Goal: Information Seeking & Learning: Learn about a topic

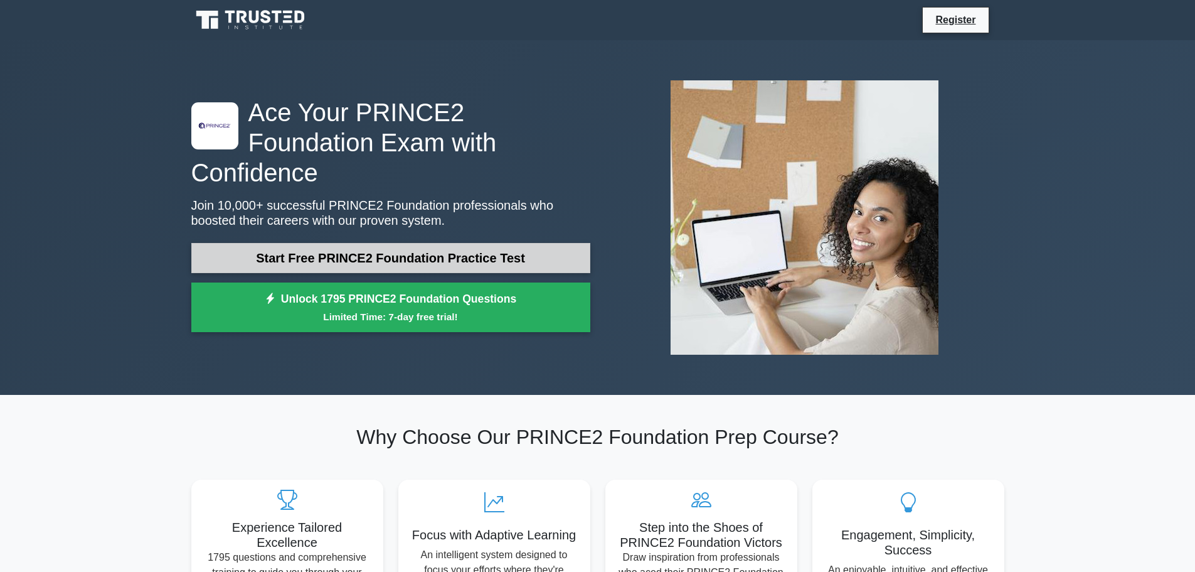
click at [483, 243] on link "Start Free PRINCE2 Foundation Practice Test" at bounding box center [390, 258] width 399 height 30
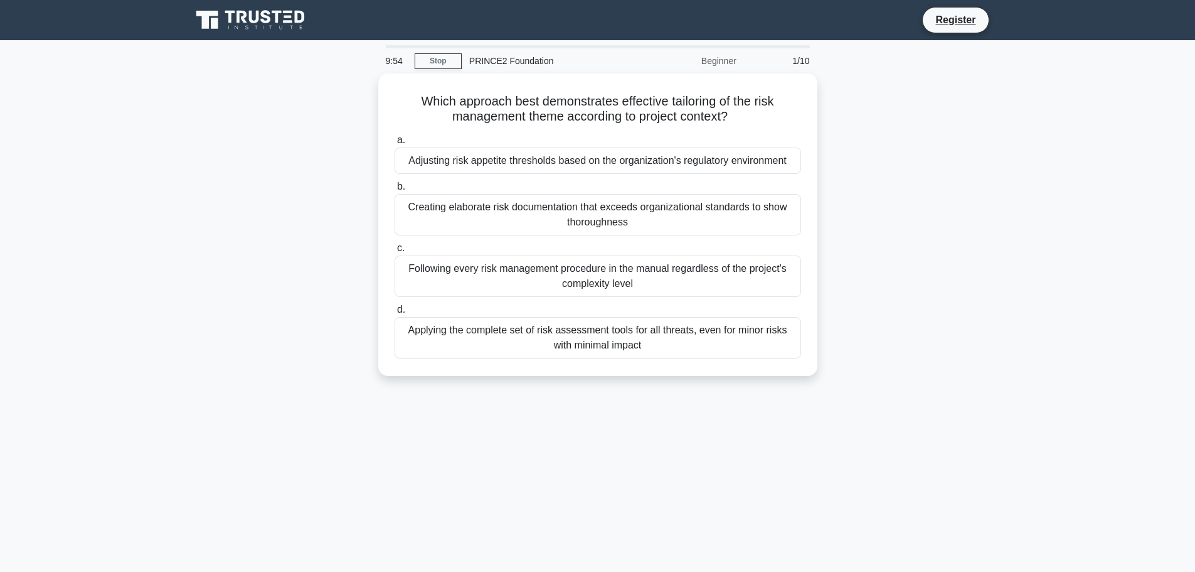
click at [724, 61] on div "Beginner" at bounding box center [689, 60] width 110 height 25
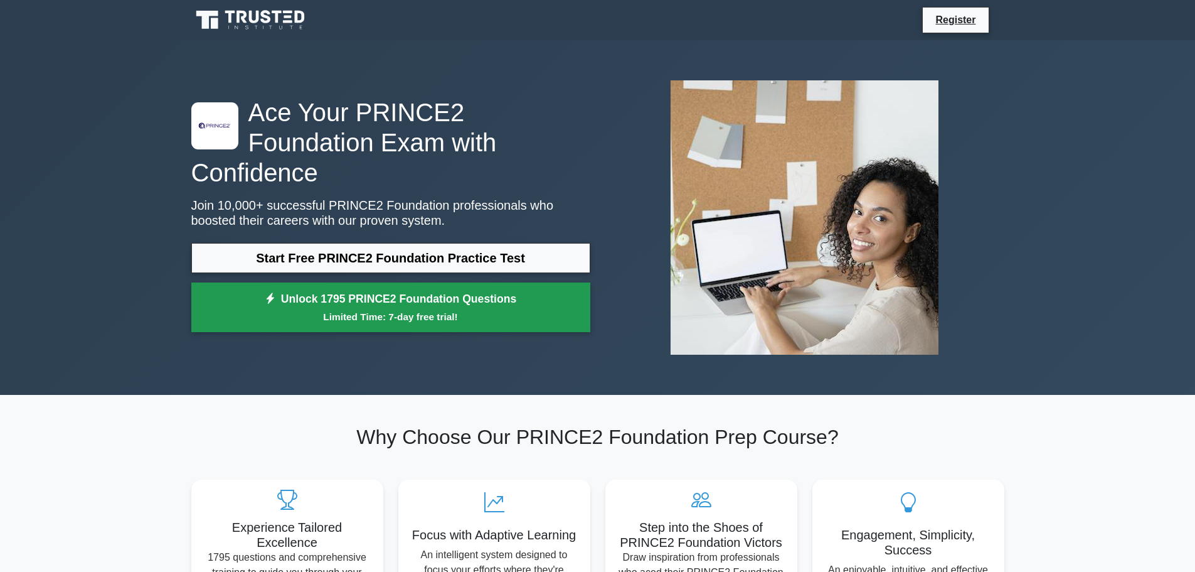
click at [440, 309] on small "Limited Time: 7-day free trial!" at bounding box center [391, 316] width 368 height 14
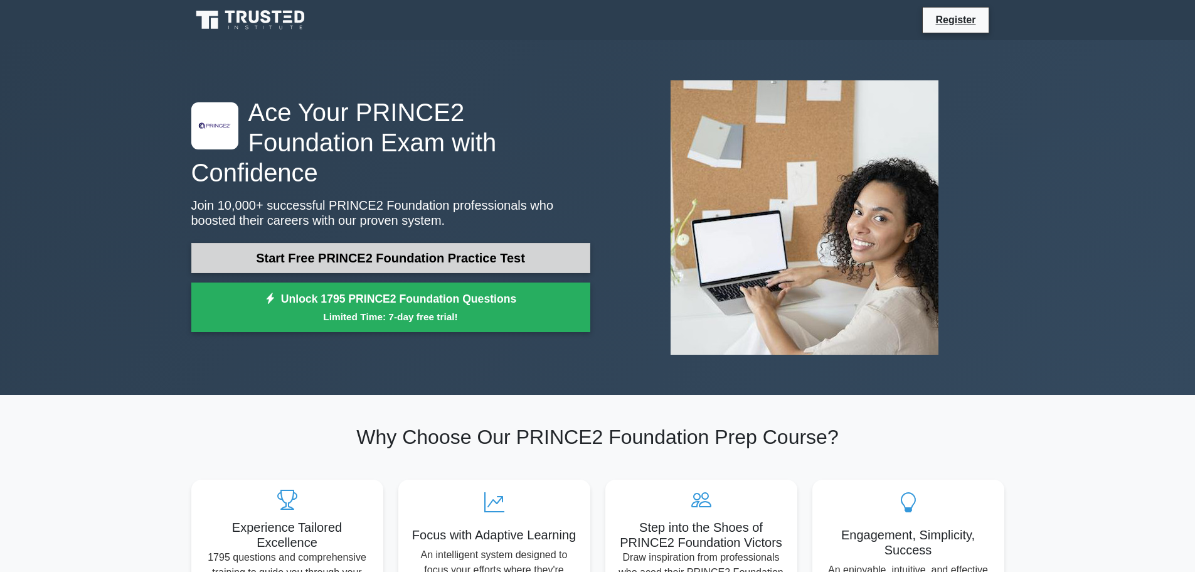
click at [428, 252] on link "Start Free PRINCE2 Foundation Practice Test" at bounding box center [390, 258] width 399 height 30
click at [317, 245] on link "Start Free PRINCE2 Foundation Practice Test" at bounding box center [390, 258] width 399 height 30
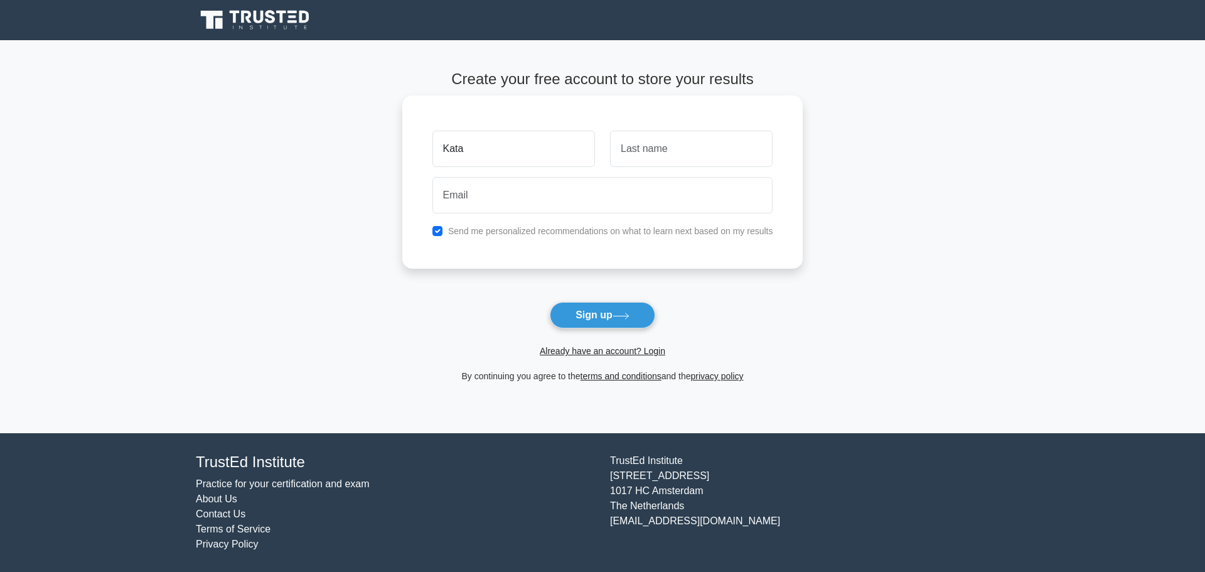
type input "Kata"
click at [630, 157] on input "text" at bounding box center [691, 148] width 162 height 36
type input "Papp"
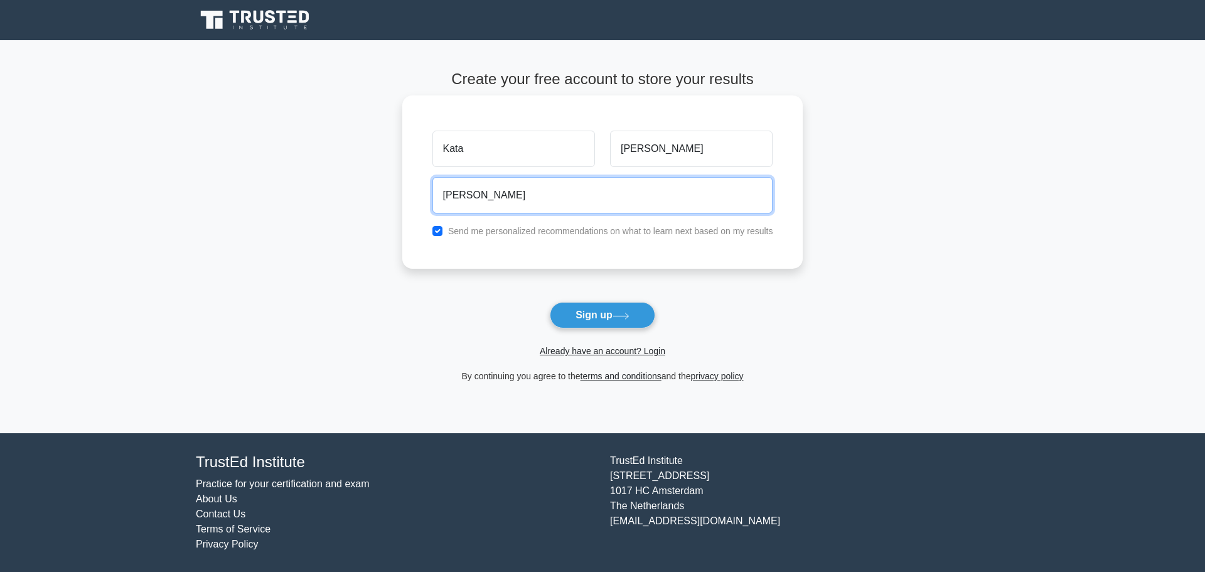
type input "katalin.papp@t-systems.com"
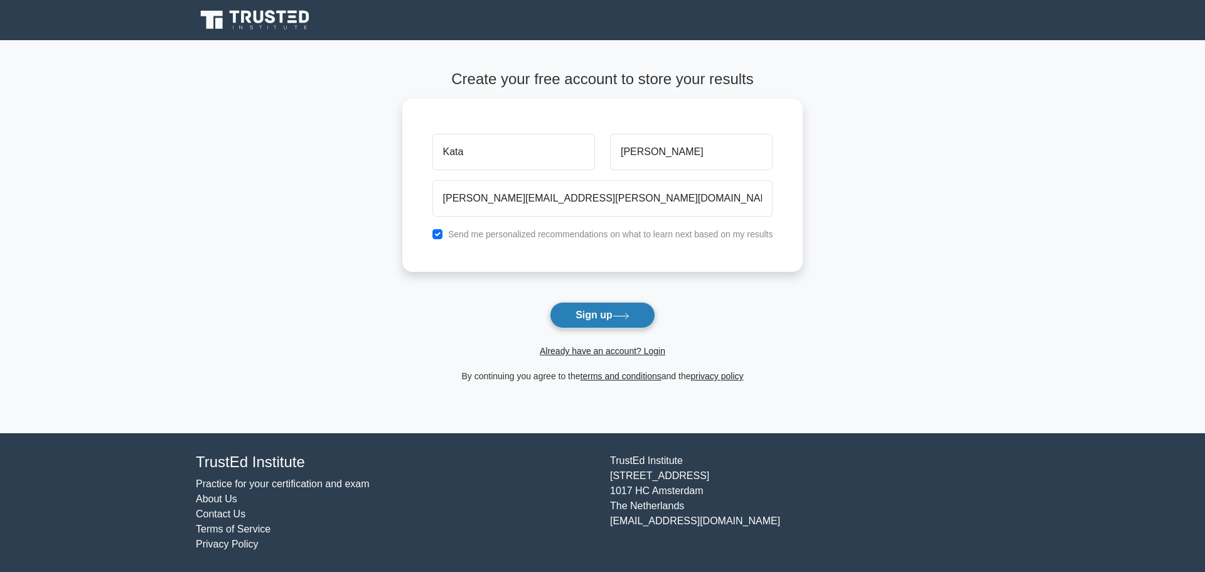
click at [599, 316] on button "Sign up" at bounding box center [602, 315] width 105 height 26
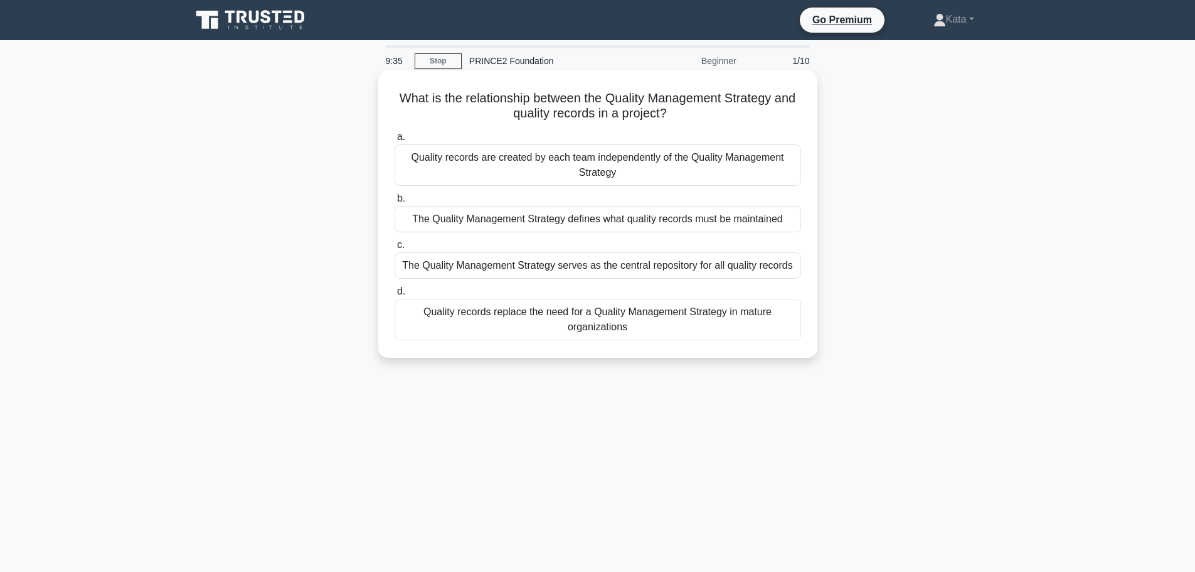
click at [473, 213] on div "The Quality Management Strategy defines what quality records must be maintained" at bounding box center [598, 219] width 407 height 26
click at [395, 203] on input "b. The Quality Management Strategy defines what quality records must be maintai…" at bounding box center [395, 198] width 0 height 8
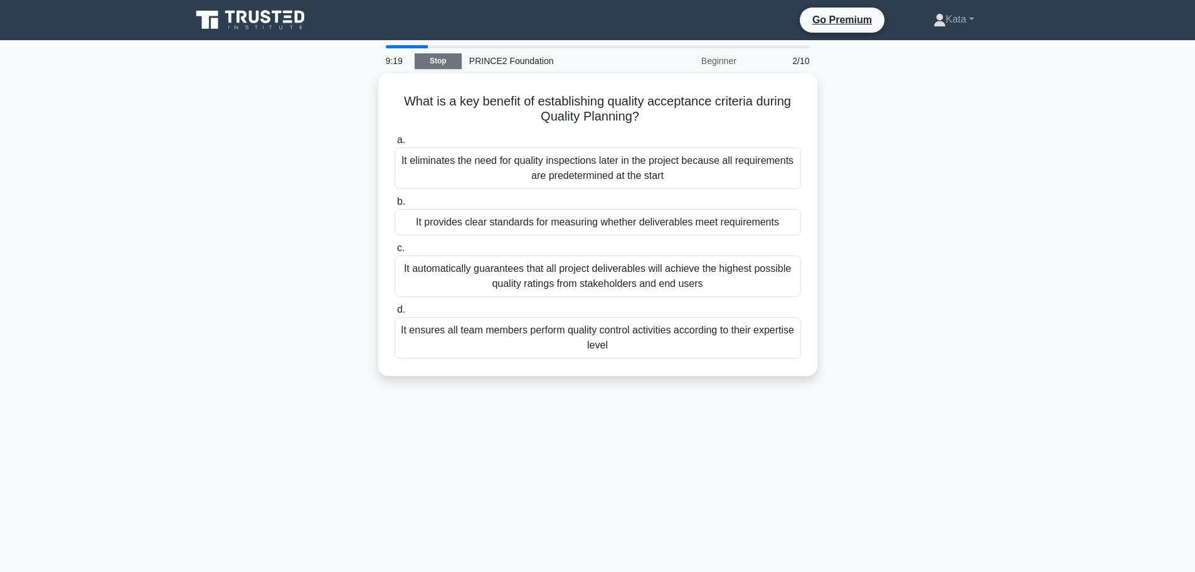
click at [445, 63] on link "Stop" at bounding box center [438, 61] width 47 height 16
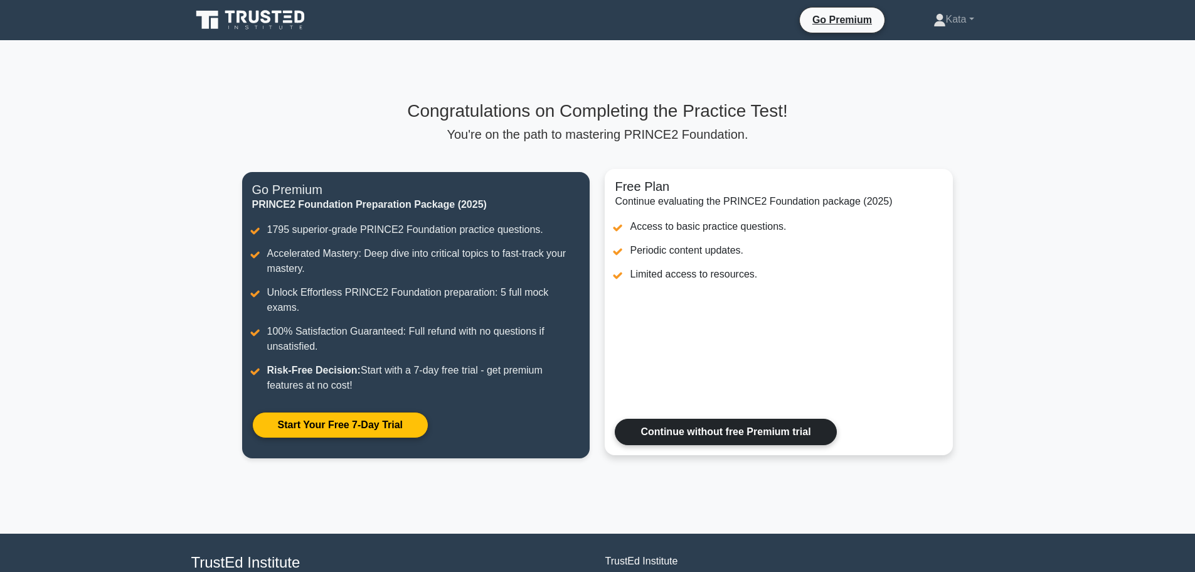
click at [707, 418] on link "Continue without free Premium trial" at bounding box center [725, 431] width 221 height 26
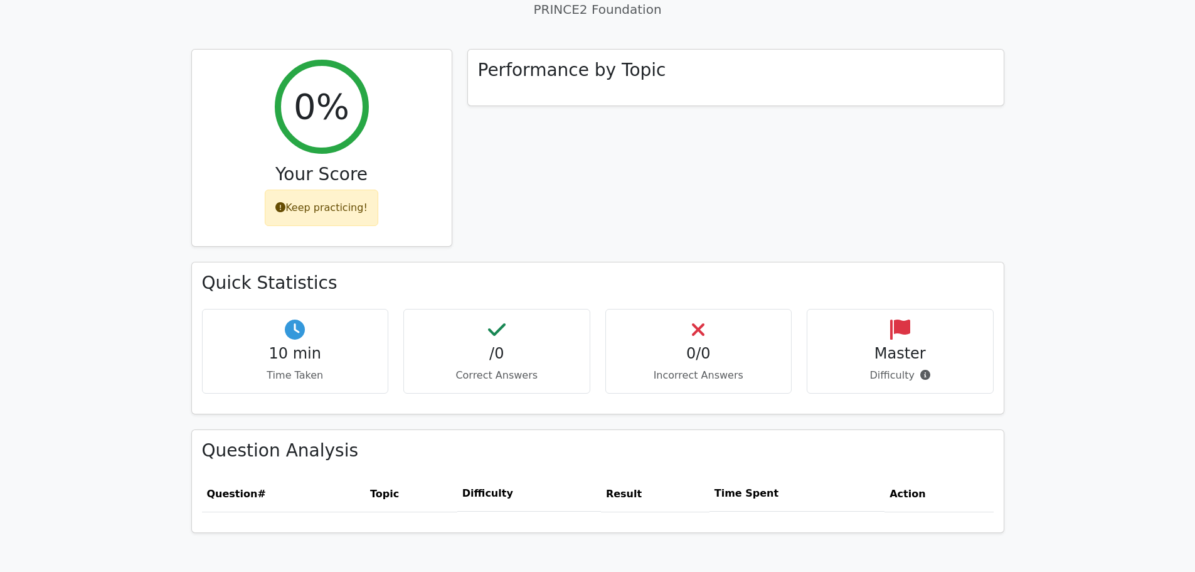
scroll to position [460, 0]
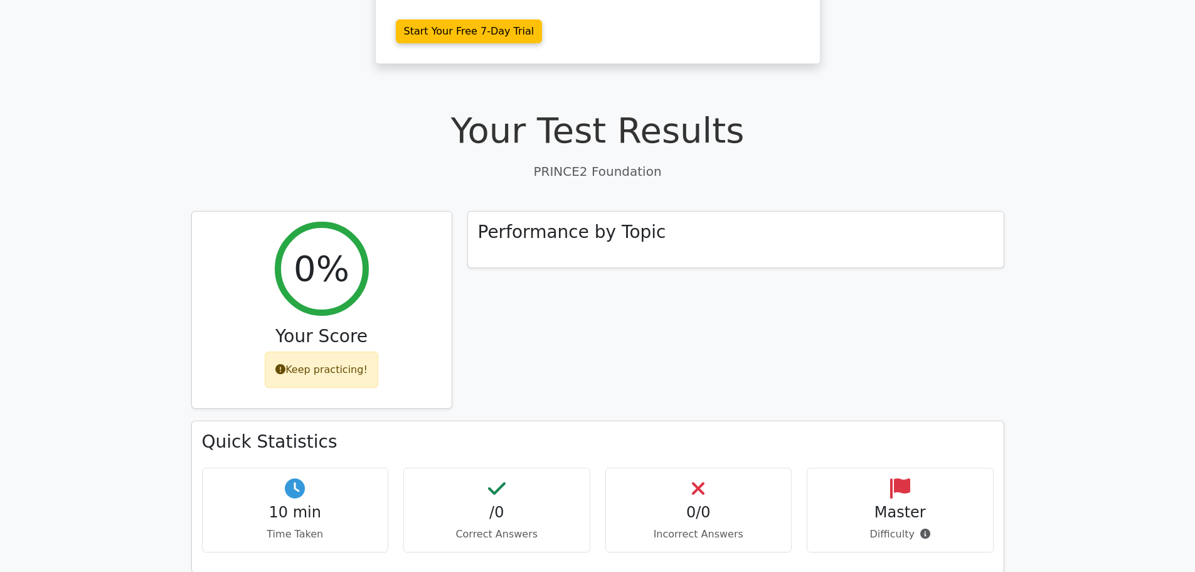
scroll to position [314, 0]
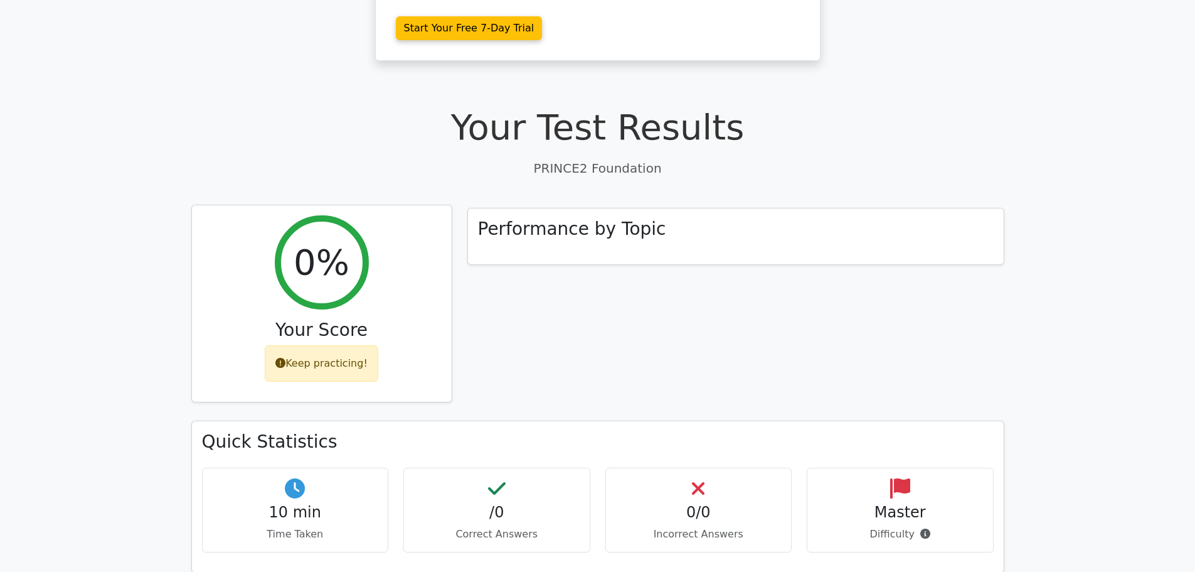
click at [340, 361] on div "Keep practicing!" at bounding box center [322, 363] width 114 height 36
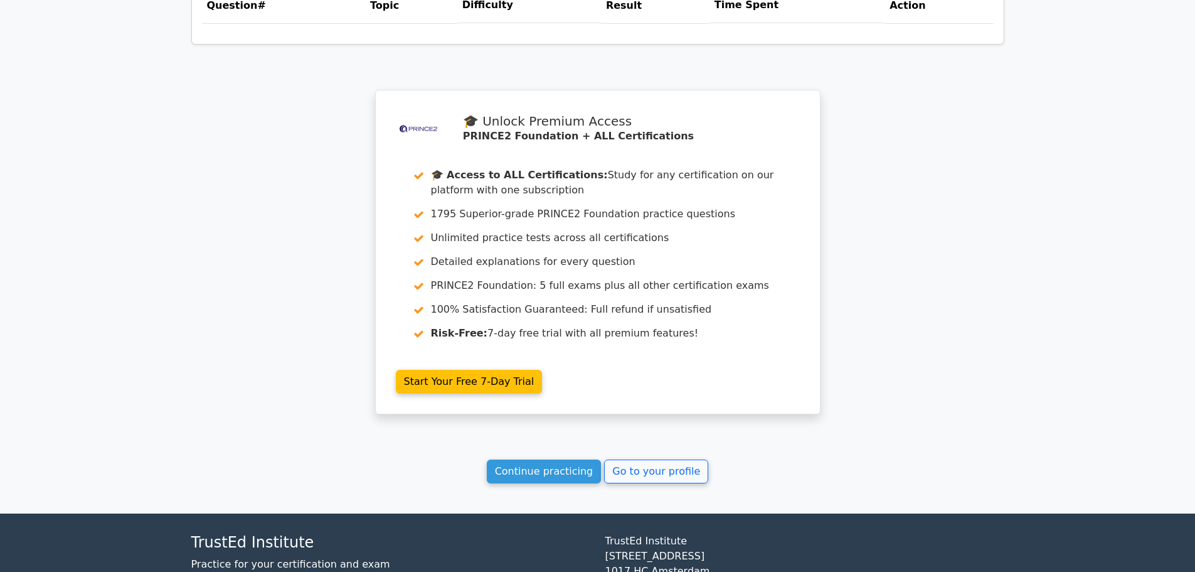
scroll to position [1004, 0]
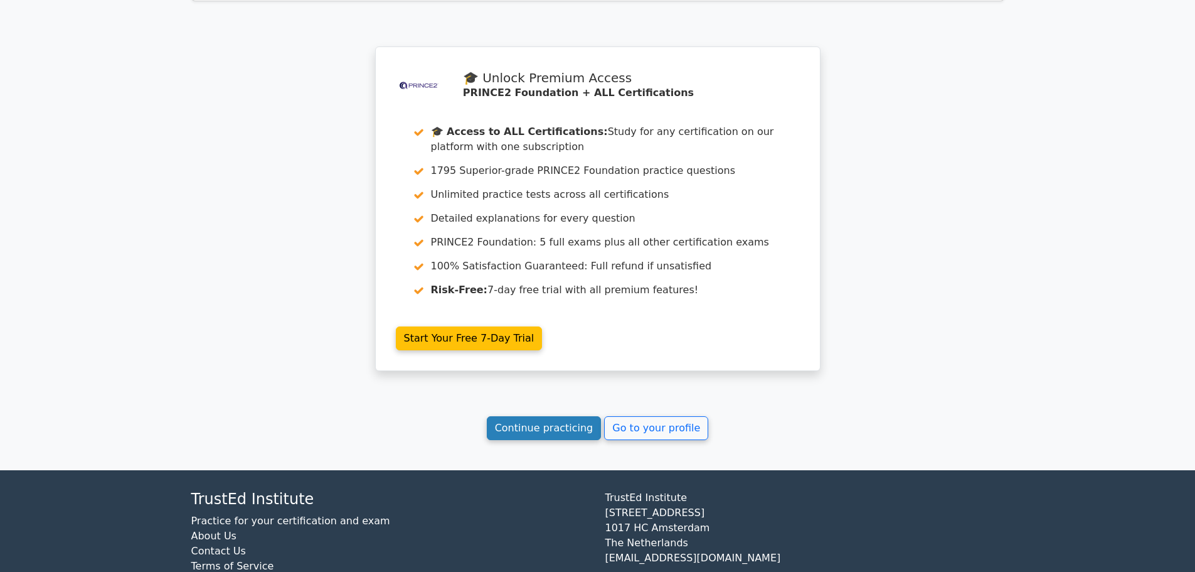
click at [565, 428] on link "Continue practicing" at bounding box center [544, 428] width 115 height 24
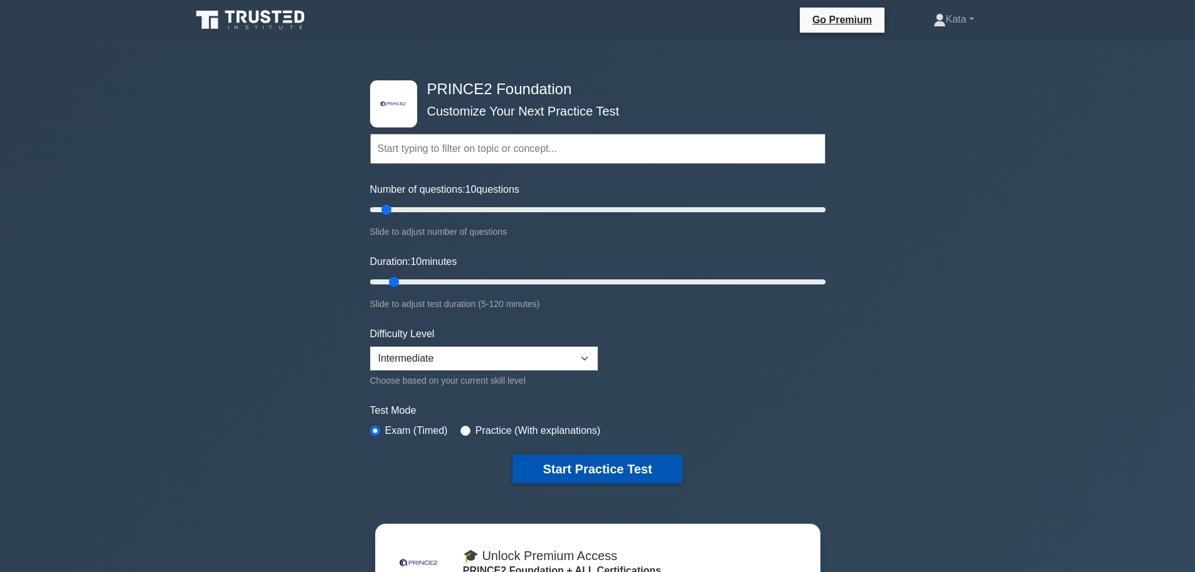
click at [585, 473] on button "Start Practice Test" at bounding box center [597, 468] width 169 height 29
drag, startPoint x: 385, startPoint y: 210, endPoint x: 505, endPoint y: 206, distance: 119.9
type input "60"
click at [505, 206] on input "Number of questions: 60 questions" at bounding box center [597, 209] width 455 height 15
drag, startPoint x: 397, startPoint y: 280, endPoint x: 578, endPoint y: 275, distance: 181.4
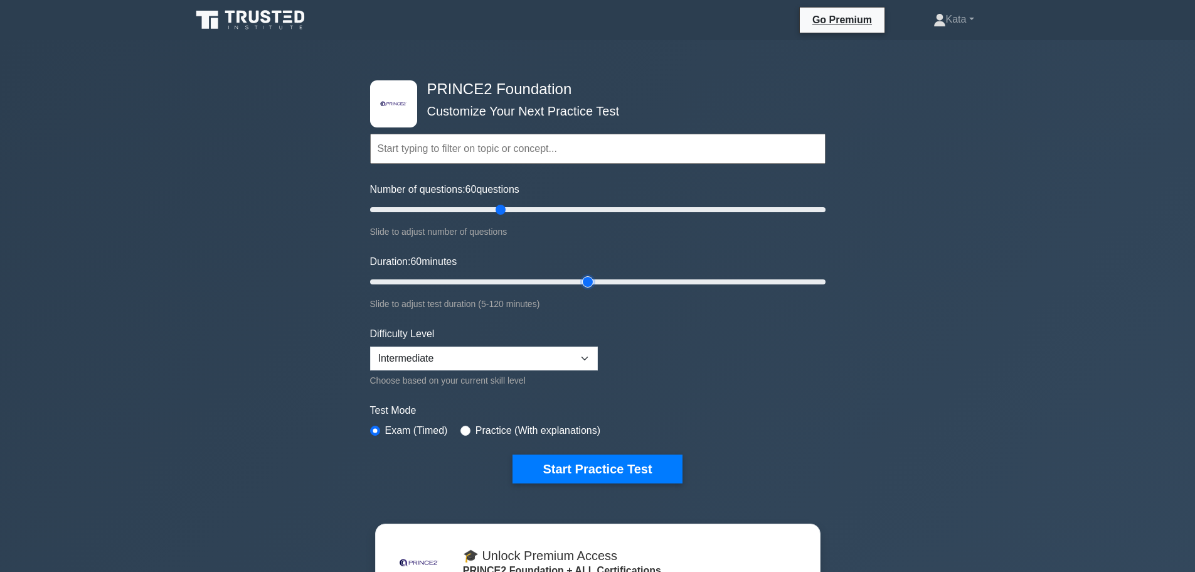
type input "60"
click at [578, 275] on input "Duration: 60 minutes" at bounding box center [597, 281] width 455 height 15
click at [534, 354] on select "Beginner Intermediate Expert" at bounding box center [484, 358] width 228 height 24
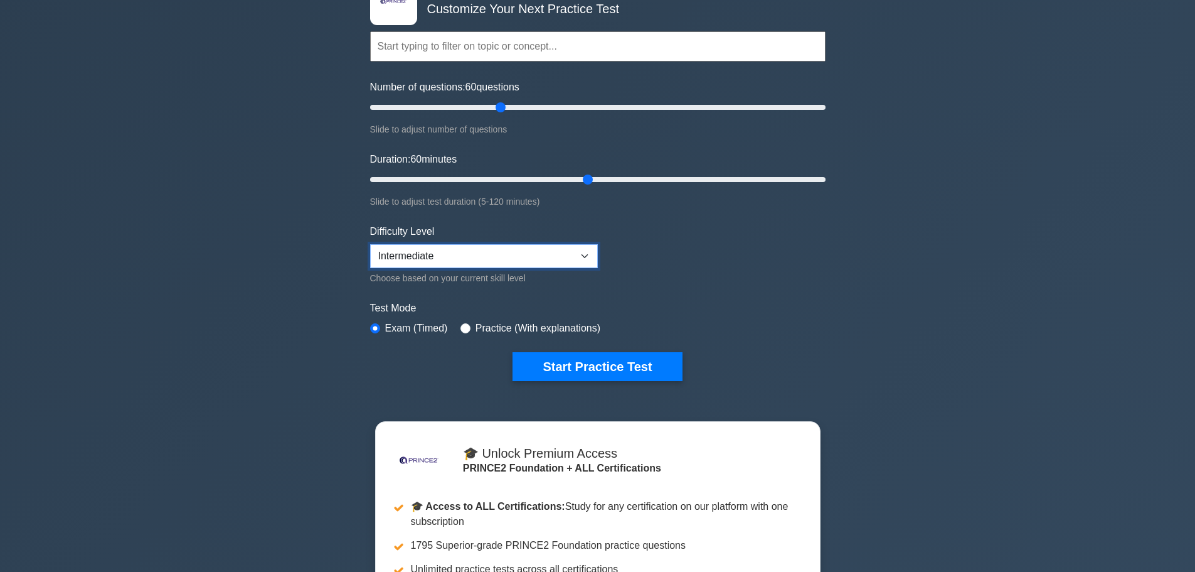
scroll to position [105, 0]
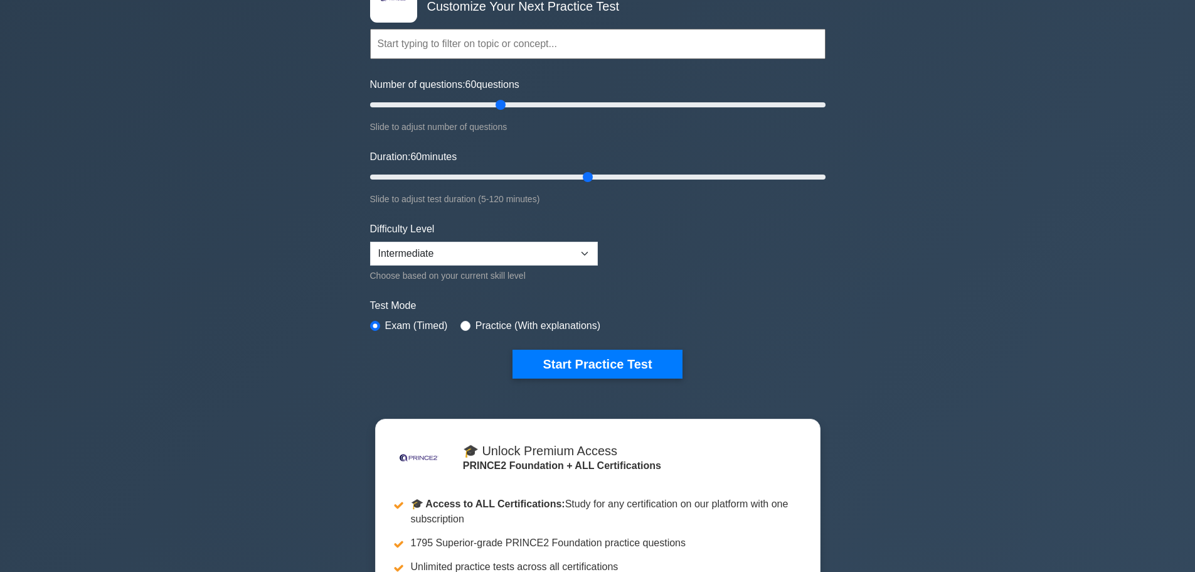
click at [534, 354] on button "Start Practice Test" at bounding box center [597, 363] width 169 height 29
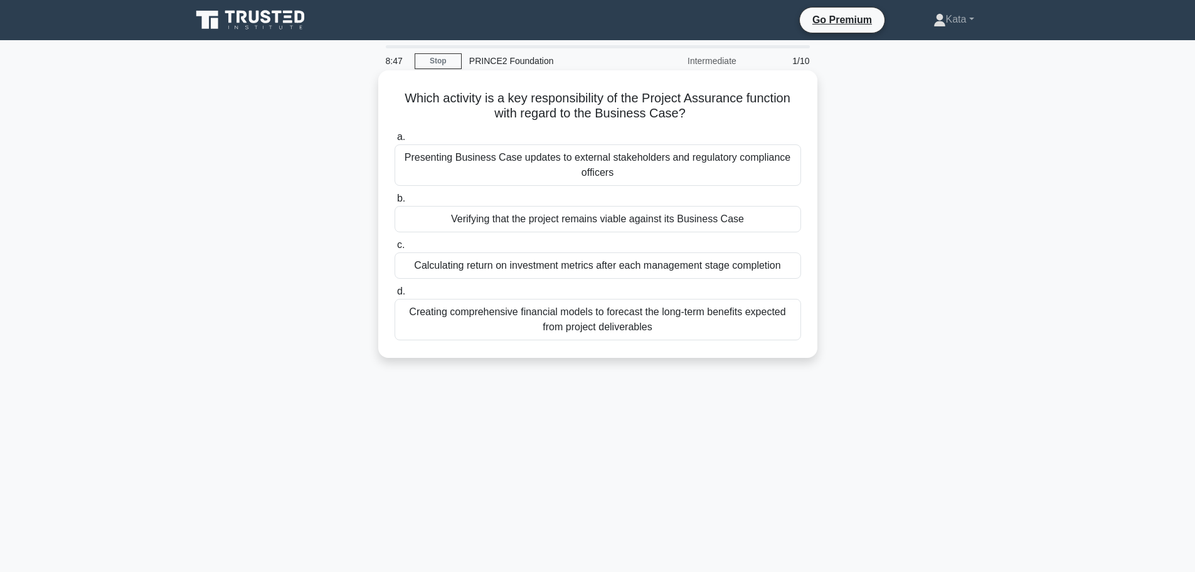
click at [585, 228] on div "Verifying that the project remains viable against its Business Case" at bounding box center [598, 219] width 407 height 26
click at [395, 203] on input "b. Verifying that the project remains viable against its Business Case" at bounding box center [395, 198] width 0 height 8
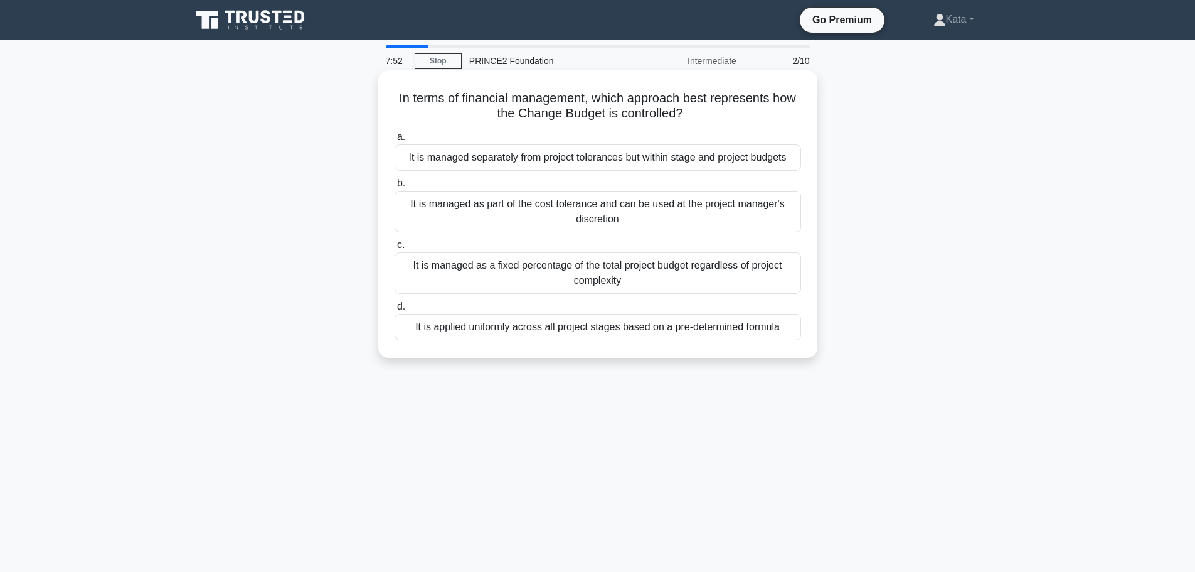
click at [588, 166] on div "It is managed separately from project tolerances but within stage and project b…" at bounding box center [598, 157] width 407 height 26
click at [395, 141] on input "a. It is managed separately from project tolerances but within stage and projec…" at bounding box center [395, 137] width 0 height 8
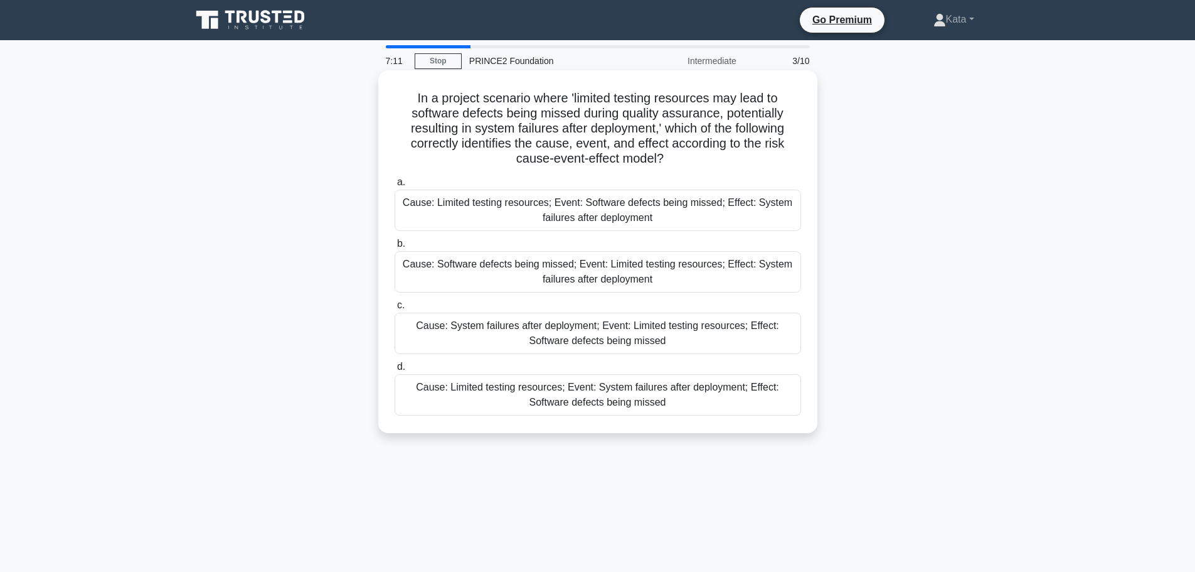
click at [594, 216] on div "Cause: Limited testing resources; Event: Software defects being missed; Effect:…" at bounding box center [598, 209] width 407 height 41
click at [395, 186] on input "a. Cause: Limited testing resources; Event: Software defects being missed; Effe…" at bounding box center [395, 182] width 0 height 8
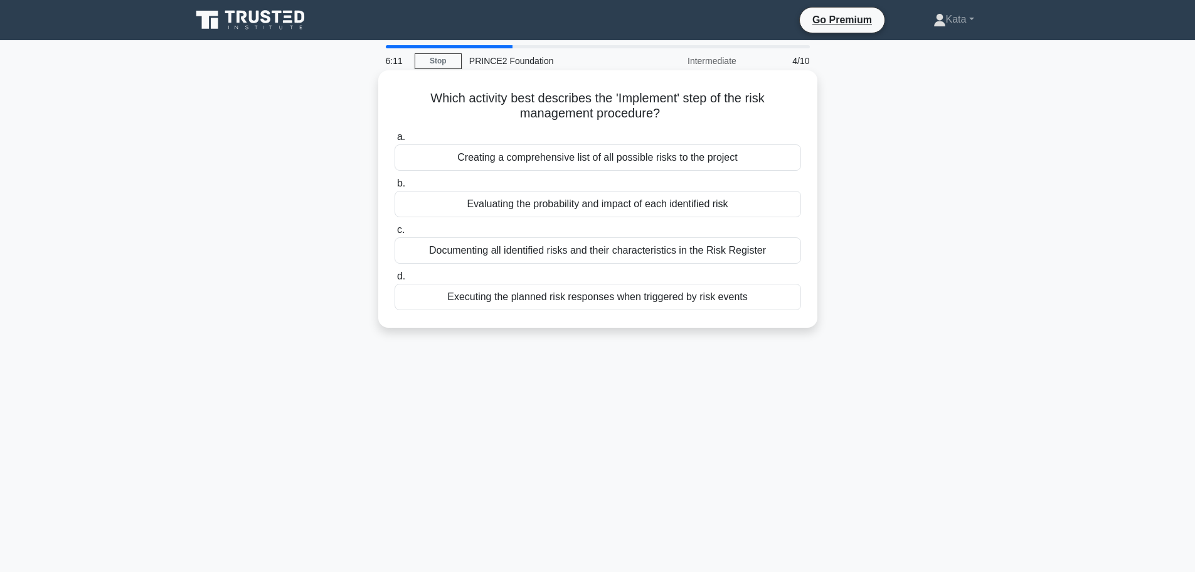
click at [616, 292] on div "Executing the planned risk responses when triggered by risk events" at bounding box center [598, 297] width 407 height 26
click at [395, 280] on input "d. Executing the planned risk responses when triggered by risk events" at bounding box center [395, 276] width 0 height 8
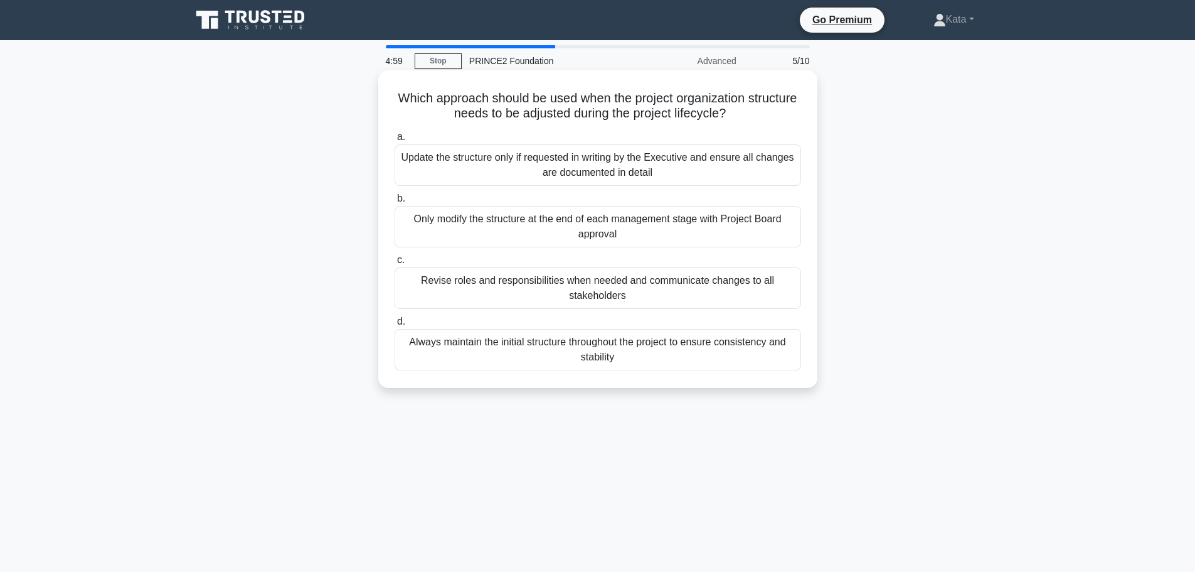
click at [666, 295] on div "Revise roles and responsibilities when needed and communicate changes to all st…" at bounding box center [598, 287] width 407 height 41
click at [395, 264] on input "c. Revise roles and responsibilities when needed and communicate changes to all…" at bounding box center [395, 260] width 0 height 8
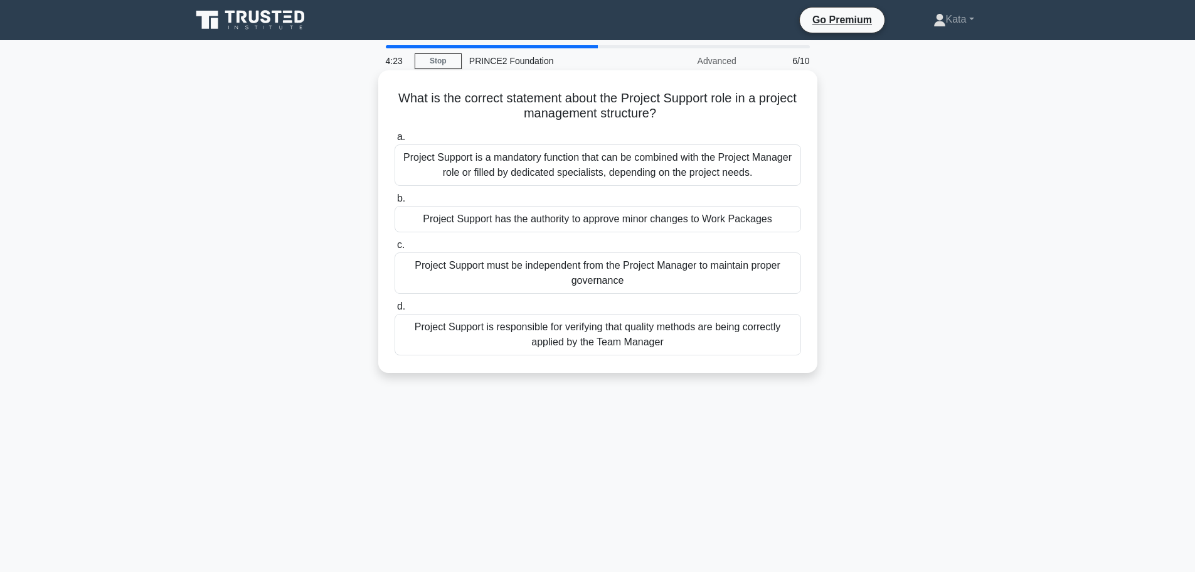
click at [660, 171] on div "Project Support is a mandatory function that can be combined with the Project M…" at bounding box center [598, 164] width 407 height 41
click at [395, 141] on input "a. Project Support is a mandatory function that can be combined with the Projec…" at bounding box center [395, 137] width 0 height 8
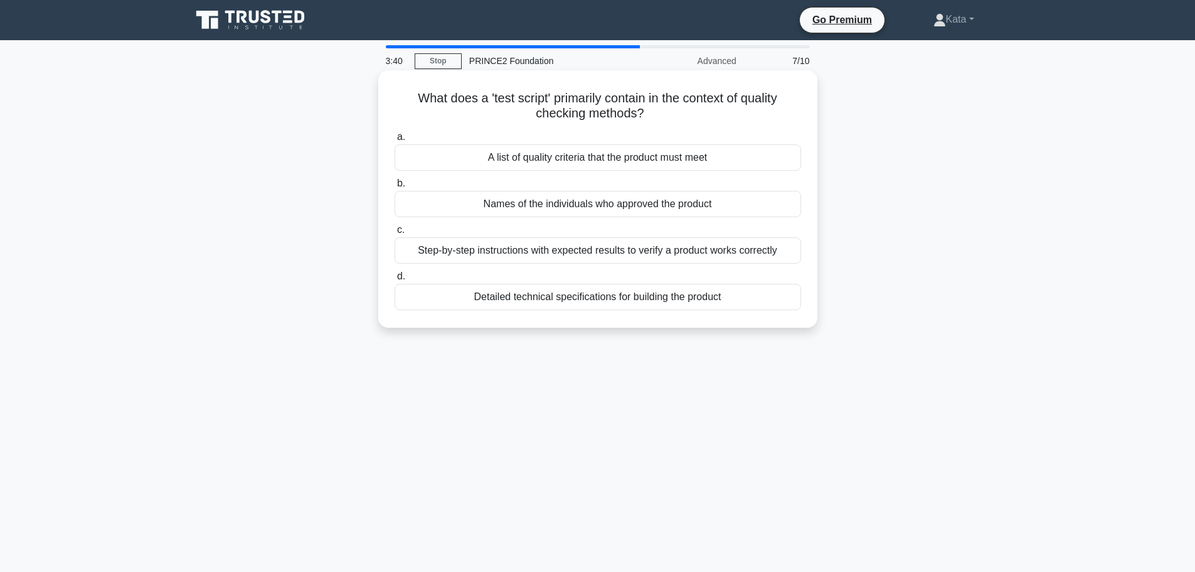
click at [649, 247] on div "Step-by-step instructions with expected results to verify a product works corre…" at bounding box center [598, 250] width 407 height 26
click at [395, 234] on input "c. Step-by-step instructions with expected results to verify a product works co…" at bounding box center [395, 230] width 0 height 8
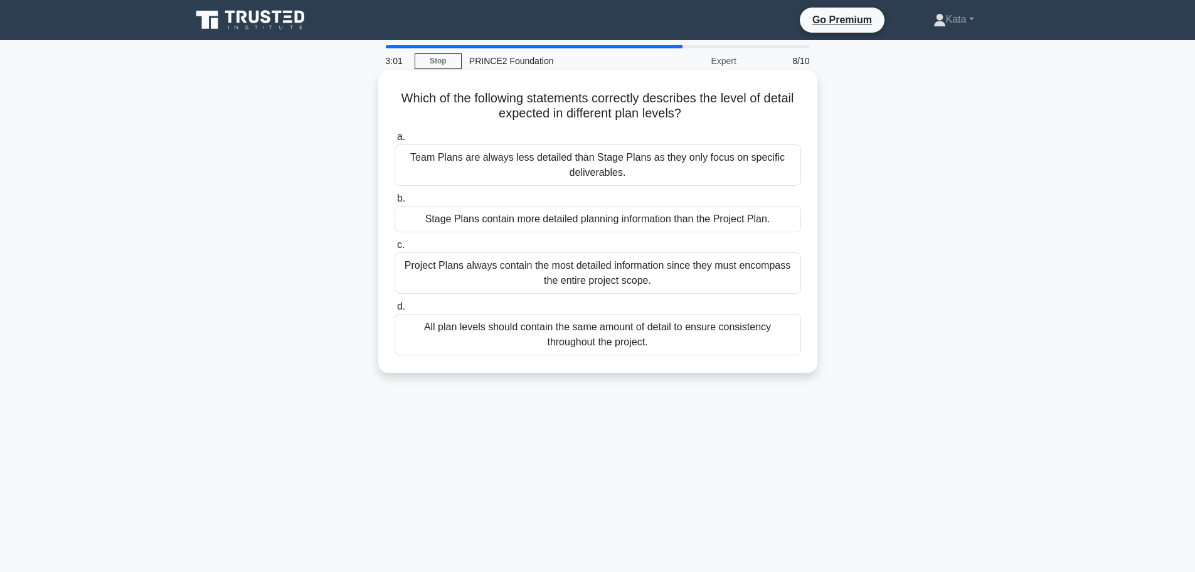
click at [653, 221] on div "Stage Plans contain more detailed planning information than the Project Plan." at bounding box center [598, 219] width 407 height 26
click at [395, 203] on input "b. Stage Plans contain more detailed planning information than the Project Plan." at bounding box center [395, 198] width 0 height 8
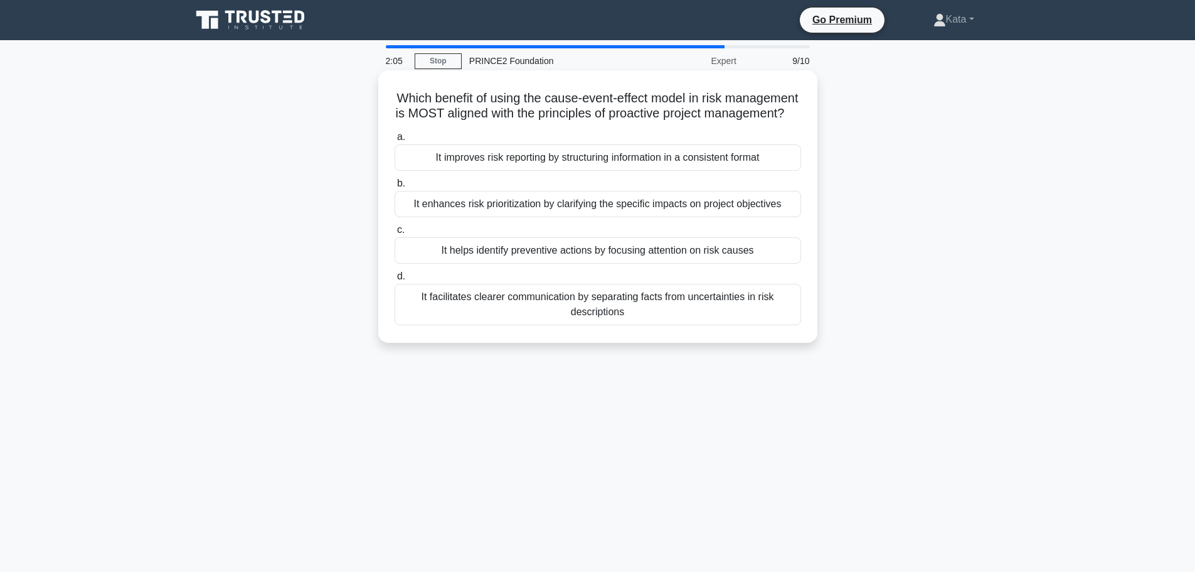
click at [613, 263] on div "It helps identify preventive actions by focusing attention on risk causes" at bounding box center [598, 250] width 407 height 26
click at [395, 234] on input "c. It helps identify preventive actions by focusing attention on risk causes" at bounding box center [395, 230] width 0 height 8
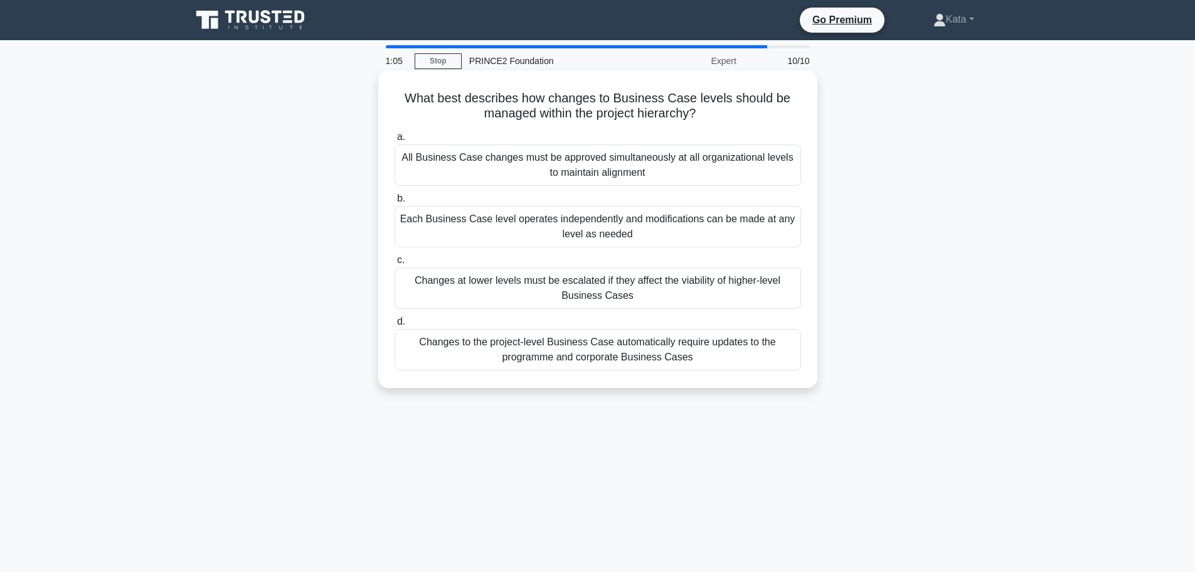
click at [571, 294] on div "Changes at lower levels must be escalated if they affect the viability of highe…" at bounding box center [598, 287] width 407 height 41
click at [395, 264] on input "c. Changes at lower levels must be escalated if they affect the viability of hi…" at bounding box center [395, 260] width 0 height 8
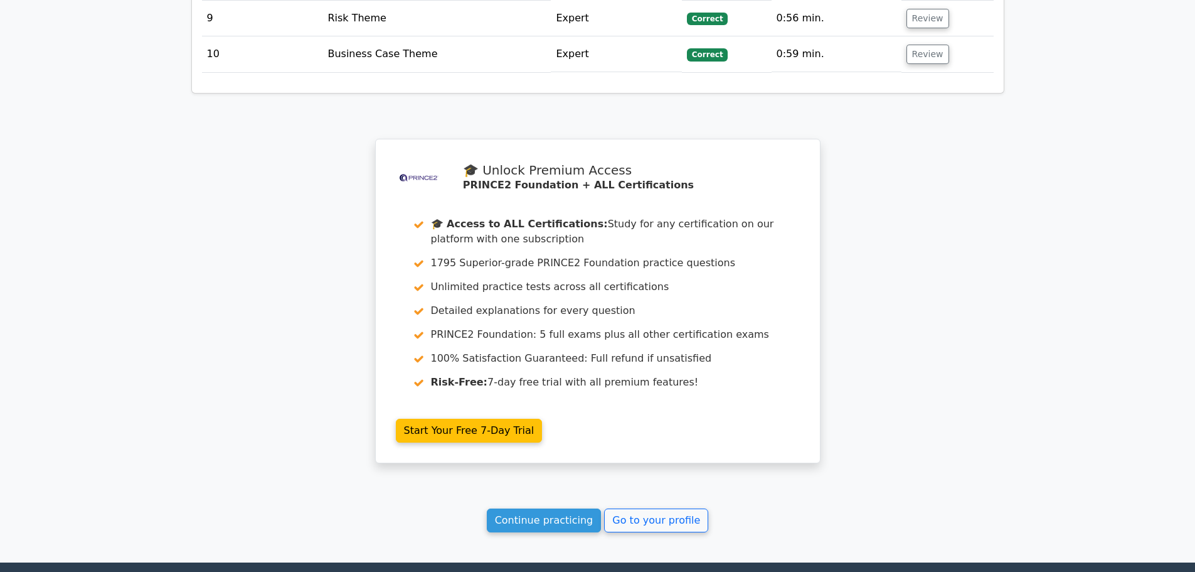
scroll to position [2150, 0]
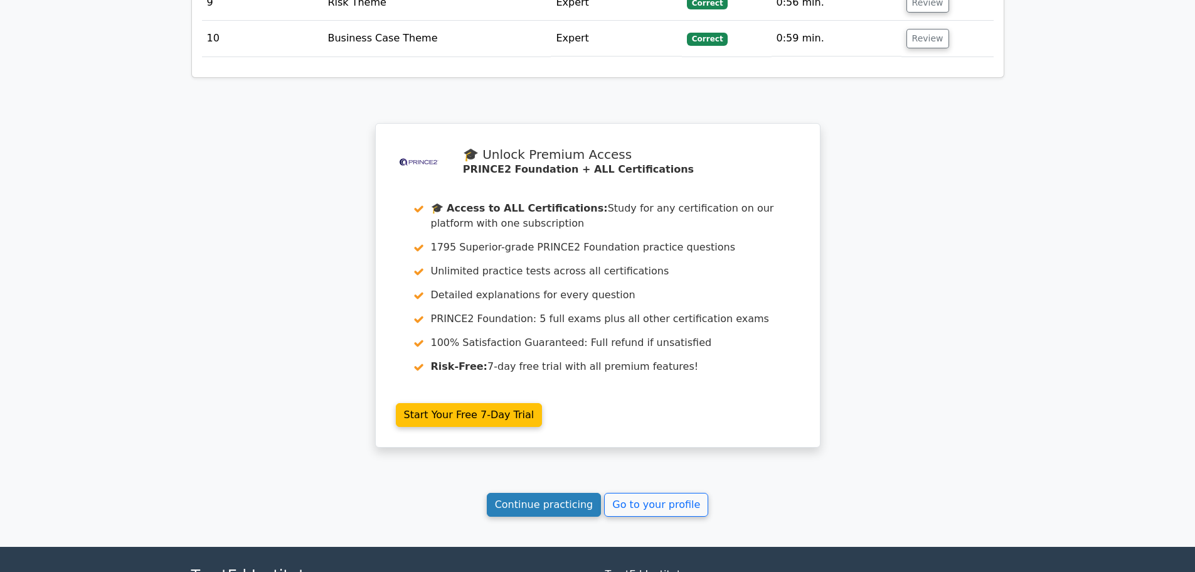
click at [530, 492] on link "Continue practicing" at bounding box center [544, 504] width 115 height 24
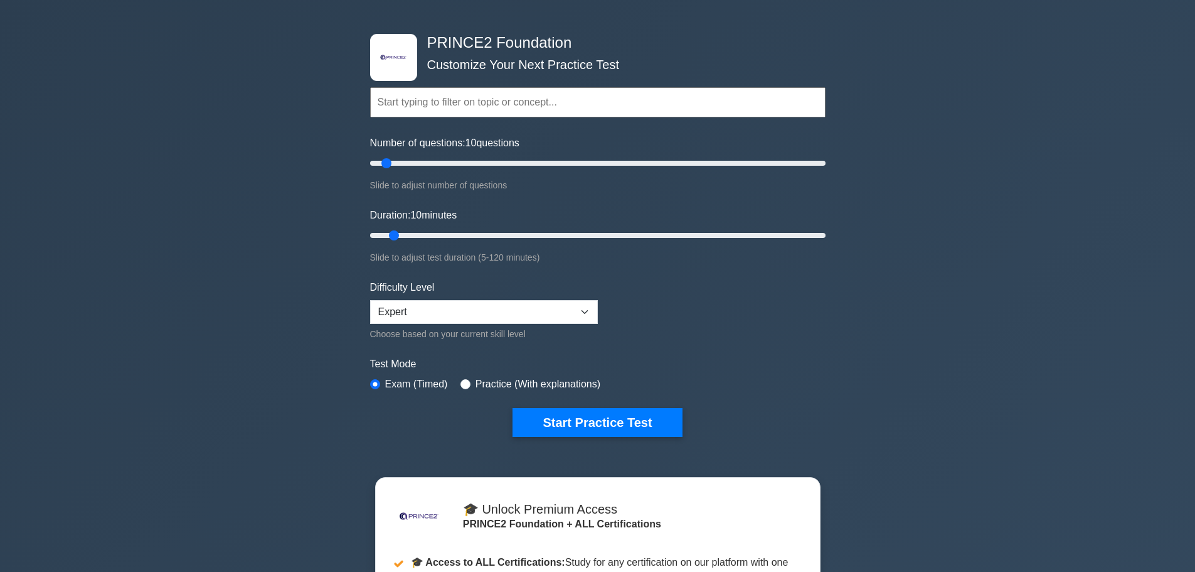
scroll to position [21, 0]
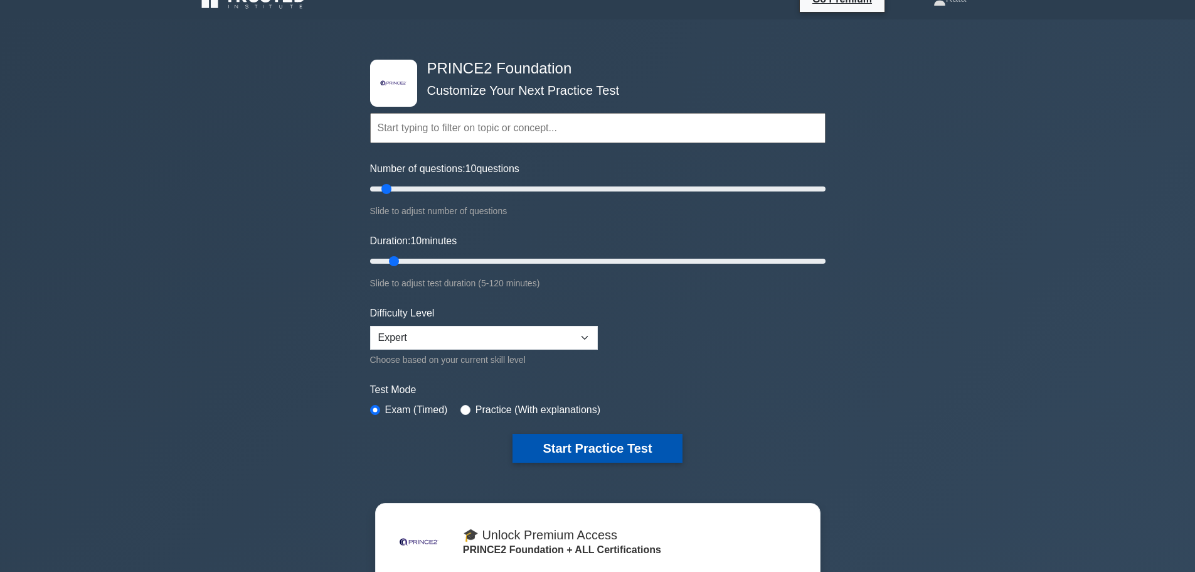
click at [634, 438] on button "Start Practice Test" at bounding box center [597, 448] width 169 height 29
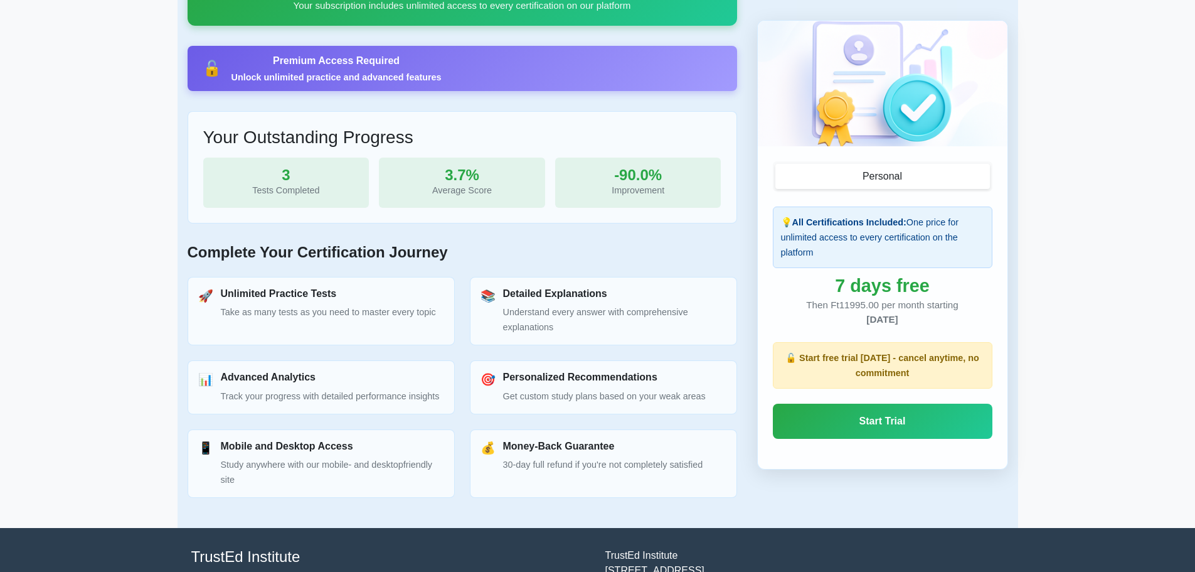
scroll to position [356, 0]
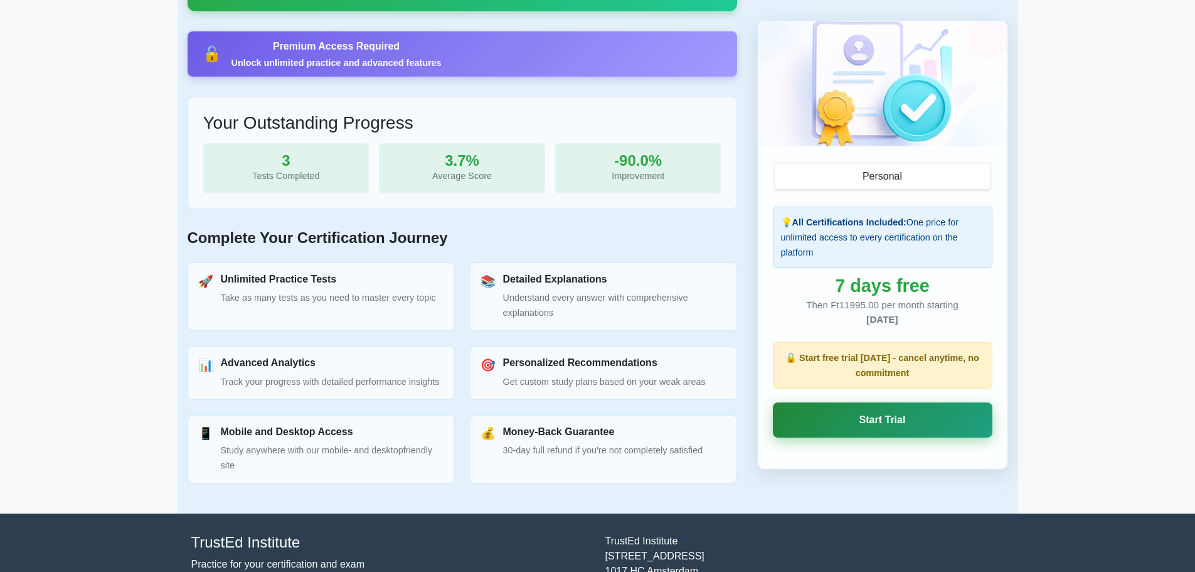
click at [888, 411] on link "Start Trial" at bounding box center [883, 419] width 220 height 35
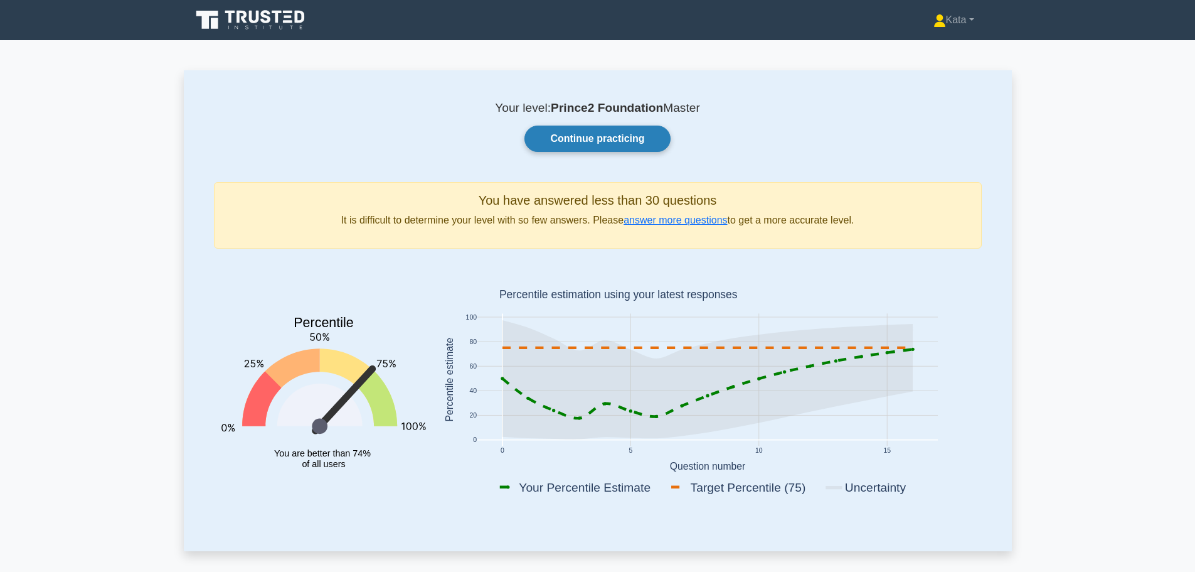
click at [630, 144] on link "Continue practicing" at bounding box center [597, 138] width 146 height 26
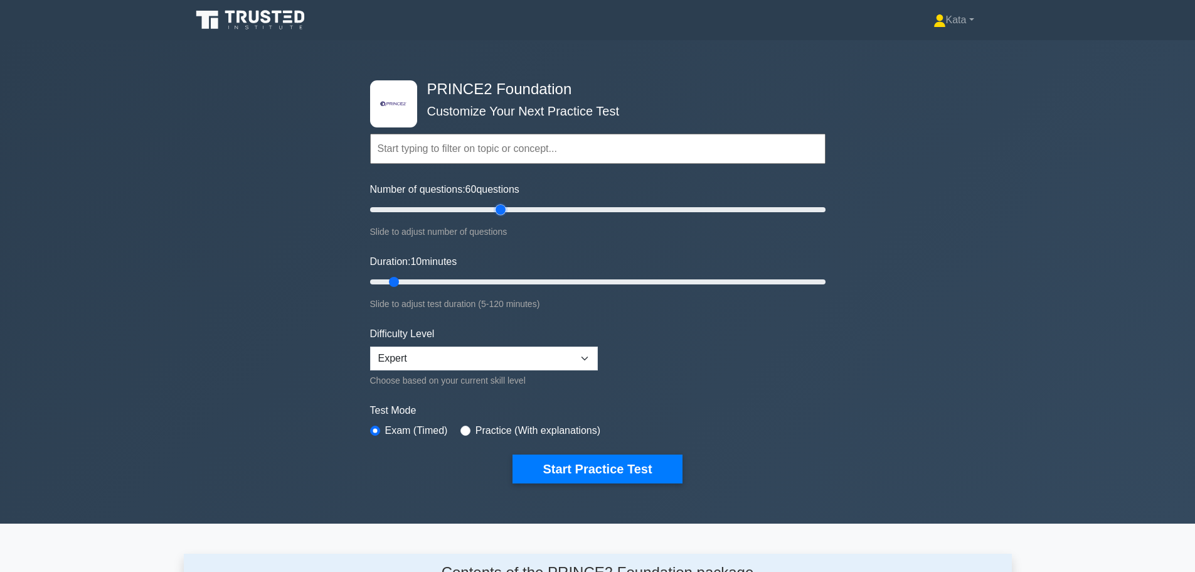
drag, startPoint x: 386, startPoint y: 212, endPoint x: 500, endPoint y: 213, distance: 113.6
type input "60"
click at [500, 213] on input "Number of questions: 60 questions" at bounding box center [597, 209] width 455 height 15
drag, startPoint x: 391, startPoint y: 282, endPoint x: 582, endPoint y: 280, distance: 190.1
type input "60"
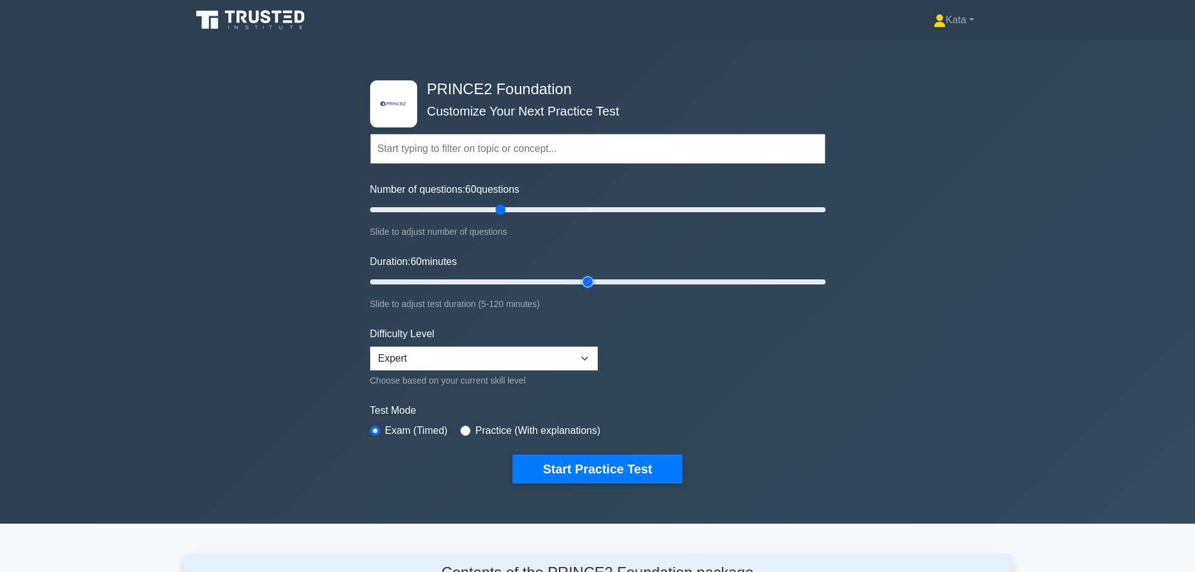
click at [582, 280] on input "Duration: 60 minutes" at bounding box center [597, 281] width 455 height 15
click at [550, 359] on select "Beginner Intermediate Expert" at bounding box center [484, 358] width 228 height 24
select select "intermediate"
click at [370, 346] on select "Beginner Intermediate Expert" at bounding box center [484, 358] width 228 height 24
click at [505, 392] on form "Topics Introduction to PRINCE2 PRINCE2 Principles Organization Theme Business C…" at bounding box center [597, 289] width 455 height 388
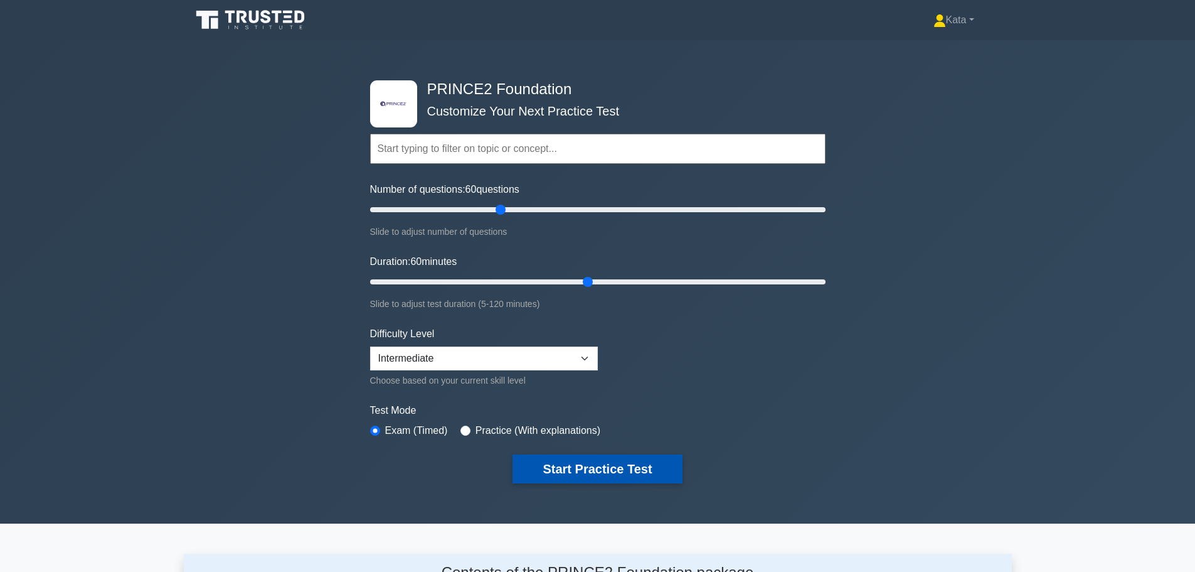
click at [617, 463] on button "Start Practice Test" at bounding box center [597, 468] width 169 height 29
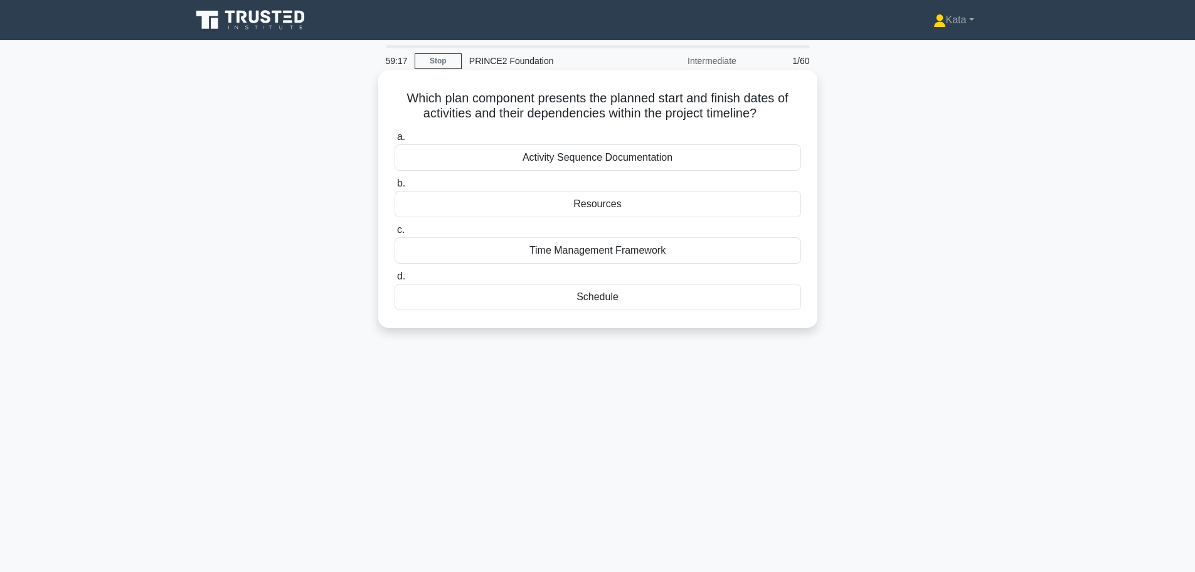
click at [600, 304] on div "Schedule" at bounding box center [598, 297] width 407 height 26
click at [395, 280] on input "d. Schedule" at bounding box center [395, 276] width 0 height 8
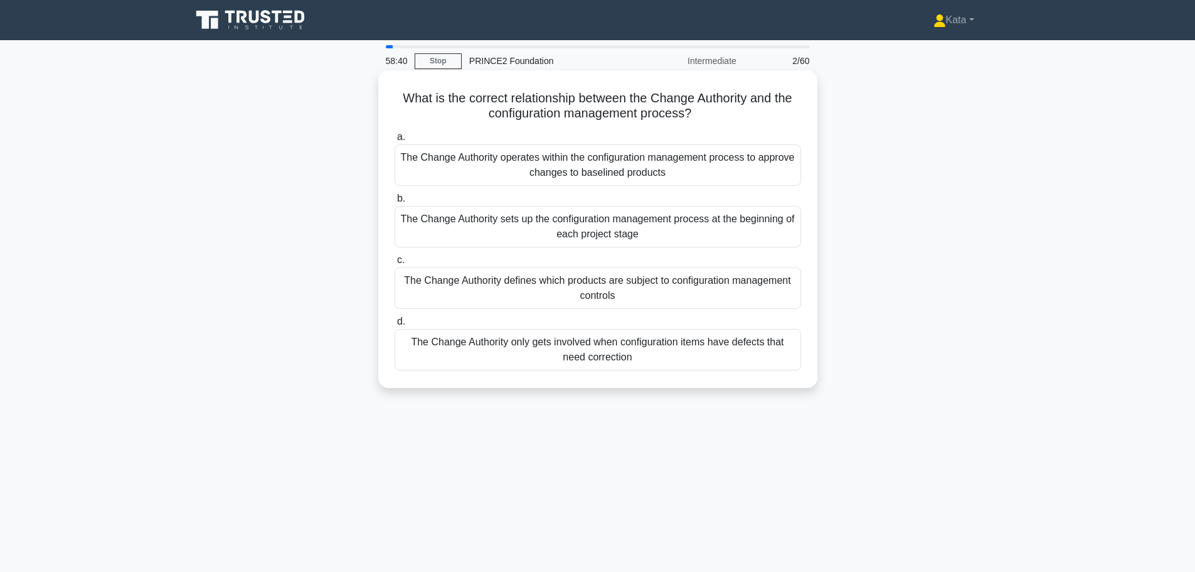
click at [642, 166] on div "The Change Authority operates within the configuration management process to ap…" at bounding box center [598, 164] width 407 height 41
click at [395, 141] on input "a. The Change Authority operates within the configuration management process to…" at bounding box center [395, 137] width 0 height 8
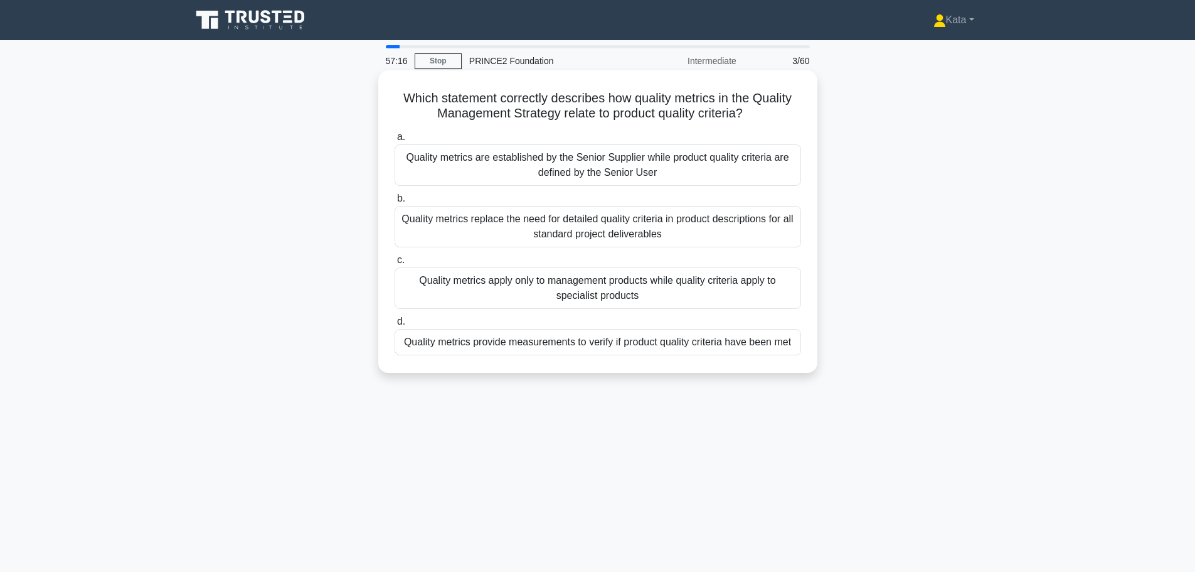
click at [661, 345] on div "Quality metrics provide measurements to verify if product quality criteria have…" at bounding box center [598, 342] width 407 height 26
click at [395, 326] on input "d. Quality metrics provide measurements to verify if product quality criteria h…" at bounding box center [395, 321] width 0 height 8
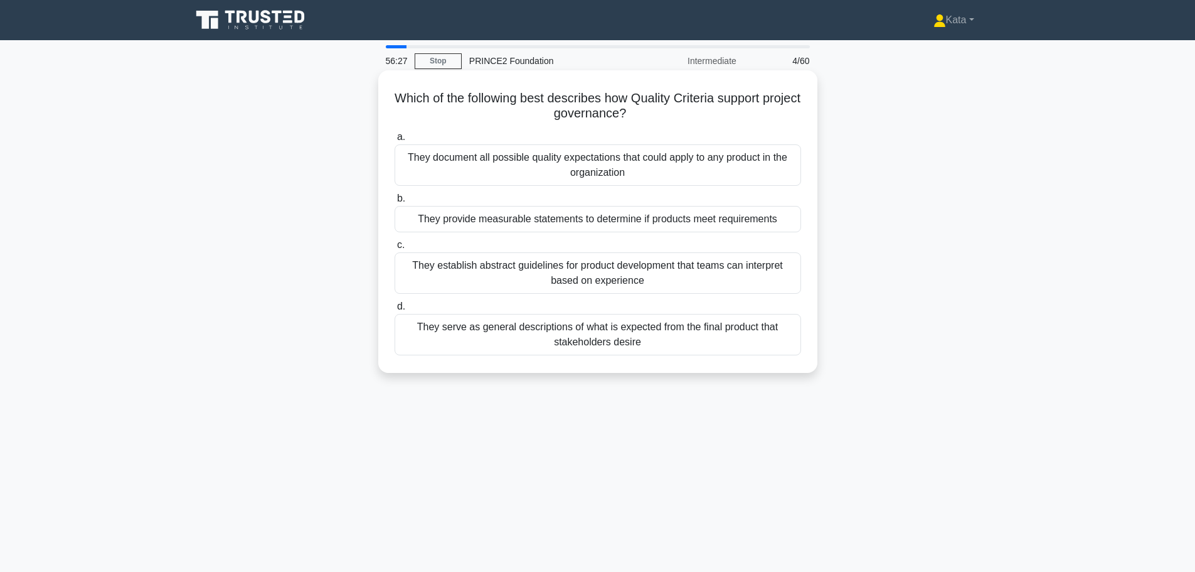
click at [684, 213] on div "They provide measurable statements to determine if products meet requirements" at bounding box center [598, 219] width 407 height 26
click at [395, 203] on input "b. They provide measurable statements to determine if products meet requirements" at bounding box center [395, 198] width 0 height 8
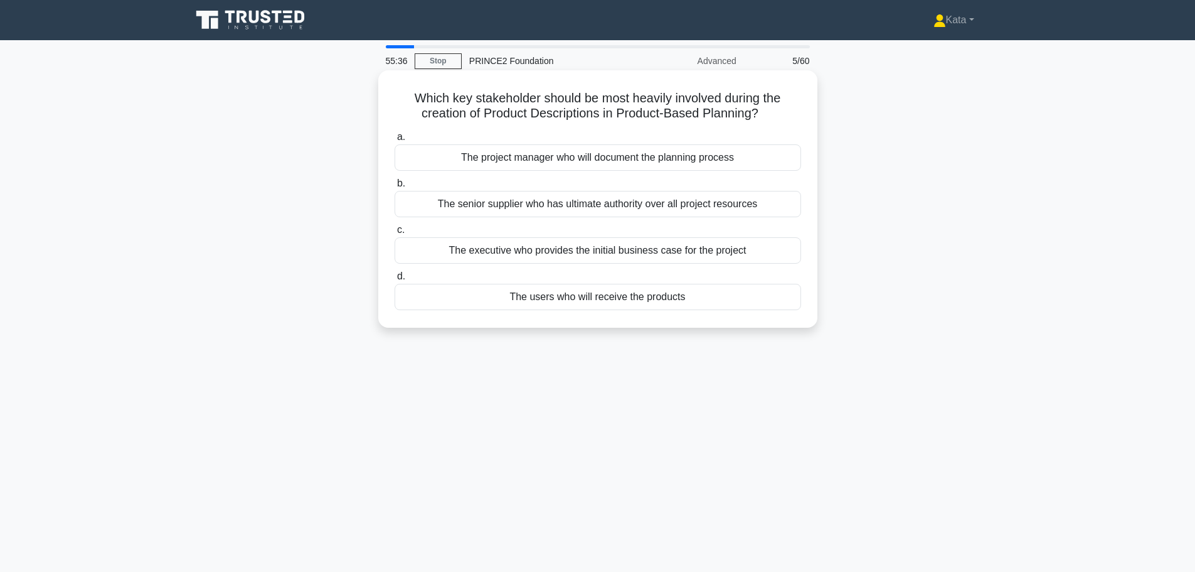
click at [662, 300] on div "The users who will receive the products" at bounding box center [598, 297] width 407 height 26
click at [395, 280] on input "d. The users who will receive the products" at bounding box center [395, 276] width 0 height 8
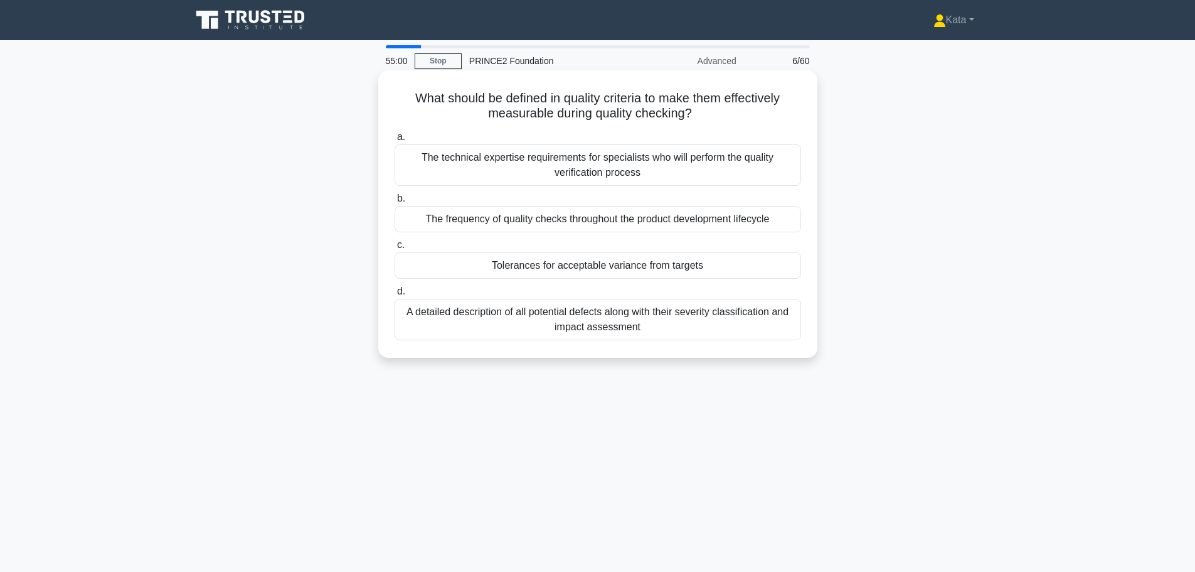
click at [638, 264] on div "Tolerances for acceptable variance from targets" at bounding box center [598, 265] width 407 height 26
click at [395, 249] on input "c. Tolerances for acceptable variance from targets" at bounding box center [395, 245] width 0 height 8
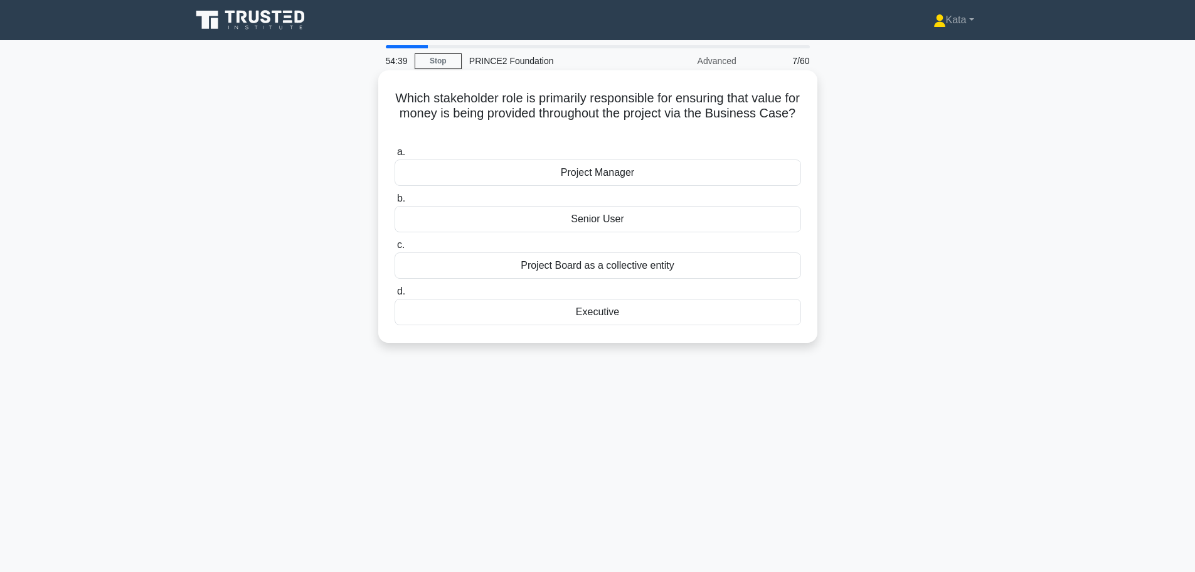
click at [653, 316] on div "Executive" at bounding box center [598, 312] width 407 height 26
click at [395, 295] on input "d. Executive" at bounding box center [395, 291] width 0 height 8
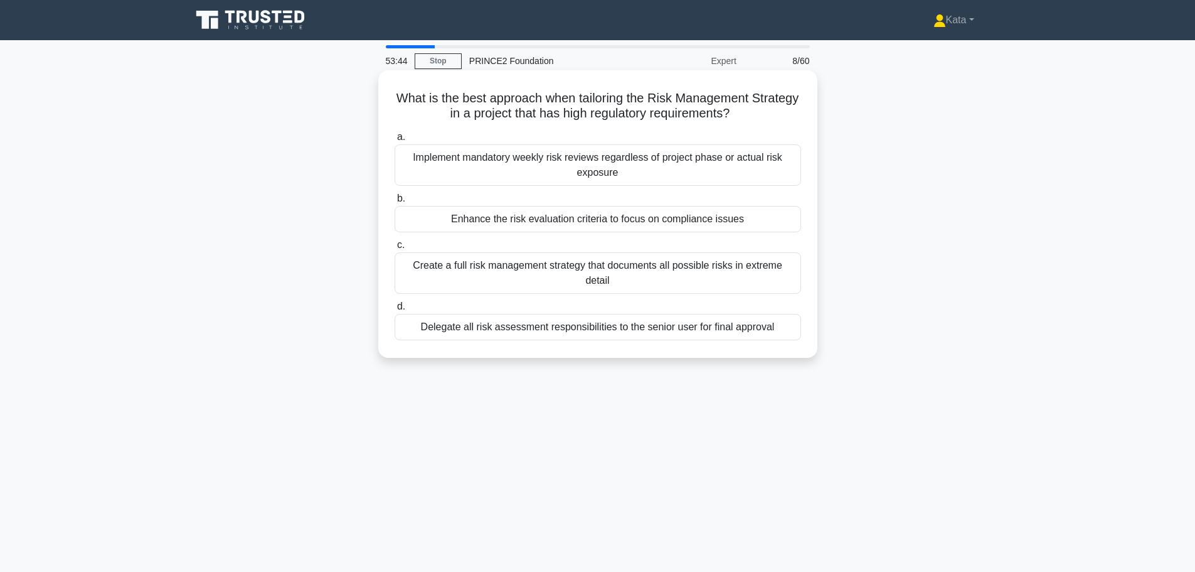
click at [663, 270] on div "Create a full risk management strategy that documents all possible risks in ext…" at bounding box center [598, 272] width 407 height 41
click at [395, 249] on input "c. Create a full risk management strategy that documents all possible risks in …" at bounding box center [395, 245] width 0 height 8
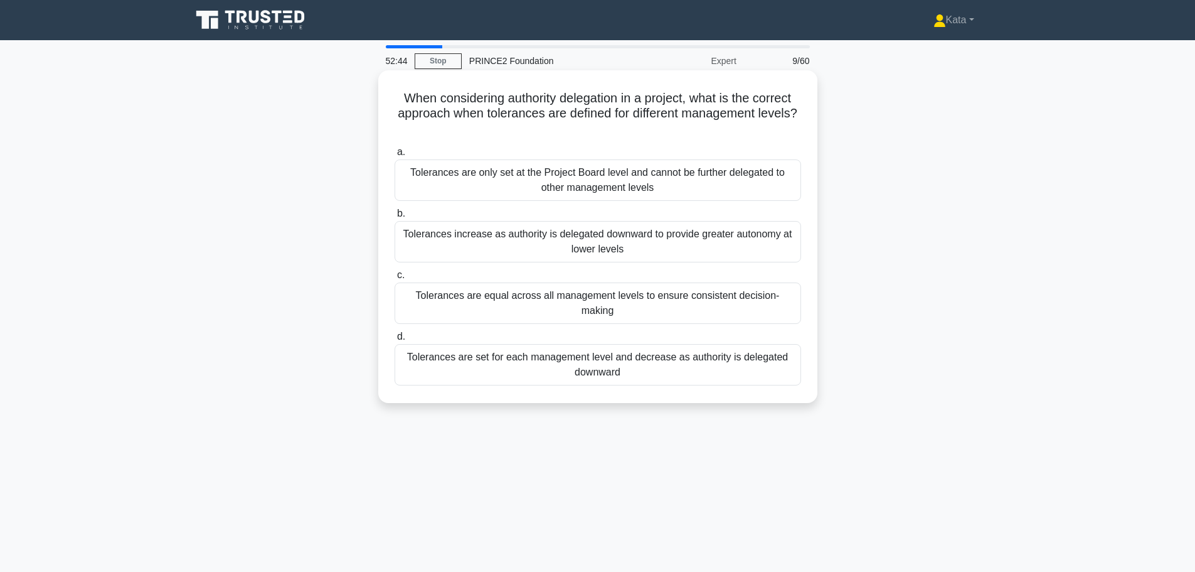
click at [711, 360] on div "Tolerances are set for each management level and decrease as authority is deleg…" at bounding box center [598, 364] width 407 height 41
click at [395, 341] on input "d. Tolerances are set for each management level and decrease as authority is de…" at bounding box center [395, 337] width 0 height 8
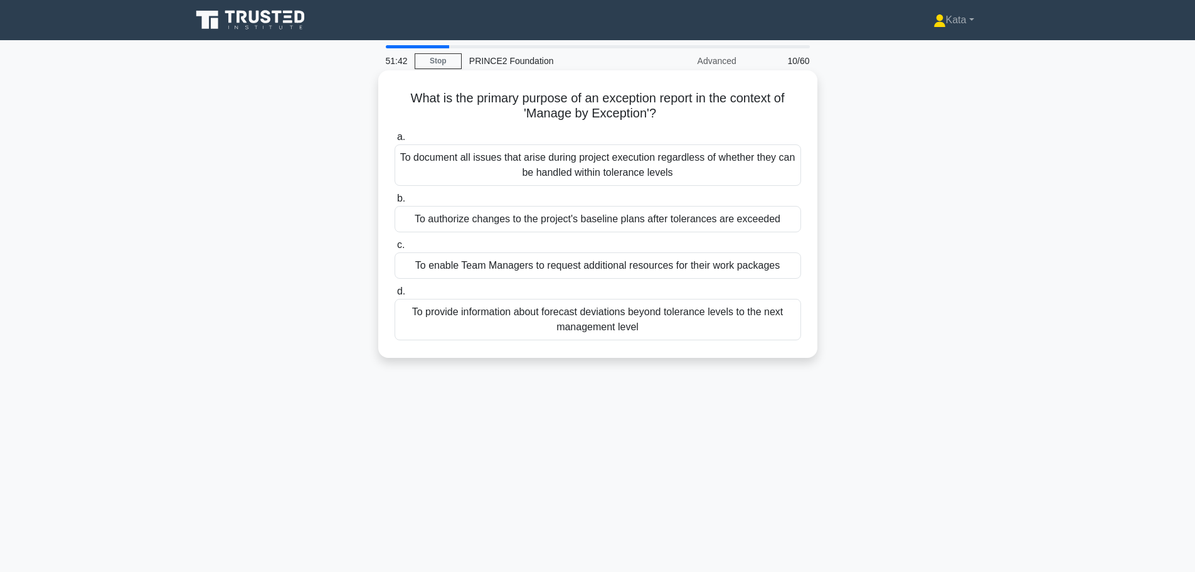
click at [700, 318] on div "To provide information about forecast deviations beyond tolerance levels to the…" at bounding box center [598, 319] width 407 height 41
click at [395, 295] on input "d. To provide information about forecast deviations beyond tolerance levels to …" at bounding box center [395, 291] width 0 height 8
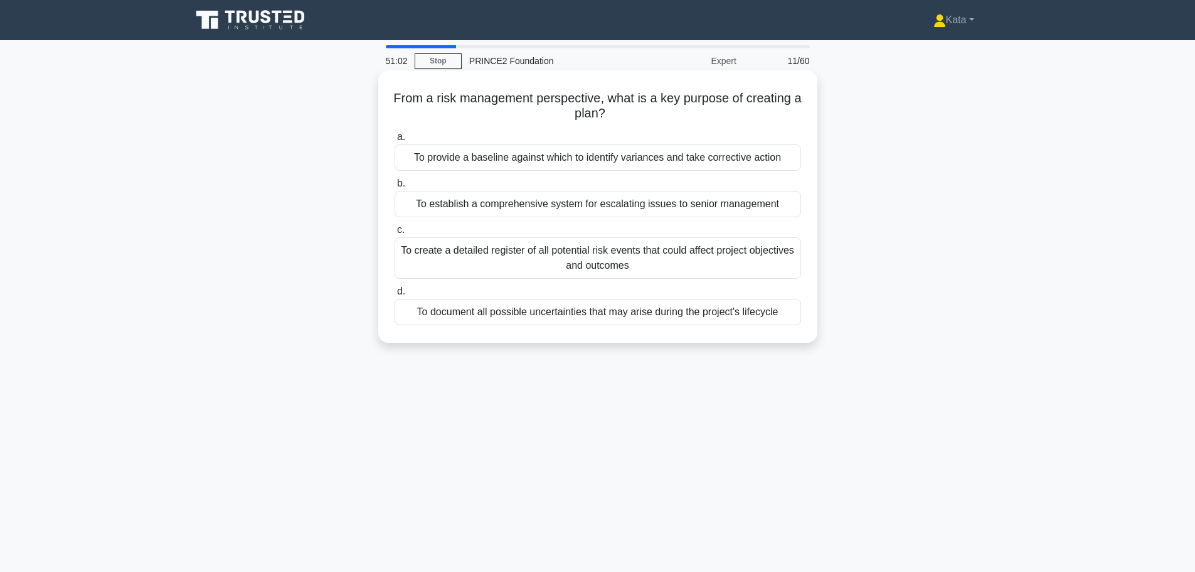
click at [682, 320] on div "To document all possible uncertainties that may arise during the project's life…" at bounding box center [598, 312] width 407 height 26
click at [395, 295] on input "d. To document all possible uncertainties that may arise during the project's l…" at bounding box center [395, 291] width 0 height 8
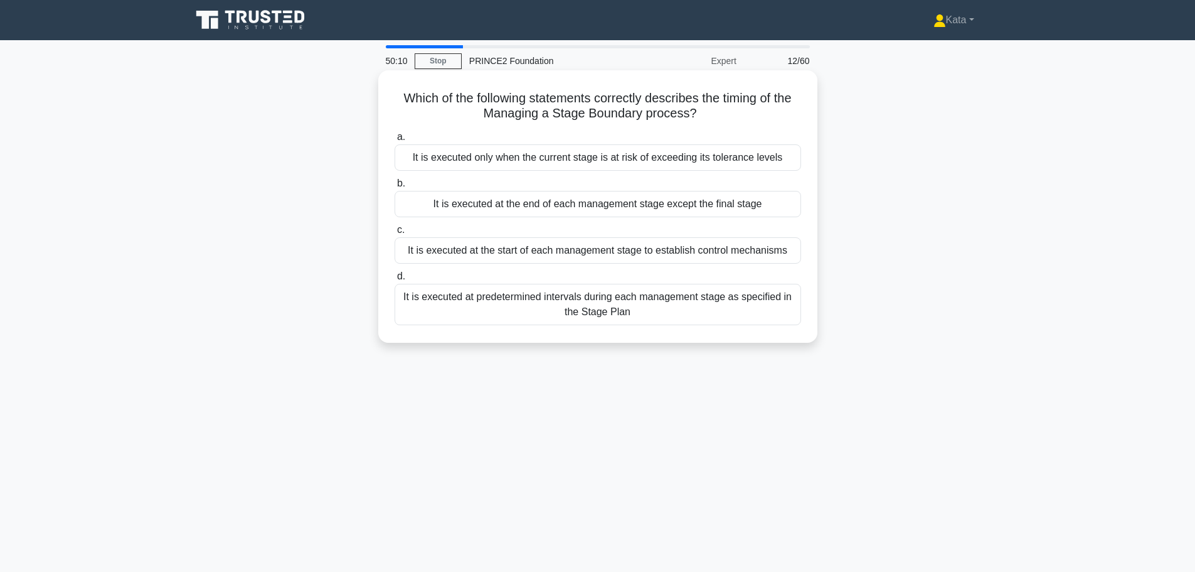
click at [657, 205] on div "It is executed at the end of each management stage except the final stage" at bounding box center [598, 204] width 407 height 26
click at [395, 188] on input "b. It is executed at the end of each management stage except the final stage" at bounding box center [395, 183] width 0 height 8
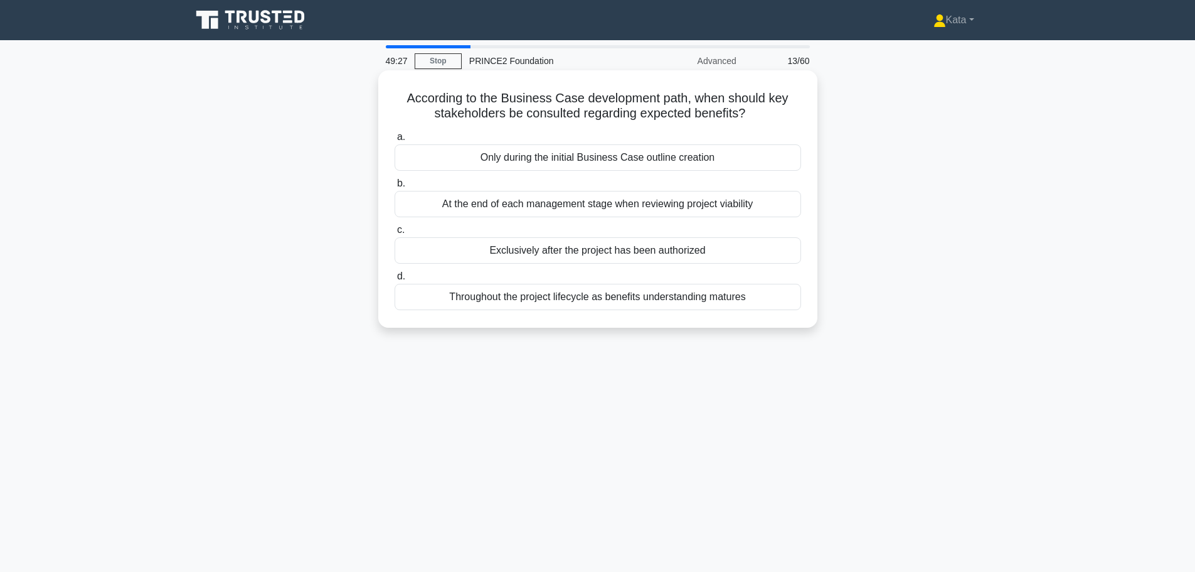
click at [690, 303] on div "Throughout the project lifecycle as benefits understanding matures" at bounding box center [598, 297] width 407 height 26
click at [395, 280] on input "d. Throughout the project lifecycle as benefits understanding matures" at bounding box center [395, 276] width 0 height 8
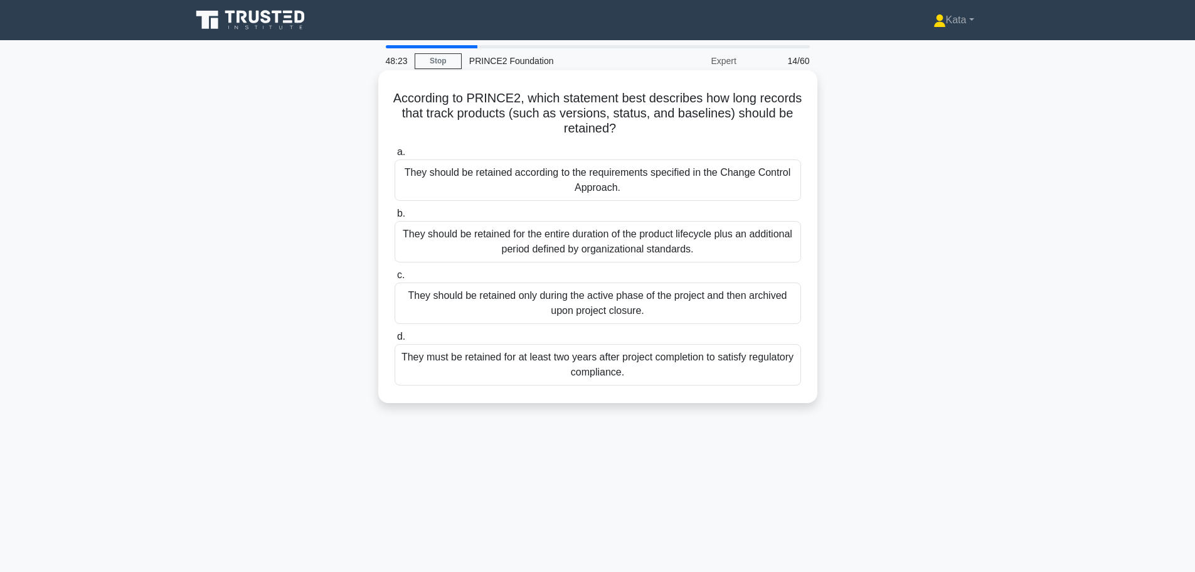
click at [684, 301] on div "They should be retained only during the active phase of the project and then ar…" at bounding box center [598, 302] width 407 height 41
click at [395, 279] on input "c. They should be retained only during the active phase of the project and then…" at bounding box center [395, 275] width 0 height 8
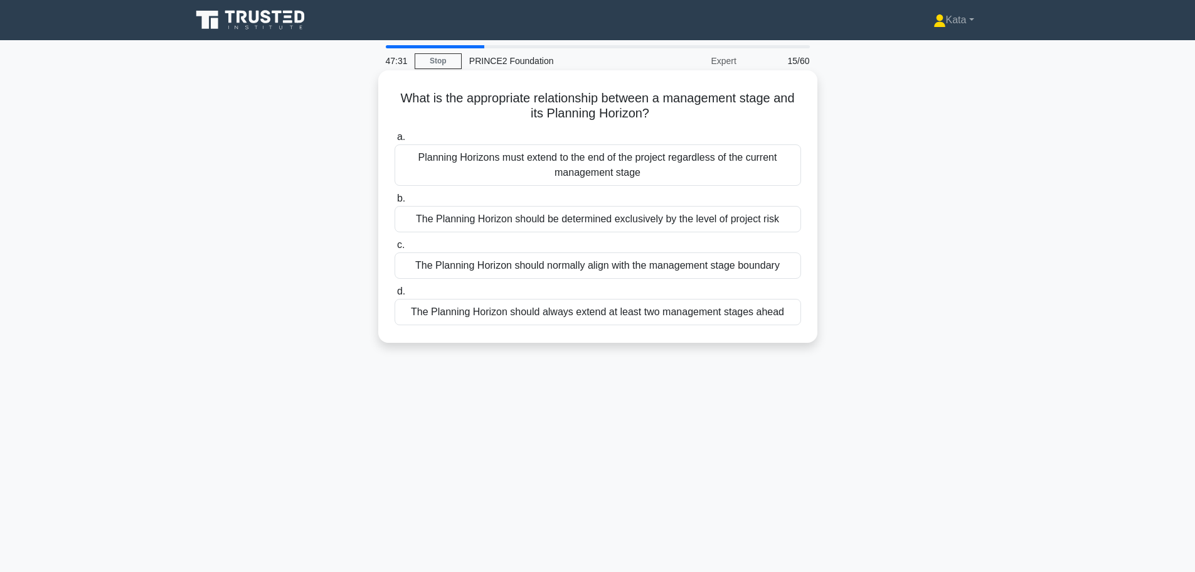
click at [632, 179] on div "Planning Horizons must extend to the end of the project regardless of the curre…" at bounding box center [598, 164] width 407 height 41
click at [395, 141] on input "a. Planning Horizons must extend to the end of the project regardless of the cu…" at bounding box center [395, 137] width 0 height 8
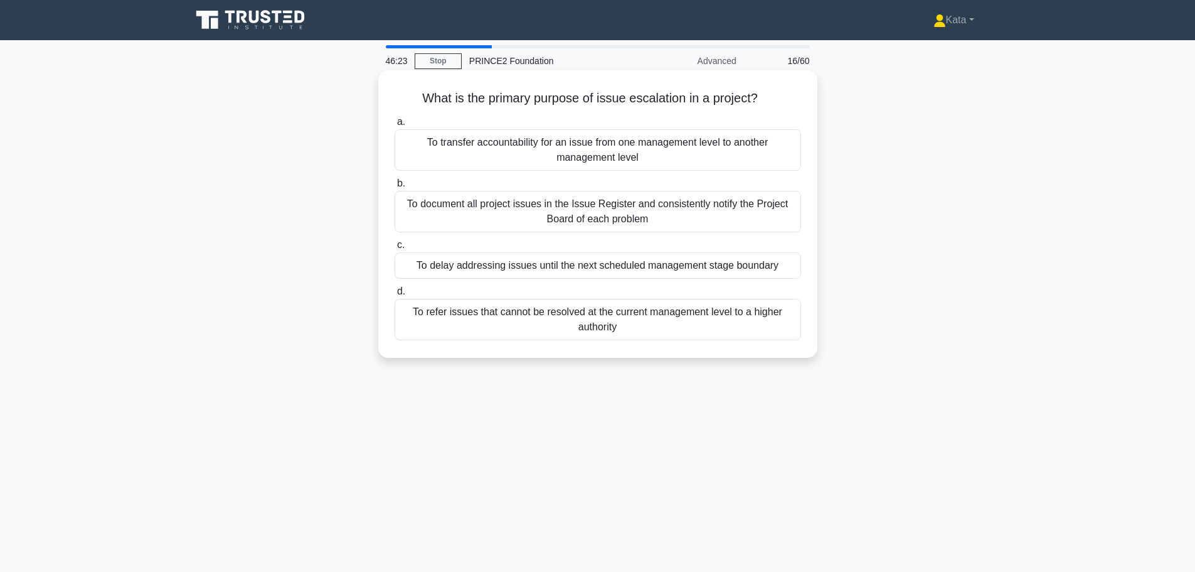
click at [634, 211] on div "To document all project issues in the Issue Register and consistently notify th…" at bounding box center [598, 211] width 407 height 41
click at [395, 188] on input "b. To document all project issues in the Issue Register and consistently notify…" at bounding box center [395, 183] width 0 height 8
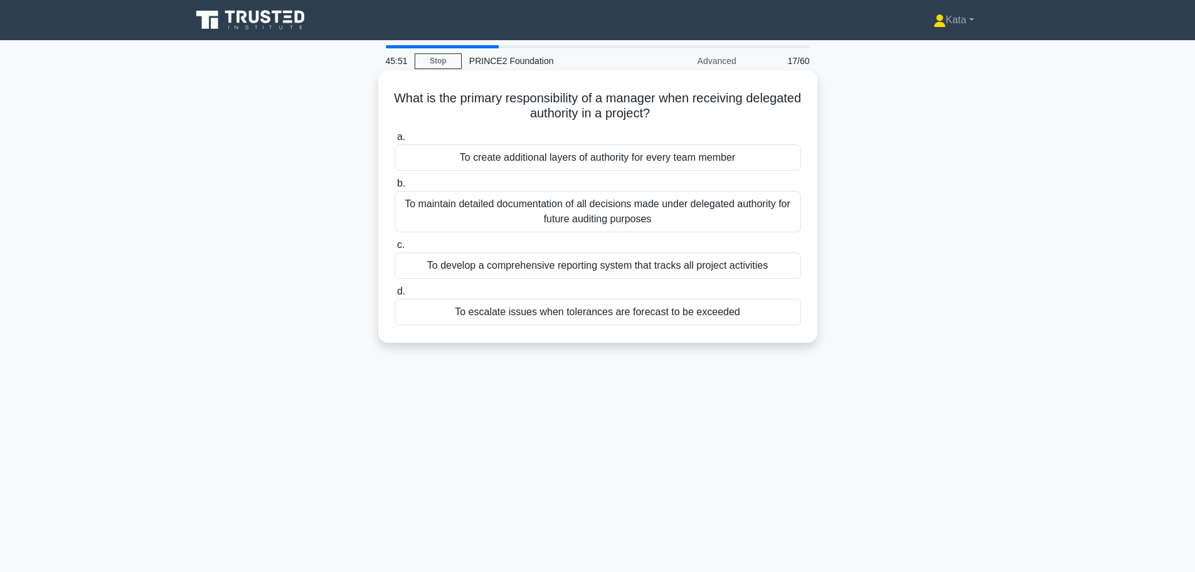
click at [700, 215] on div "To maintain detailed documentation of all decisions made under delegated author…" at bounding box center [598, 211] width 407 height 41
click at [395, 188] on input "b. To maintain detailed documentation of all decisions made under delegated aut…" at bounding box center [395, 183] width 0 height 8
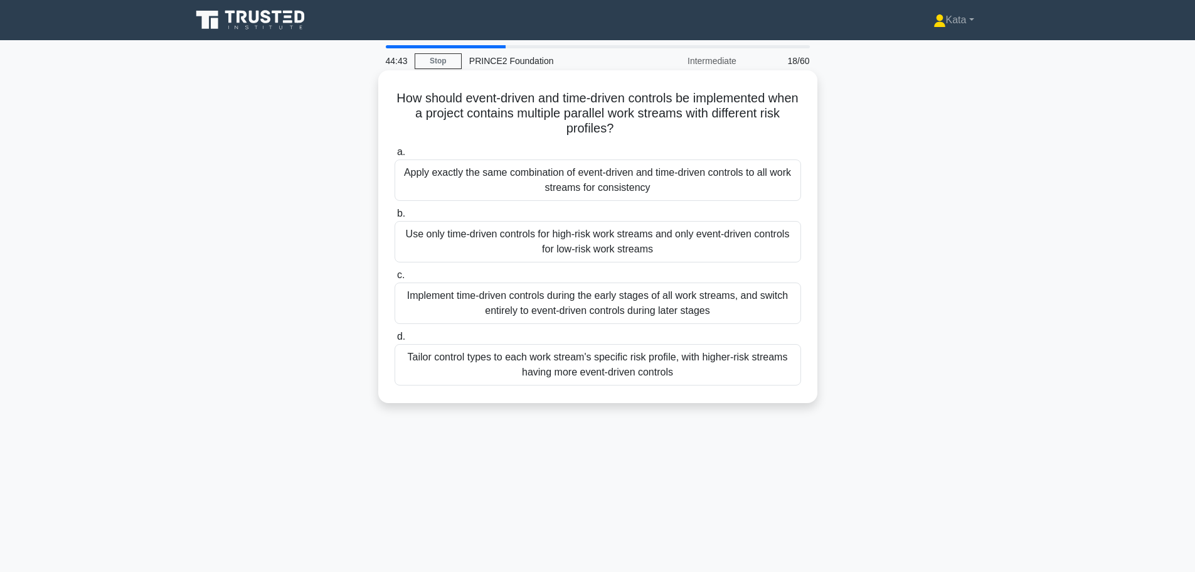
click at [738, 366] on div "Tailor control types to each work stream's specific risk profile, with higher-r…" at bounding box center [598, 364] width 407 height 41
click at [395, 341] on input "d. Tailor control types to each work stream's specific risk profile, with highe…" at bounding box center [395, 337] width 0 height 8
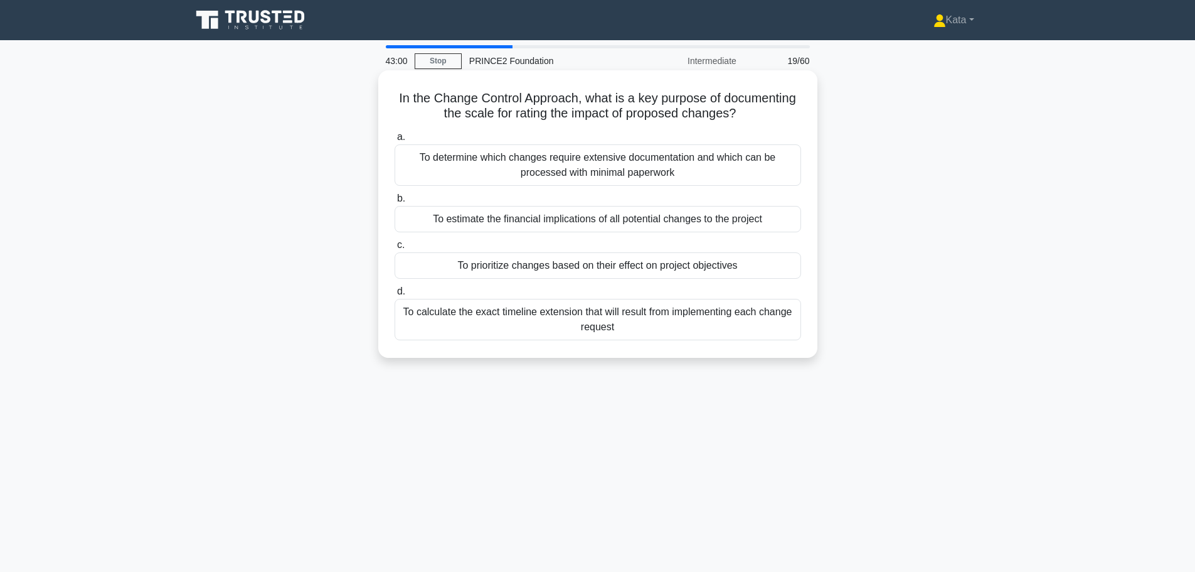
click at [713, 322] on div "To calculate the exact timeline extension that will result from implementing ea…" at bounding box center [598, 319] width 407 height 41
click at [395, 295] on input "d. To calculate the exact timeline extension that will result from implementing…" at bounding box center [395, 291] width 0 height 8
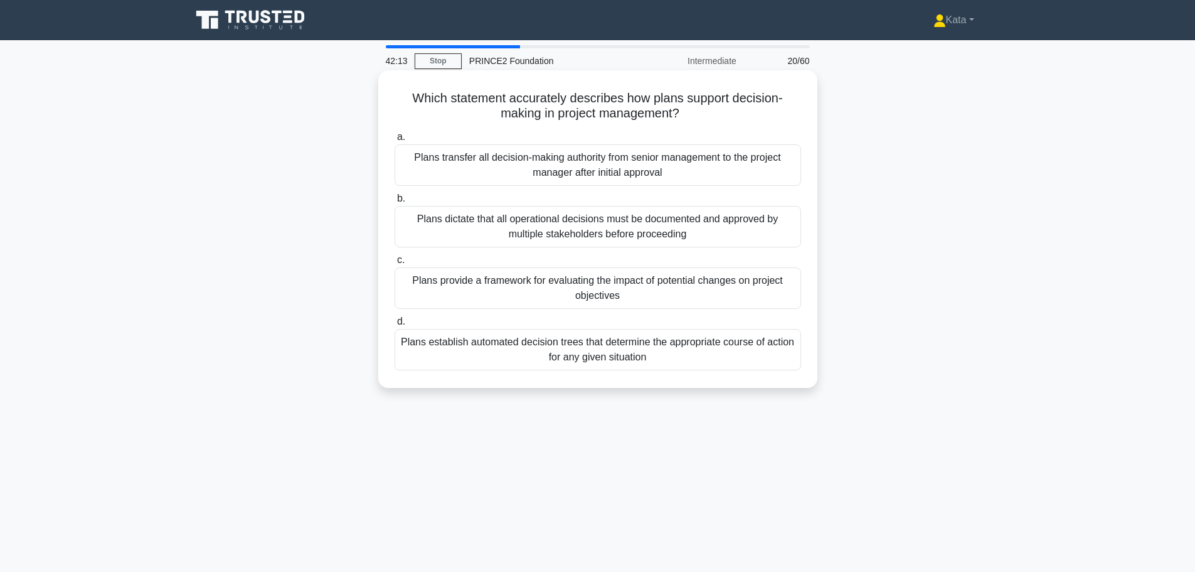
click at [608, 341] on div "Plans establish automated decision trees that determine the appropriate course …" at bounding box center [598, 349] width 407 height 41
click at [395, 326] on input "d. Plans establish automated decision trees that determine the appropriate cour…" at bounding box center [395, 321] width 0 height 8
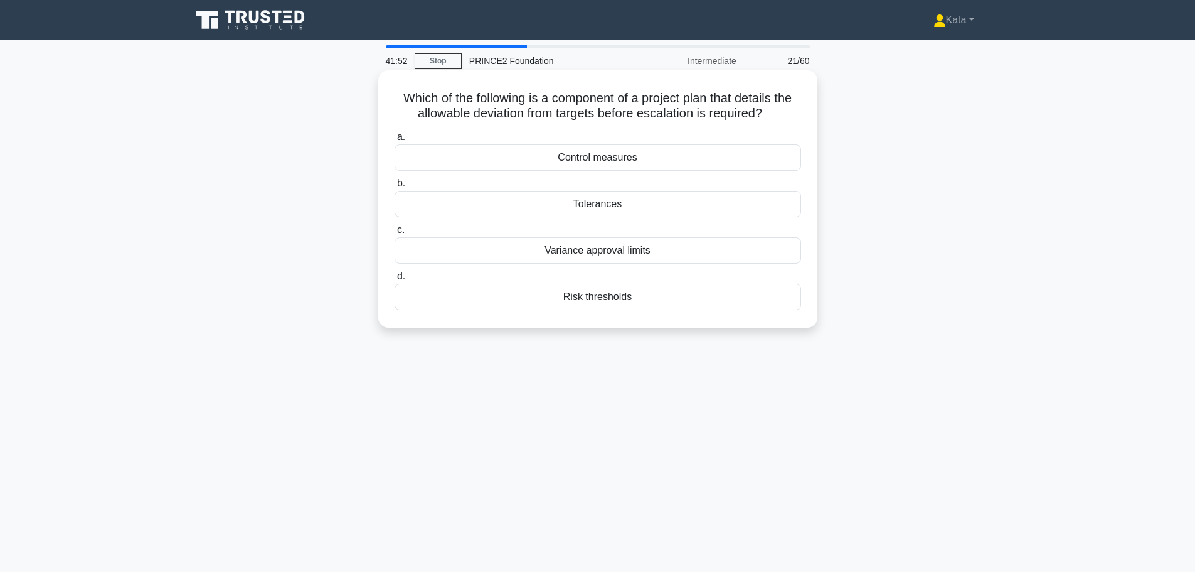
click at [596, 209] on div "Tolerances" at bounding box center [598, 204] width 407 height 26
click at [395, 188] on input "b. Tolerances" at bounding box center [395, 183] width 0 height 8
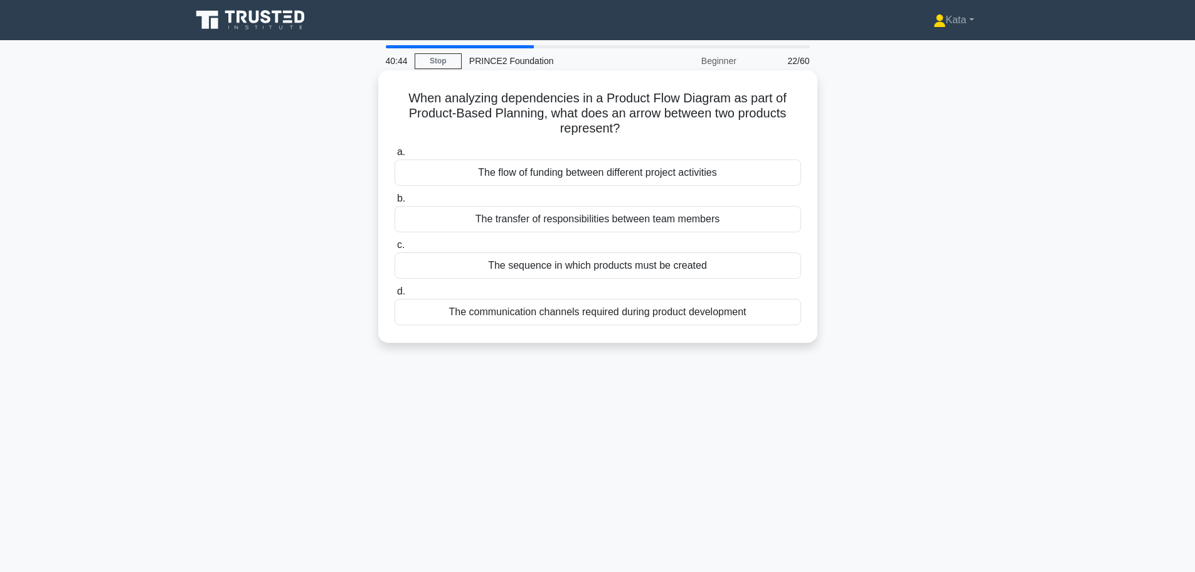
click at [600, 274] on div "The sequence in which products must be created" at bounding box center [598, 265] width 407 height 26
click at [395, 249] on input "c. The sequence in which products must be created" at bounding box center [395, 245] width 0 height 8
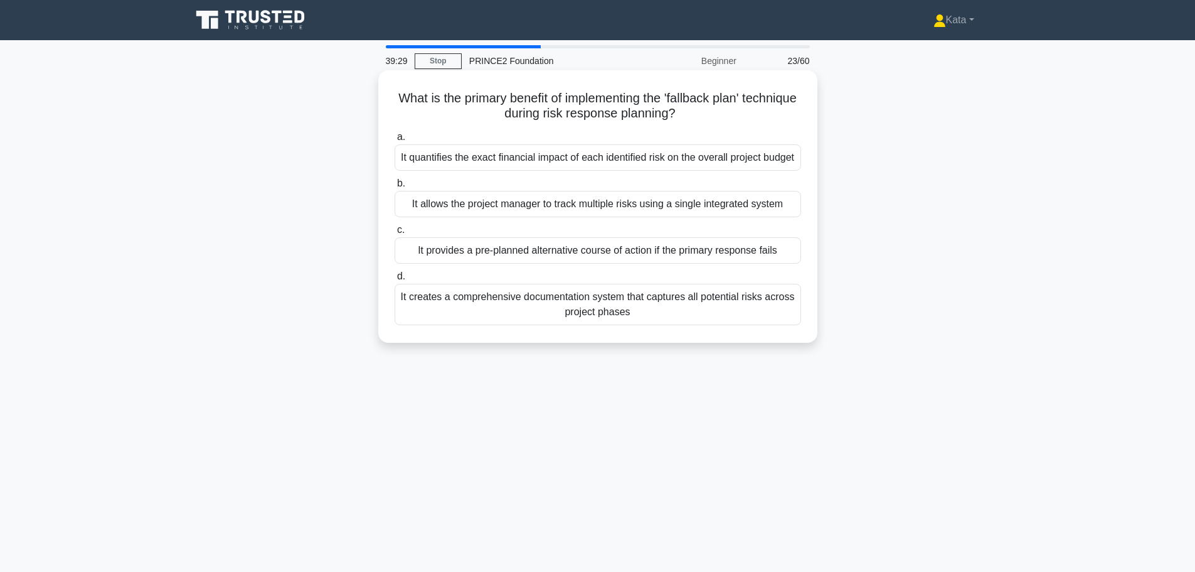
click at [552, 263] on div "It provides a pre-planned alternative course of action if the primary response …" at bounding box center [598, 250] width 407 height 26
click at [395, 234] on input "c. It provides a pre-planned alternative course of action if the primary respon…" at bounding box center [395, 230] width 0 height 8
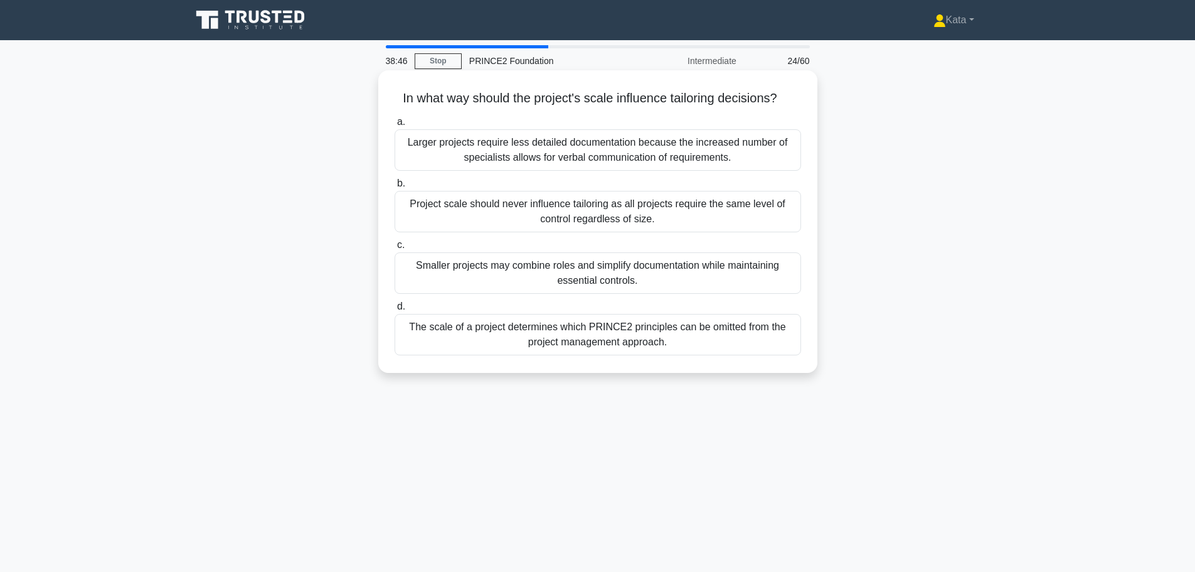
click at [583, 284] on div "Smaller projects may combine roles and simplify documentation while maintaining…" at bounding box center [598, 272] width 407 height 41
click at [395, 249] on input "c. Smaller projects may combine roles and simplify documentation while maintain…" at bounding box center [395, 245] width 0 height 8
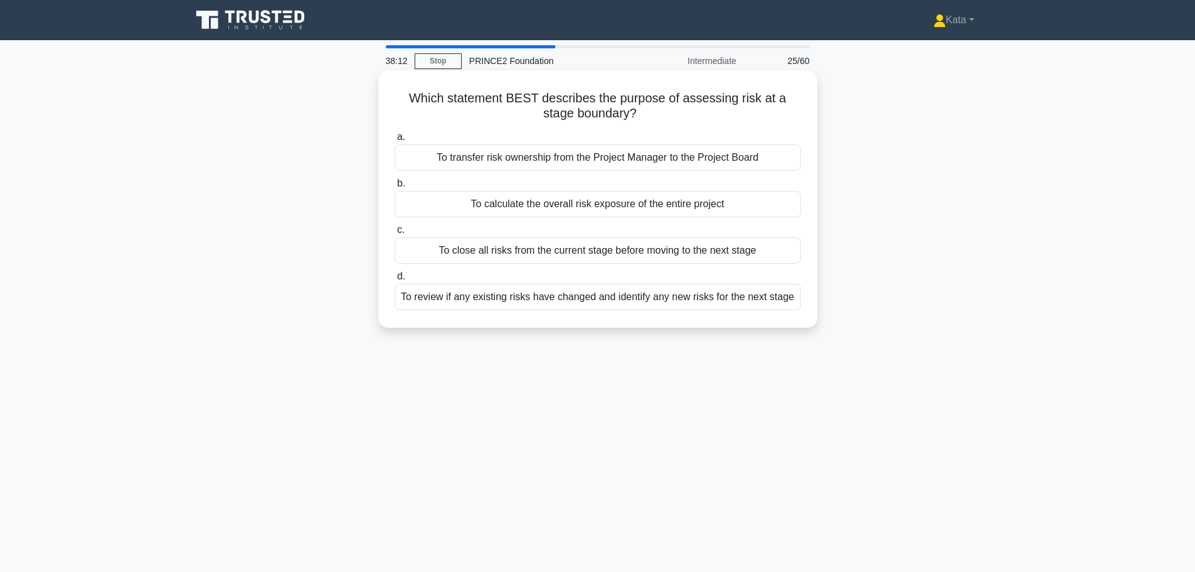
click at [751, 293] on div "To review if any existing risks have changed and identify any new risks for the…" at bounding box center [598, 297] width 407 height 26
click at [395, 280] on input "d. To review if any existing risks have changed and identify any new risks for …" at bounding box center [395, 276] width 0 height 8
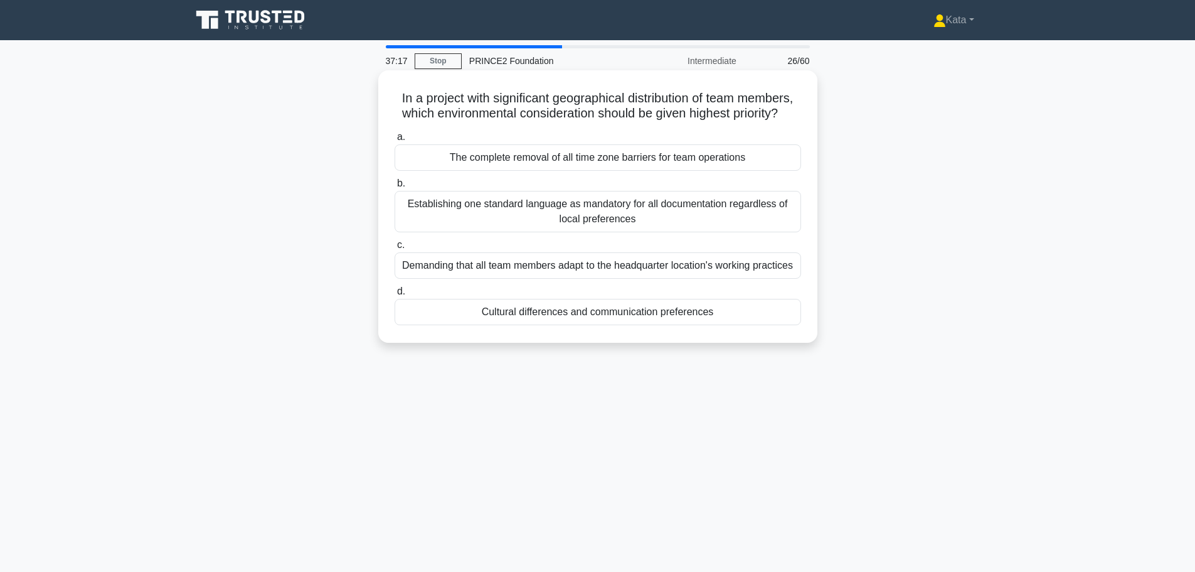
click at [750, 171] on div "The complete removal of all time zone barriers for team operations" at bounding box center [598, 157] width 407 height 26
click at [395, 141] on input "a. The complete removal of all time zone barriers for team operations" at bounding box center [395, 137] width 0 height 8
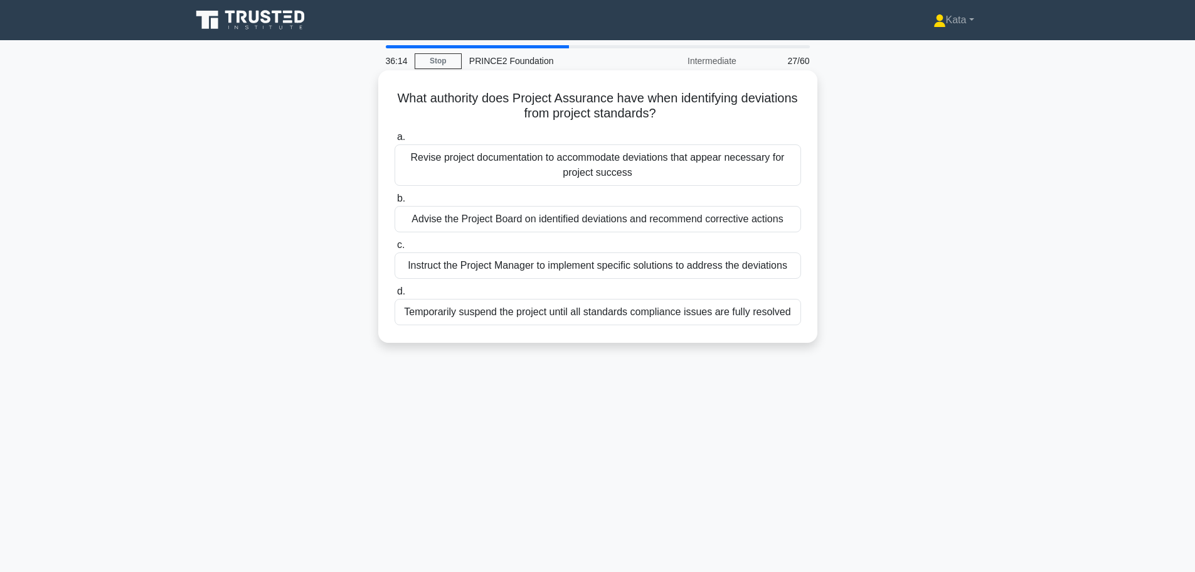
click at [755, 176] on div "Revise project documentation to accommodate deviations that appear necessary fo…" at bounding box center [598, 164] width 407 height 41
click at [395, 141] on input "a. Revise project documentation to accommodate deviations that appear necessary…" at bounding box center [395, 137] width 0 height 8
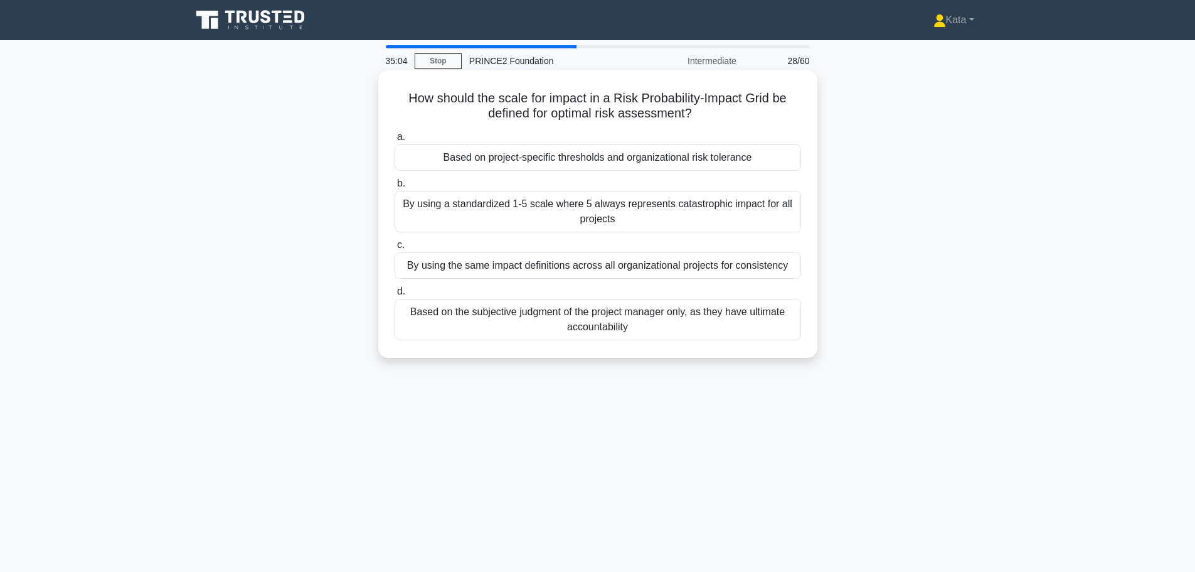
click at [725, 265] on div "By using the same impact definitions across all organizational projects for con…" at bounding box center [598, 265] width 407 height 26
click at [395, 249] on input "c. By using the same impact definitions across all organizational projects for …" at bounding box center [395, 245] width 0 height 8
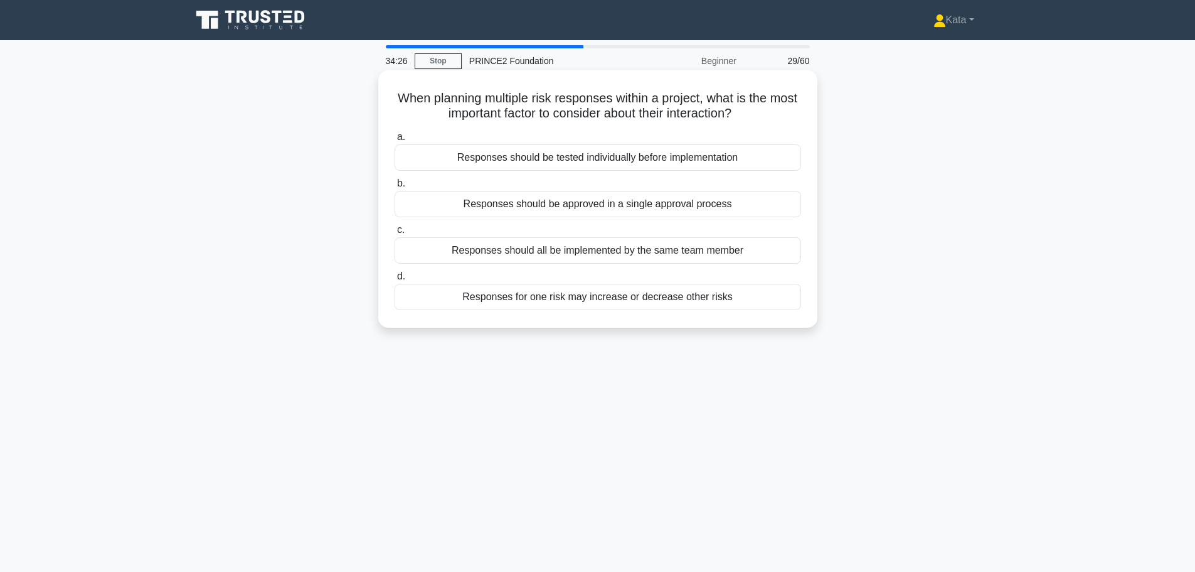
click at [758, 304] on div "Responses for one risk may increase or decrease other risks" at bounding box center [598, 297] width 407 height 26
click at [395, 280] on input "d. Responses for one risk may increase or decrease other risks" at bounding box center [395, 276] width 0 height 8
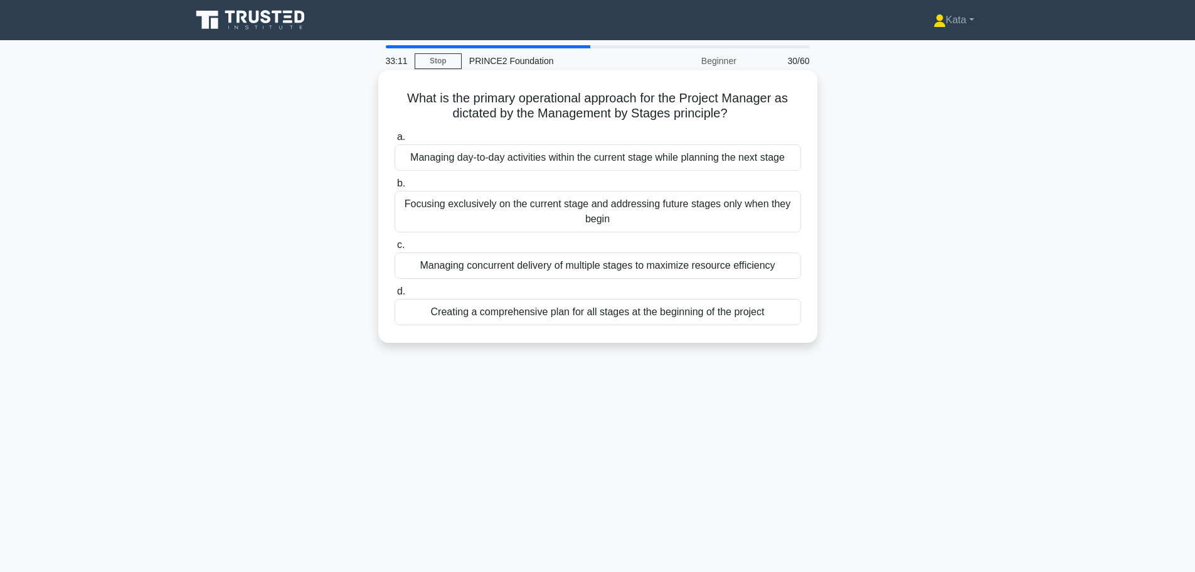
drag, startPoint x: 596, startPoint y: 160, endPoint x: 603, endPoint y: 181, distance: 21.8
click at [603, 181] on div "a. Managing day-to-day activities within the current stage while planning the n…" at bounding box center [598, 227] width 422 height 201
click at [603, 181] on label "b. Focusing exclusively on the current stage and addressing future stages only …" at bounding box center [598, 204] width 407 height 56
click at [395, 181] on input "b. Focusing exclusively on the current stage and addressing future stages only …" at bounding box center [395, 183] width 0 height 8
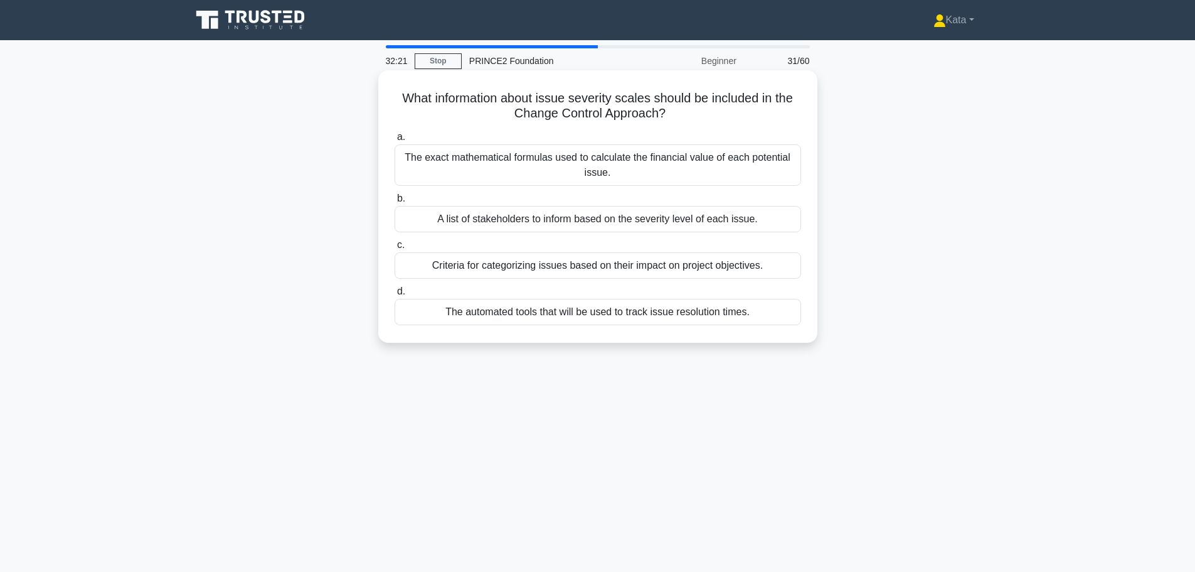
click at [719, 270] on div "Criteria for categorizing issues based on their impact on project objectives." at bounding box center [598, 265] width 407 height 26
click at [395, 249] on input "c. Criteria for categorizing issues based on their impact on project objectives." at bounding box center [395, 245] width 0 height 8
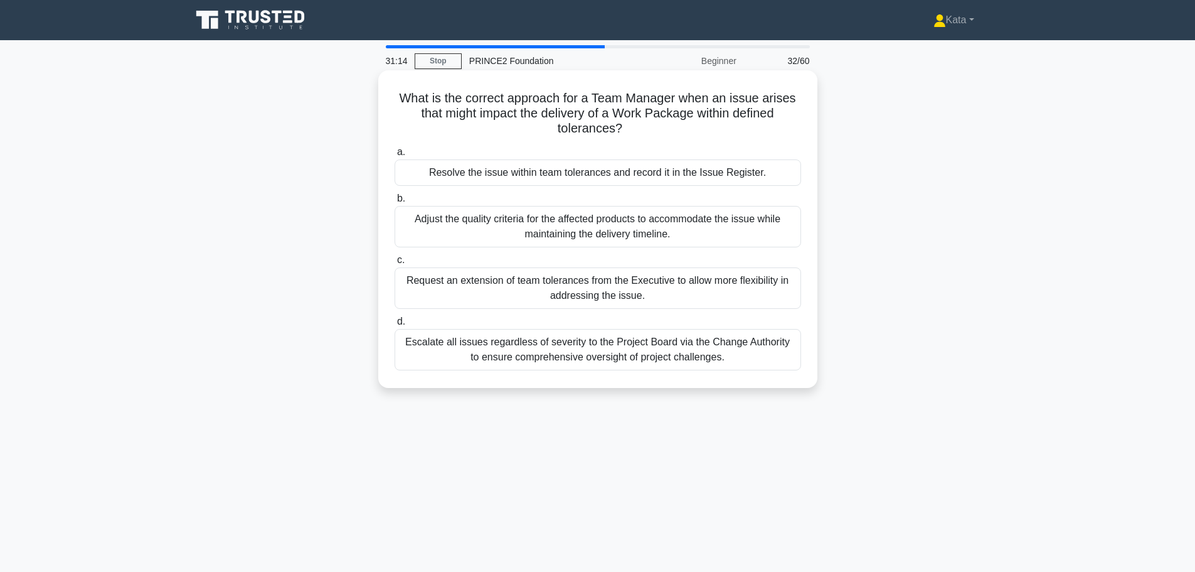
click at [637, 366] on div "Escalate all issues regardless of severity to the Project Board via the Change …" at bounding box center [598, 349] width 407 height 41
click at [395, 326] on input "d. Escalate all issues regardless of severity to the Project Board via the Chan…" at bounding box center [395, 321] width 0 height 8
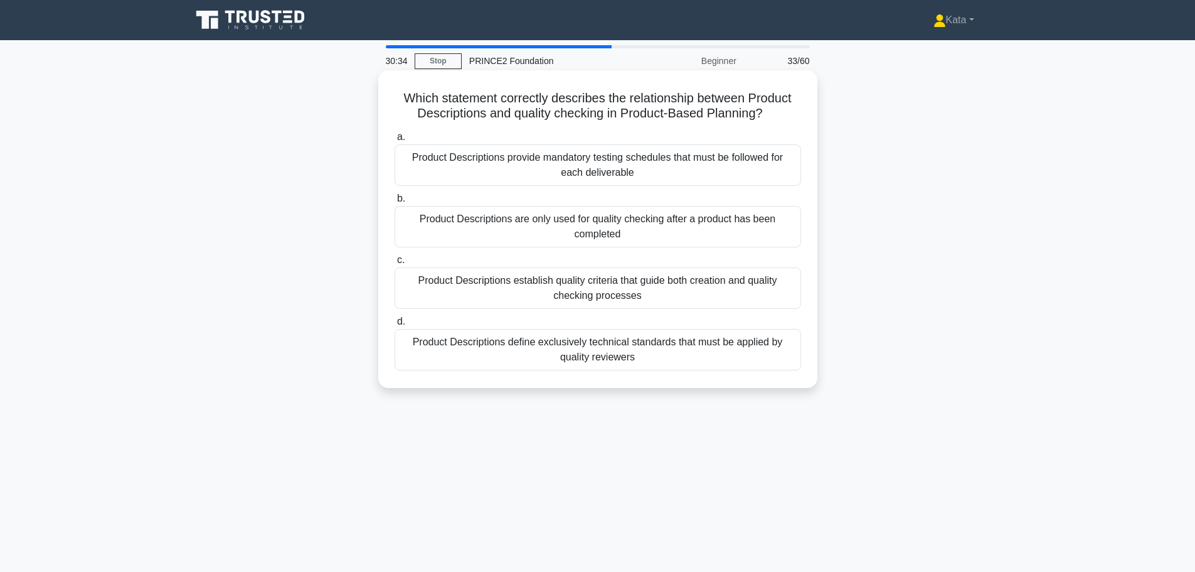
click at [645, 297] on div "Product Descriptions establish quality criteria that guide both creation and qu…" at bounding box center [598, 287] width 407 height 41
click at [395, 264] on input "c. Product Descriptions establish quality criteria that guide both creation and…" at bounding box center [395, 260] width 0 height 8
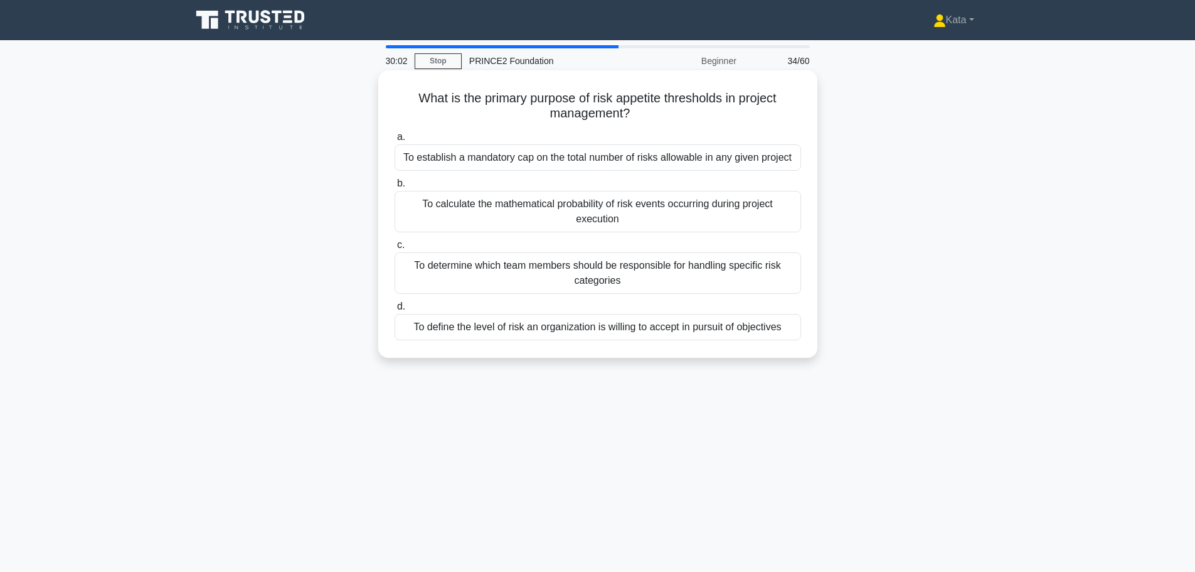
click at [692, 334] on div "To define the level of risk an organization is willing to accept in pursuit of …" at bounding box center [598, 327] width 407 height 26
click at [395, 311] on input "d. To define the level of risk an organization is willing to accept in pursuit …" at bounding box center [395, 306] width 0 height 8
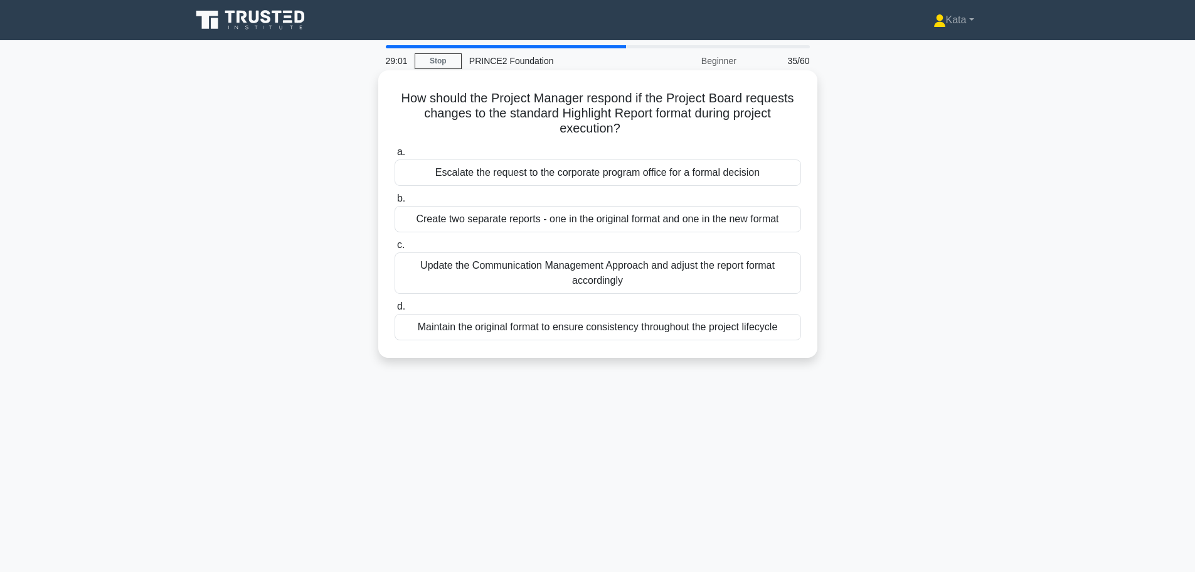
click at [663, 290] on div "Update the Communication Management Approach and adjust the report format accor…" at bounding box center [598, 272] width 407 height 41
click at [395, 249] on input "c. Update the Communication Management Approach and adjust the report format ac…" at bounding box center [395, 245] width 0 height 8
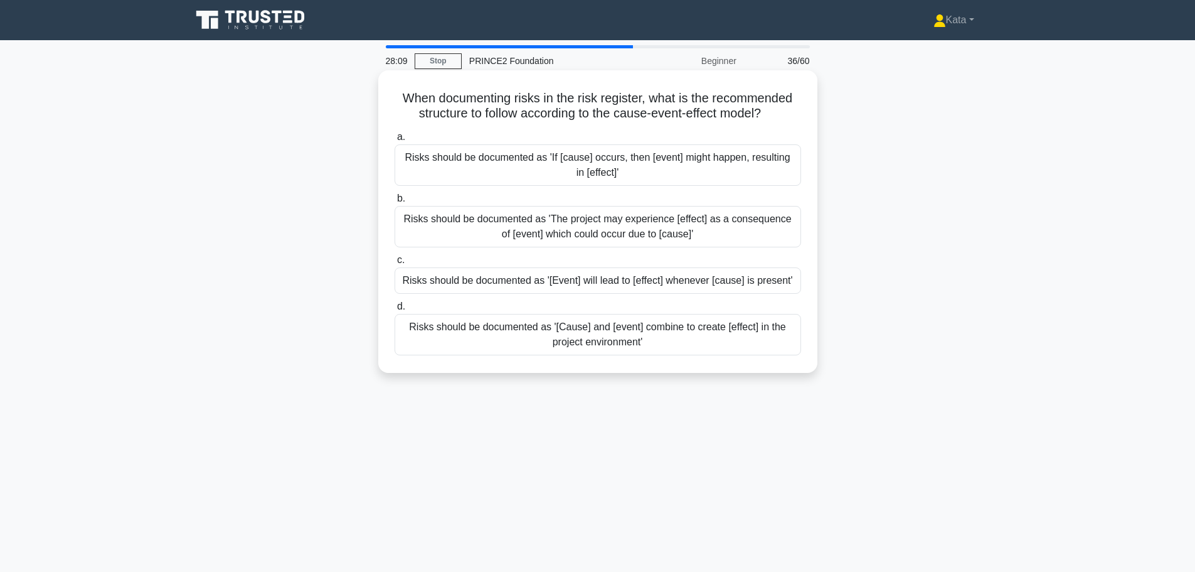
click at [642, 179] on div "Risks should be documented as 'If [cause] occurs, then [event] might happen, re…" at bounding box center [598, 164] width 407 height 41
click at [395, 141] on input "a. Risks should be documented as 'If [cause] occurs, then [event] might happen,…" at bounding box center [395, 137] width 0 height 8
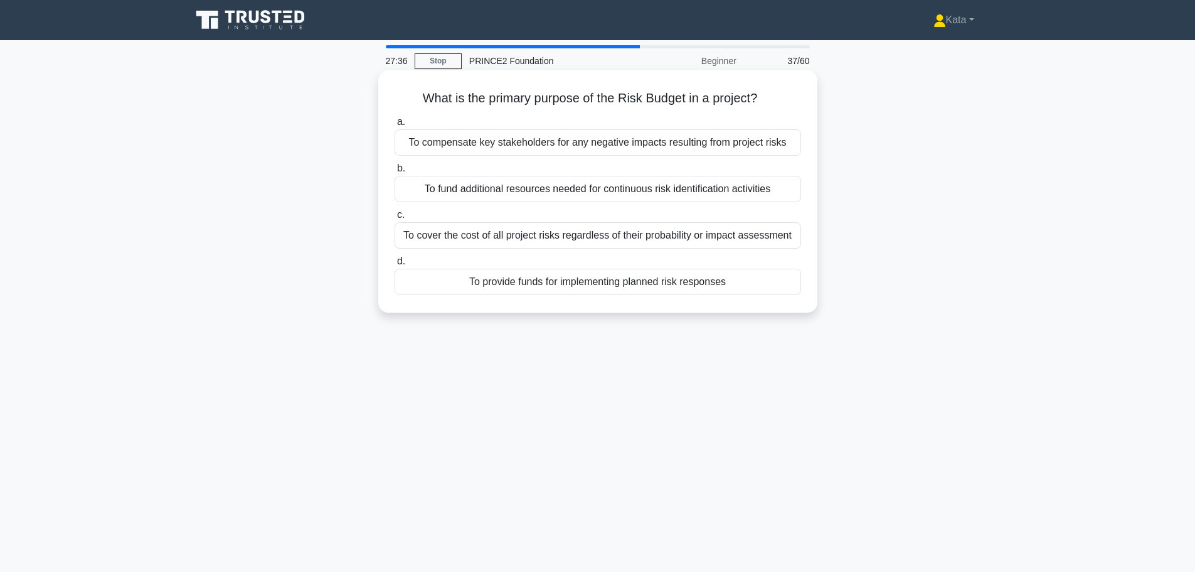
click at [697, 277] on div "To provide funds for implementing planned risk responses" at bounding box center [598, 282] width 407 height 26
click at [686, 284] on div "To provide funds for implementing planned risk responses" at bounding box center [598, 282] width 407 height 26
click at [395, 265] on input "d. To provide funds for implementing planned risk responses" at bounding box center [395, 261] width 0 height 8
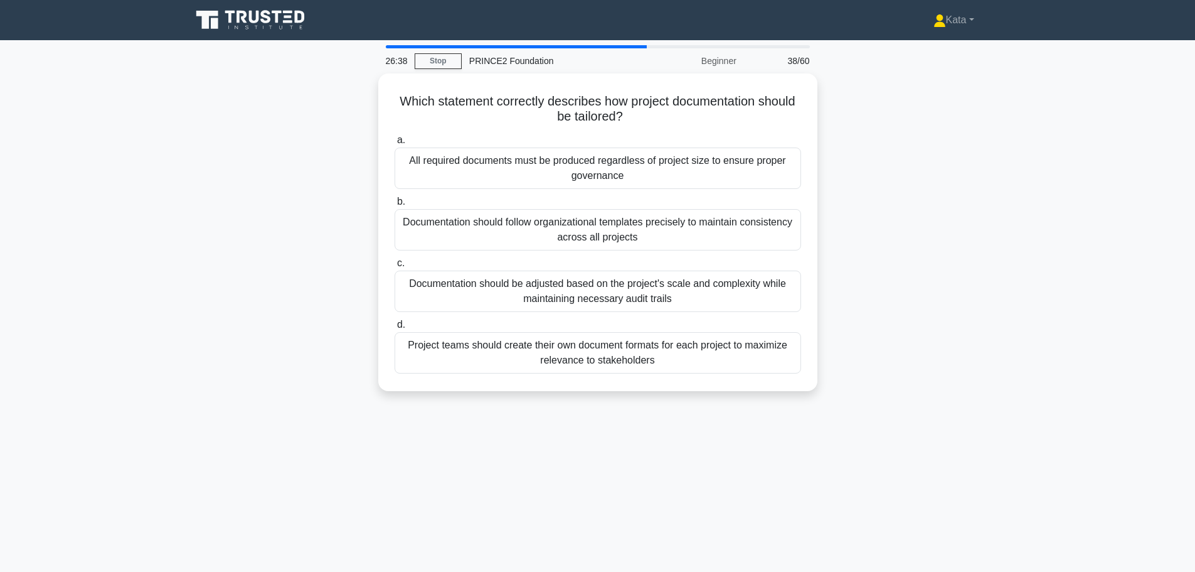
click at [686, 284] on div "Documentation should be adjusted based on the project's scale and complexity wh…" at bounding box center [598, 290] width 407 height 41
click at [395, 267] on input "c. Documentation should be adjusted based on the project's scale and complexity…" at bounding box center [395, 263] width 0 height 8
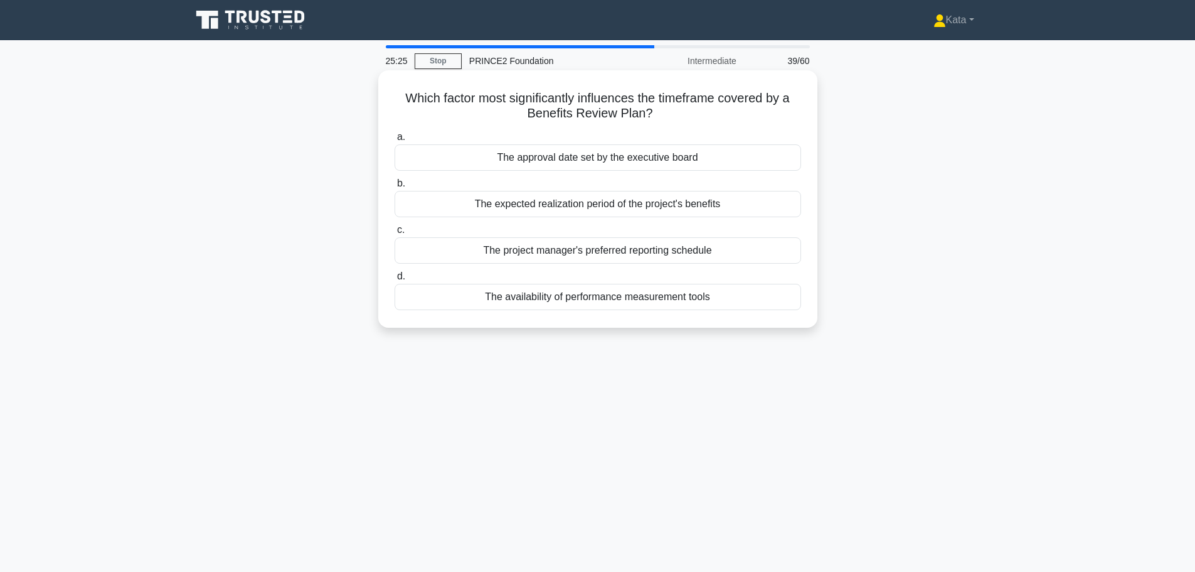
click at [693, 300] on div "The availability of performance measurement tools" at bounding box center [598, 297] width 407 height 26
click at [395, 280] on input "d. The availability of performance measurement tools" at bounding box center [395, 276] width 0 height 8
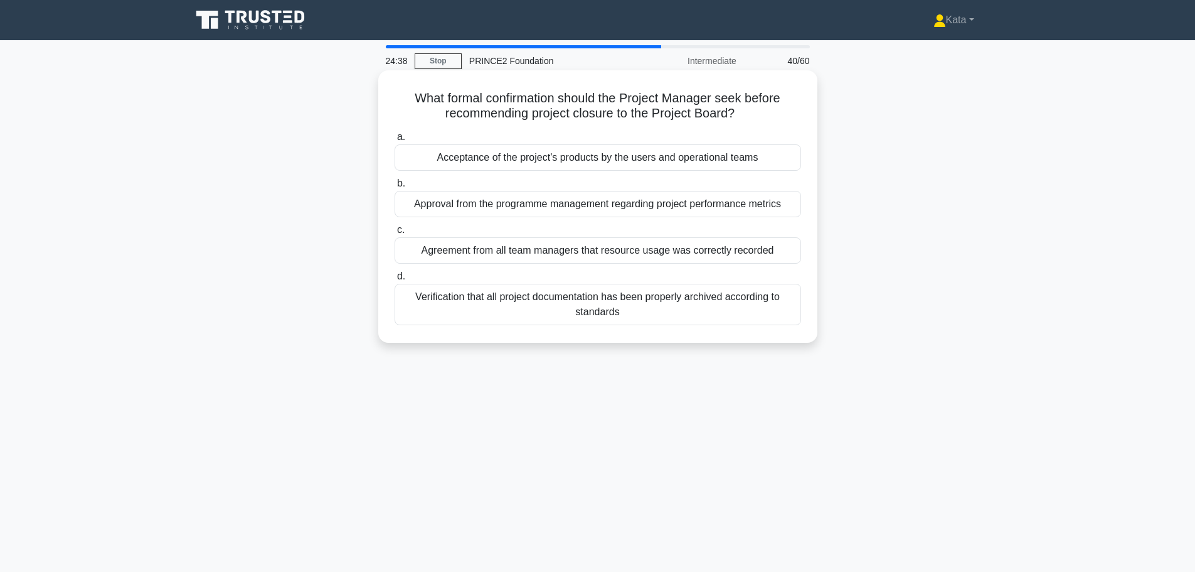
click at [724, 157] on div "Acceptance of the project's products by the users and operational teams" at bounding box center [598, 157] width 407 height 26
click at [395, 141] on input "a. Acceptance of the project's products by the users and operational teams" at bounding box center [395, 137] width 0 height 8
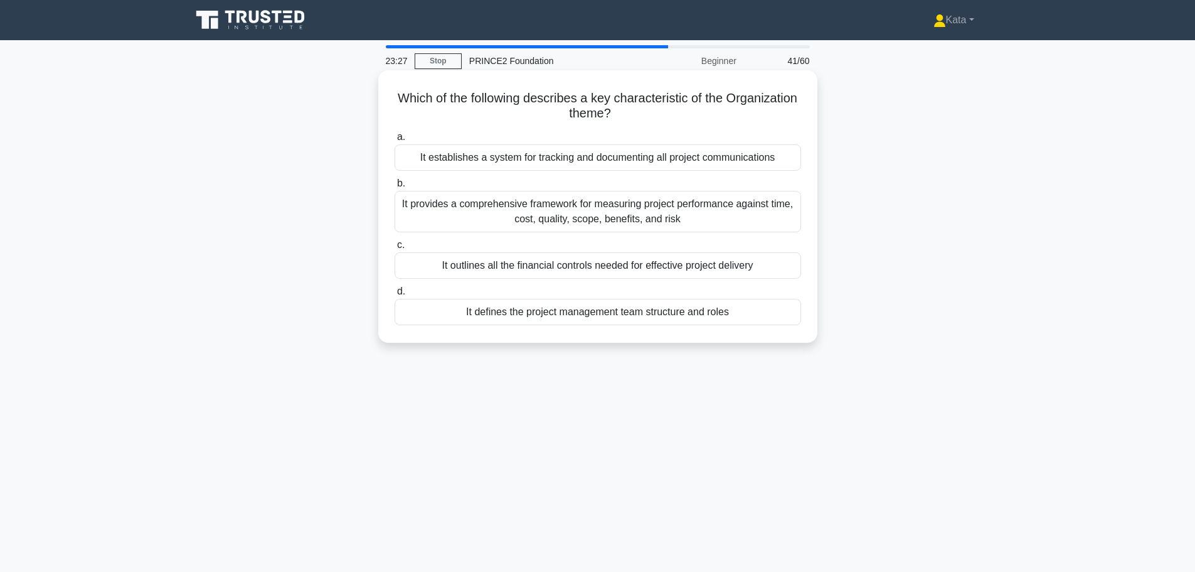
click at [689, 169] on div "It establishes a system for tracking and documenting all project communications" at bounding box center [598, 157] width 407 height 26
click at [395, 141] on input "a. It establishes a system for tracking and documenting all project communicati…" at bounding box center [395, 137] width 0 height 8
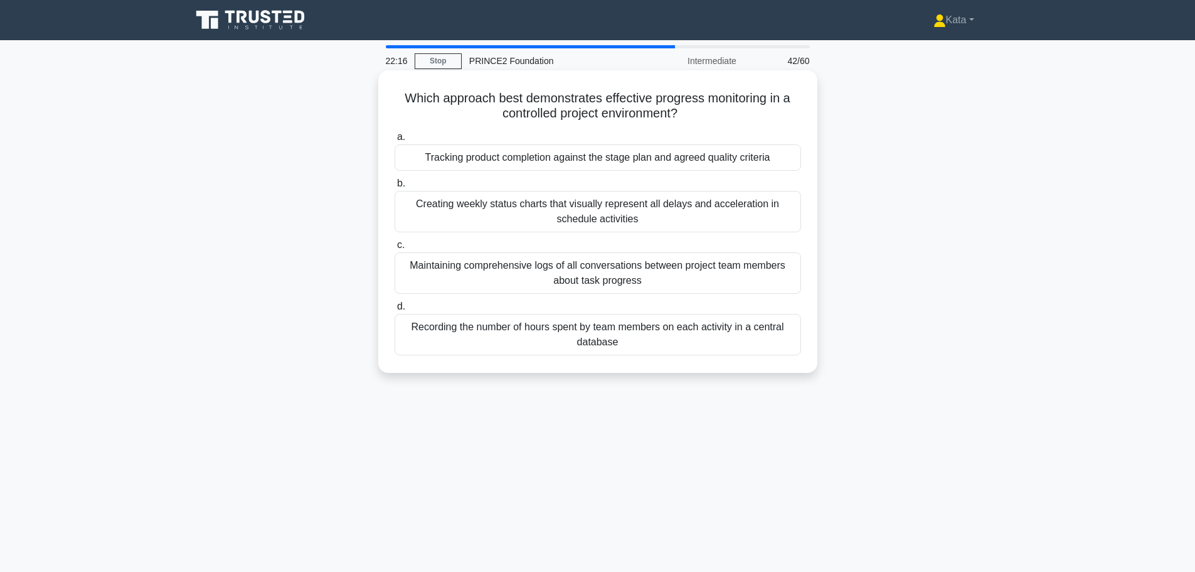
click at [750, 161] on div "Tracking product completion against the stage plan and agreed quality criteria" at bounding box center [598, 157] width 407 height 26
click at [395, 141] on input "a. Tracking product completion against the stage plan and agreed quality criter…" at bounding box center [395, 137] width 0 height 8
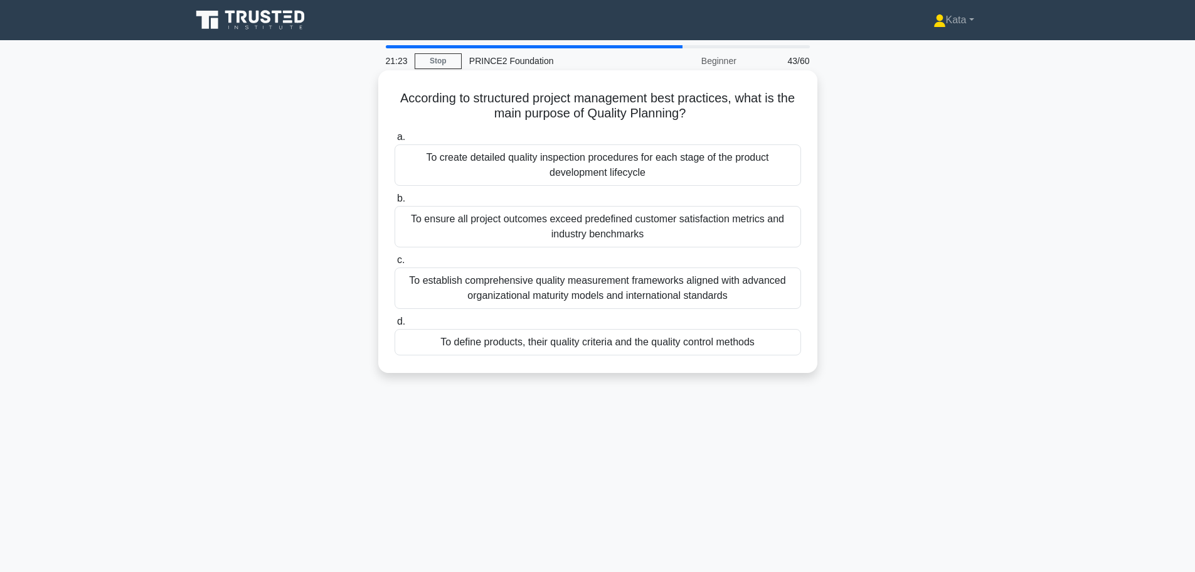
click at [725, 349] on div "To define products, their quality criteria and the quality control methods" at bounding box center [598, 342] width 407 height 26
click at [395, 326] on input "d. To define products, their quality criteria and the quality control methods" at bounding box center [395, 321] width 0 height 8
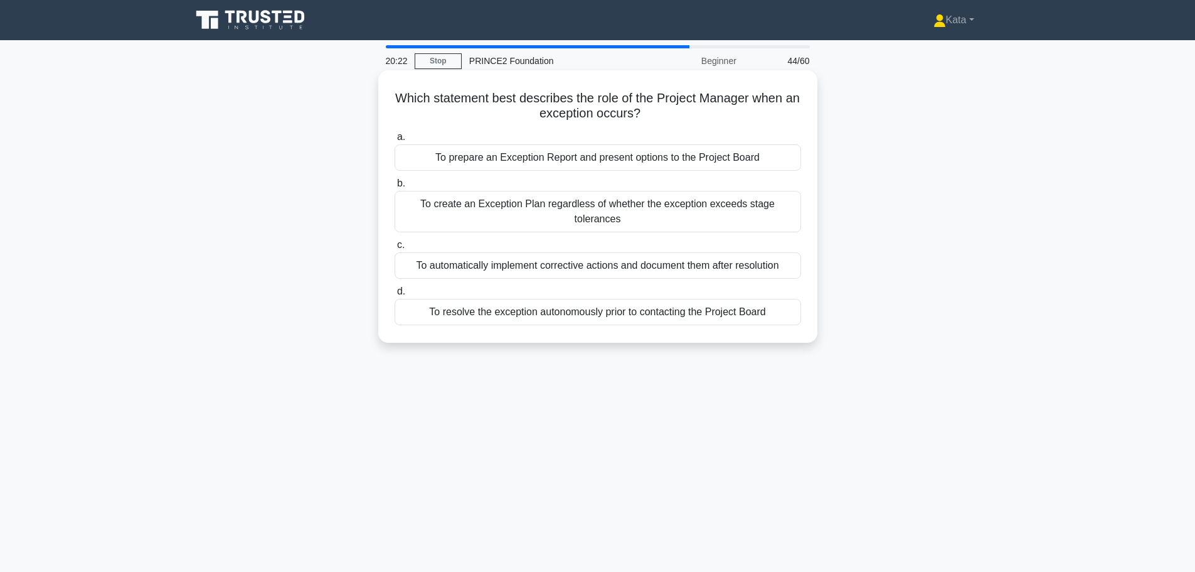
click at [757, 162] on div "To prepare an Exception Report and present options to the Project Board" at bounding box center [598, 157] width 407 height 26
click at [395, 141] on input "a. To prepare an Exception Report and present options to the Project Board" at bounding box center [395, 137] width 0 height 8
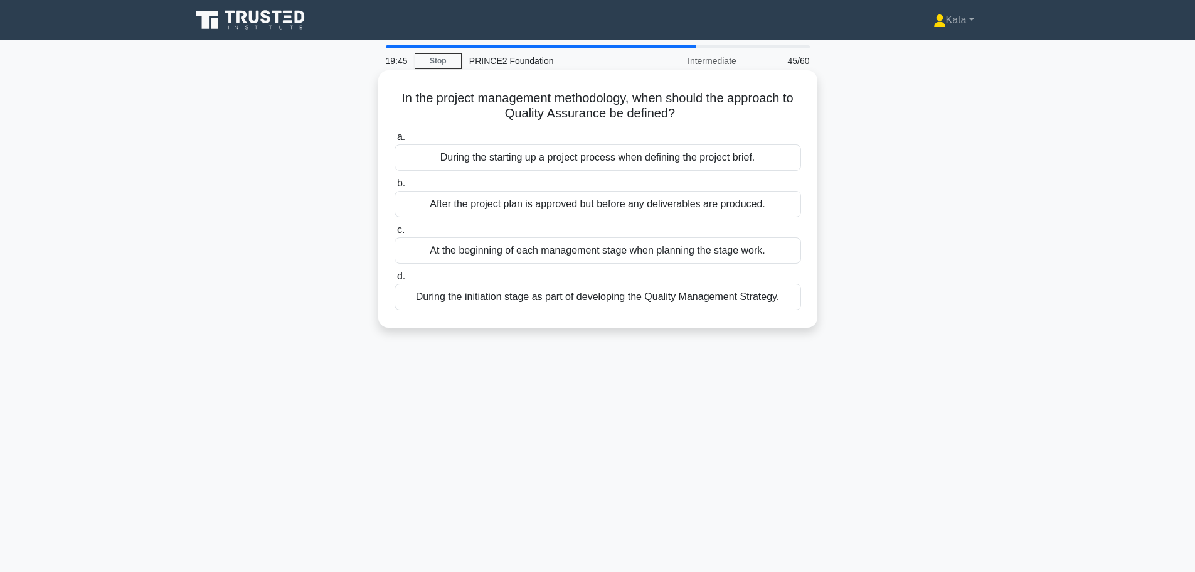
click at [755, 302] on div "During the initiation stage as part of developing the Quality Management Strate…" at bounding box center [598, 297] width 407 height 26
click at [395, 280] on input "d. During the initiation stage as part of developing the Quality Management Str…" at bounding box center [395, 276] width 0 height 8
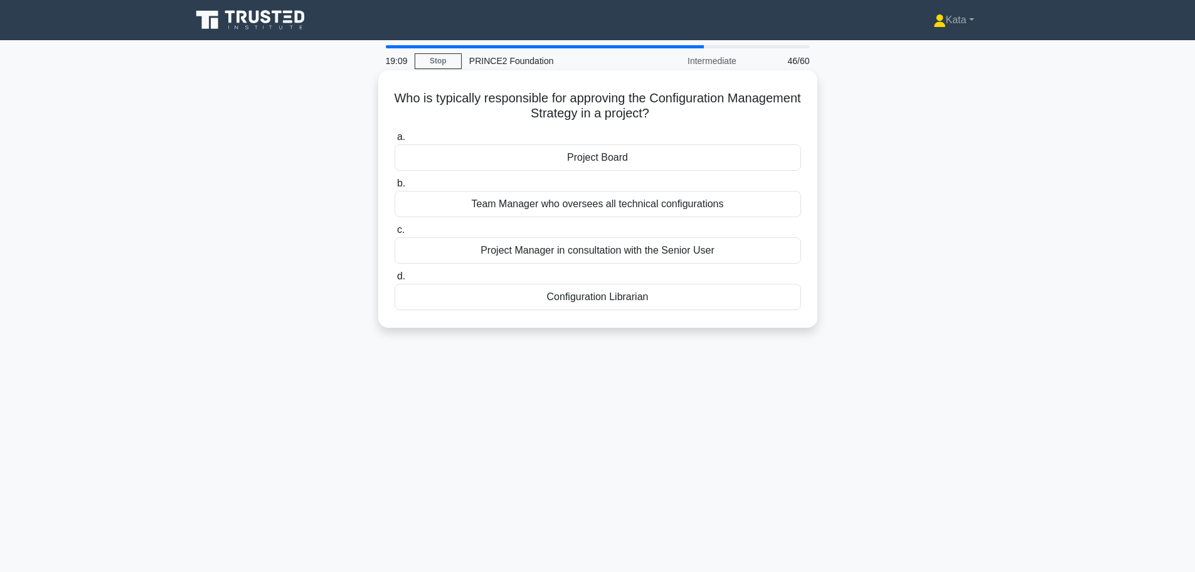
click at [625, 163] on div "Project Board" at bounding box center [598, 157] width 407 height 26
click at [395, 141] on input "a. Project Board" at bounding box center [395, 137] width 0 height 8
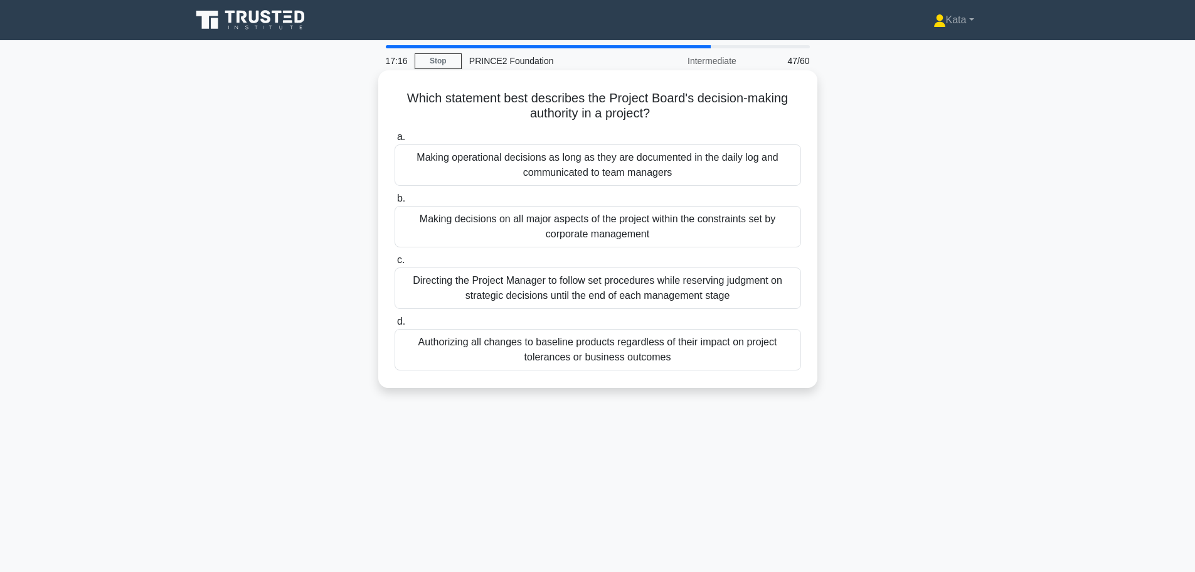
click at [698, 303] on div "Directing the Project Manager to follow set procedures while reserving judgment…" at bounding box center [598, 287] width 407 height 41
click at [395, 264] on input "c. Directing the Project Manager to follow set procedures while reserving judgm…" at bounding box center [395, 260] width 0 height 8
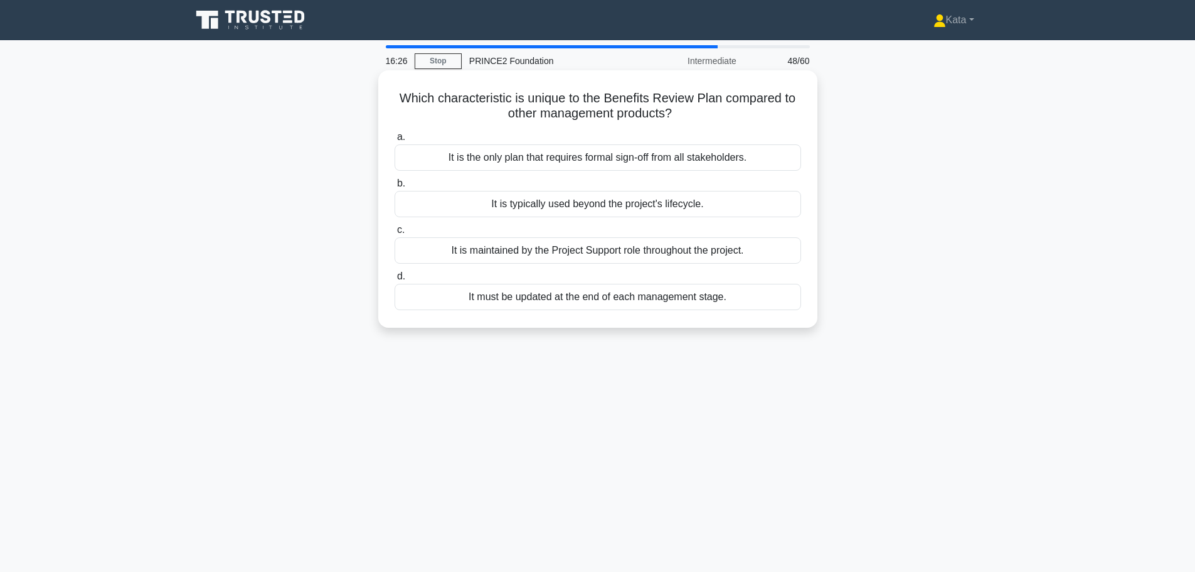
drag, startPoint x: 705, startPoint y: 308, endPoint x: 706, endPoint y: 326, distance: 18.2
click at [706, 326] on div "Which characteristic is unique to the Benefits Review Plan compared to other ma…" at bounding box center [597, 198] width 439 height 257
click at [695, 166] on div "It is the only plan that requires formal sign-off from all stakeholders." at bounding box center [598, 157] width 407 height 26
click at [395, 141] on input "a. It is the only plan that requires formal sign-off from all stakeholders." at bounding box center [395, 137] width 0 height 8
click at [753, 208] on div "It is escalated to the Project Board for a decision" at bounding box center [598, 204] width 407 height 26
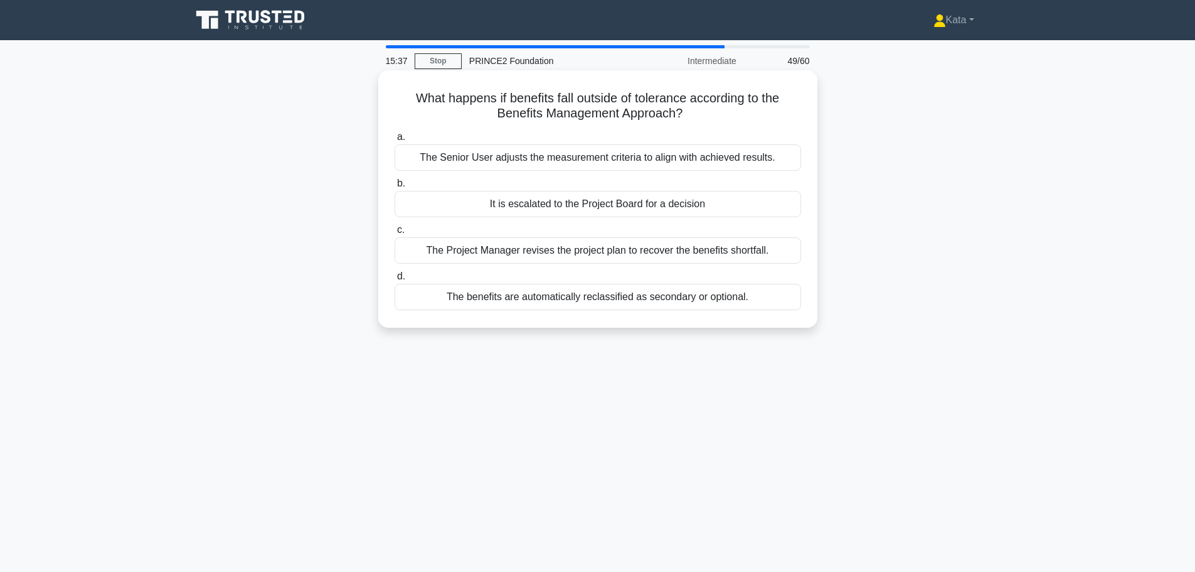
click at [395, 188] on input "b. It is escalated to the Project Board for a decision" at bounding box center [395, 183] width 0 height 8
click at [772, 209] on div "To define how and when the achievement of project benefits will be measured" at bounding box center [598, 204] width 407 height 26
click at [395, 188] on input "b. To define how and when the achievement of project benefits will be measured" at bounding box center [395, 183] width 0 height 8
click at [632, 303] on div "The types and severity of changes they can approve" at bounding box center [598, 297] width 407 height 26
click at [395, 280] on input "d. The types and severity of changes they can approve" at bounding box center [395, 276] width 0 height 8
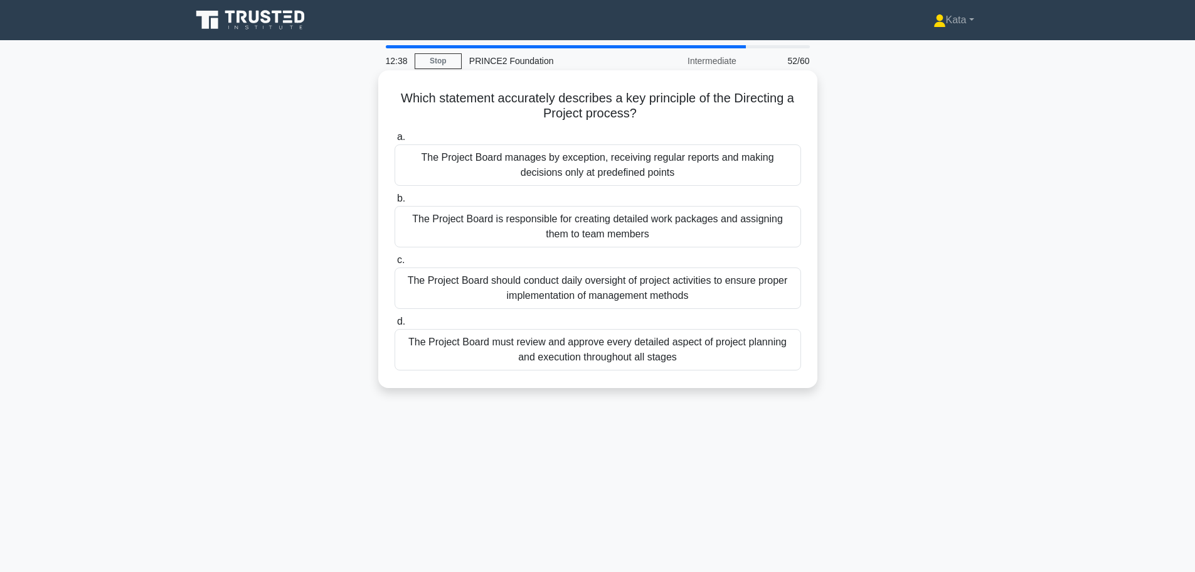
click at [647, 176] on div "The Project Board manages by exception, receiving regular reports and making de…" at bounding box center [598, 164] width 407 height 41
click at [395, 141] on input "a. The Project Board manages by exception, receiving regular reports and making…" at bounding box center [395, 137] width 0 height 8
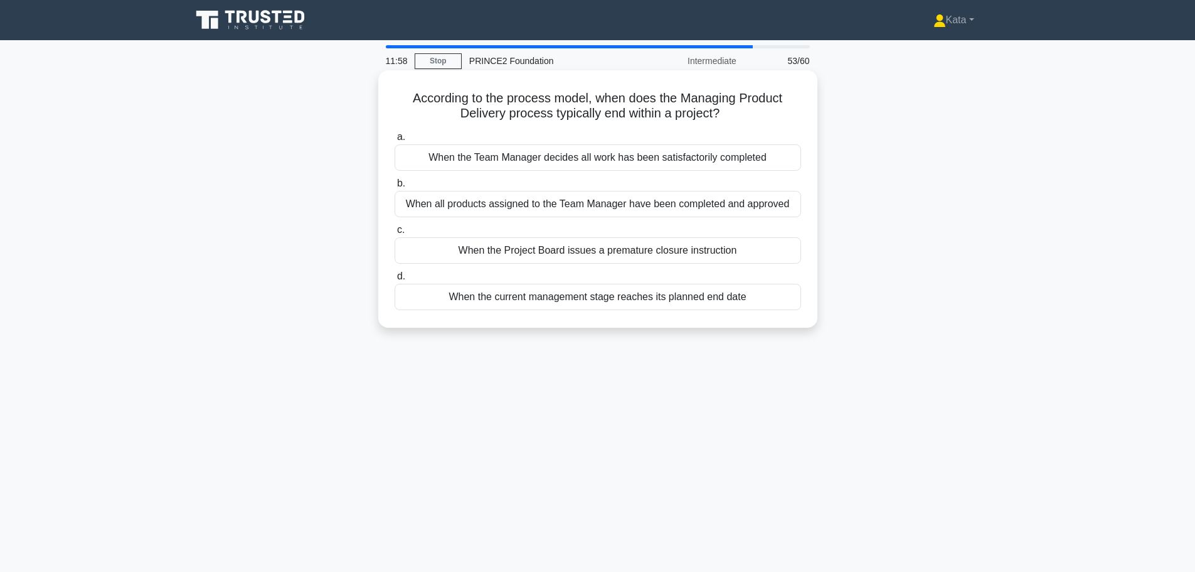
click at [675, 248] on div "When the Project Board issues a premature closure instruction" at bounding box center [598, 250] width 407 height 26
click at [395, 234] on input "c. When the Project Board issues a premature closure instruction" at bounding box center [395, 230] width 0 height 8
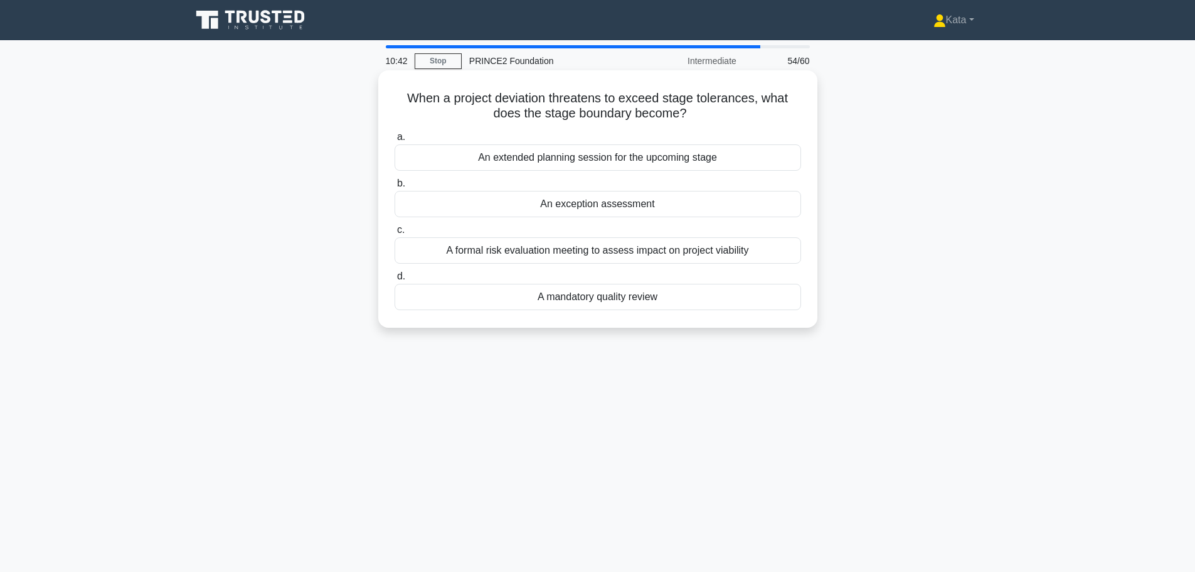
click at [721, 258] on div "A formal risk evaluation meeting to assess impact on project viability" at bounding box center [598, 250] width 407 height 26
click at [395, 234] on input "c. A formal risk evaluation meeting to assess impact on project viability" at bounding box center [395, 230] width 0 height 8
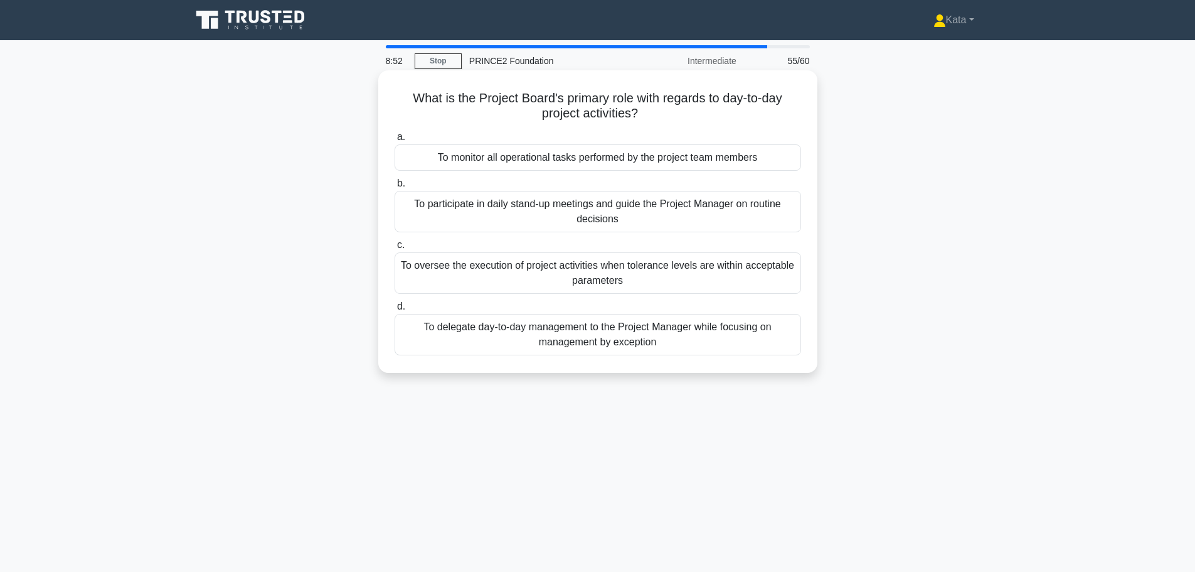
click at [644, 339] on div "To delegate day-to-day management to the Project Manager while focusing on mana…" at bounding box center [598, 334] width 407 height 41
click at [395, 311] on input "d. To delegate day-to-day management to the Project Manager while focusing on m…" at bounding box center [395, 306] width 0 height 8
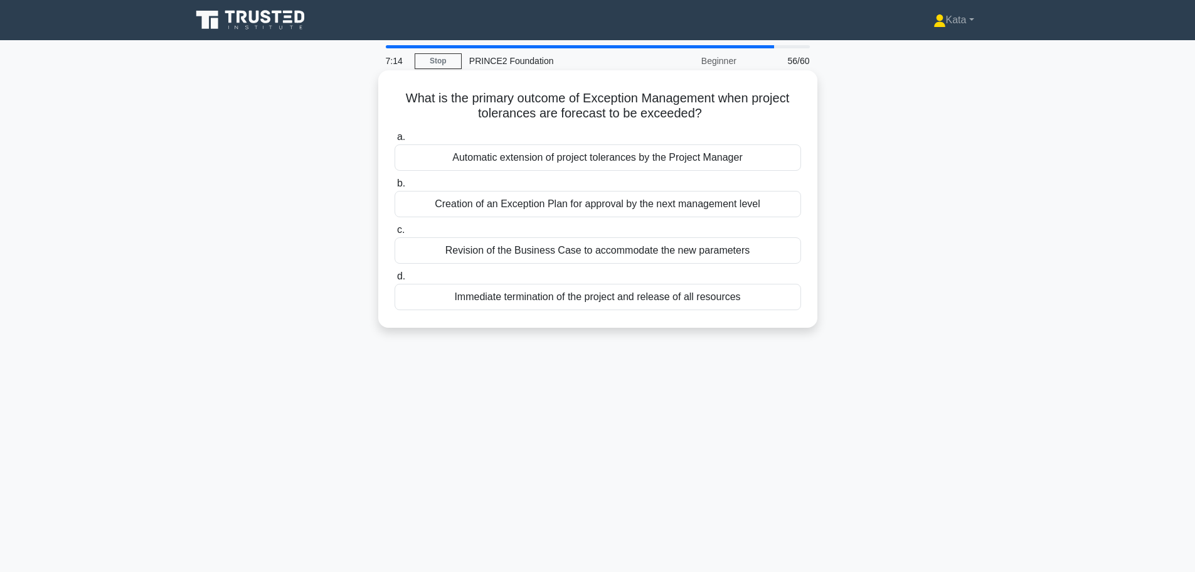
click at [675, 215] on div "Creation of an Exception Plan for approval by the next management level" at bounding box center [598, 204] width 407 height 26
click at [395, 188] on input "b. Creation of an Exception Plan for approval by the next management level" at bounding box center [395, 183] width 0 height 8
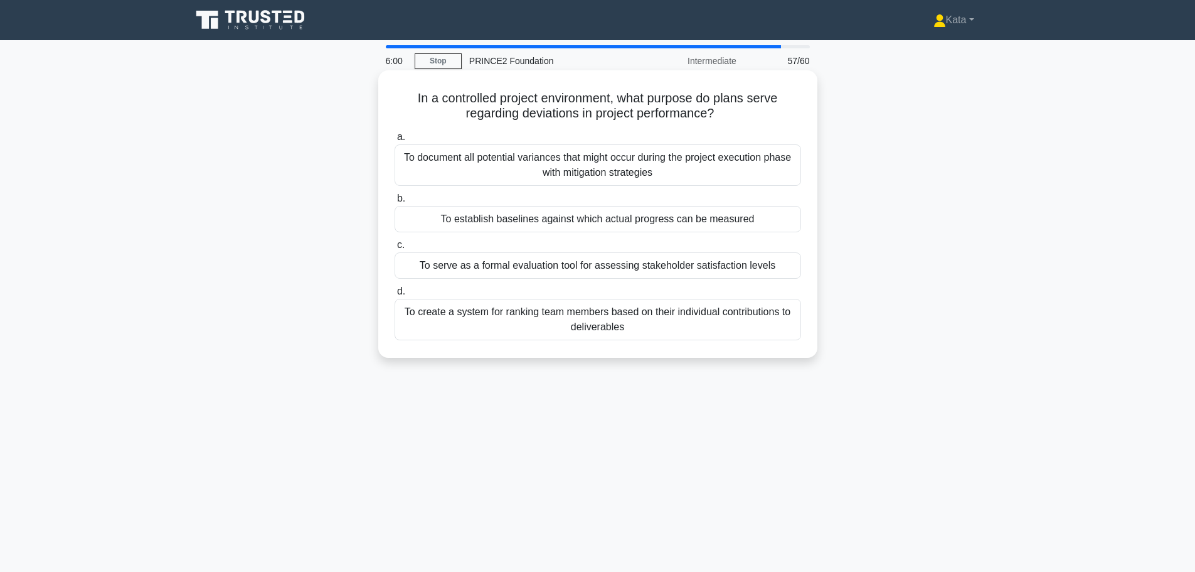
click at [697, 173] on div "To document all potential variances that might occur during the project executi…" at bounding box center [598, 164] width 407 height 41
click at [395, 141] on input "a. To document all potential variances that might occur during the project exec…" at bounding box center [395, 137] width 0 height 8
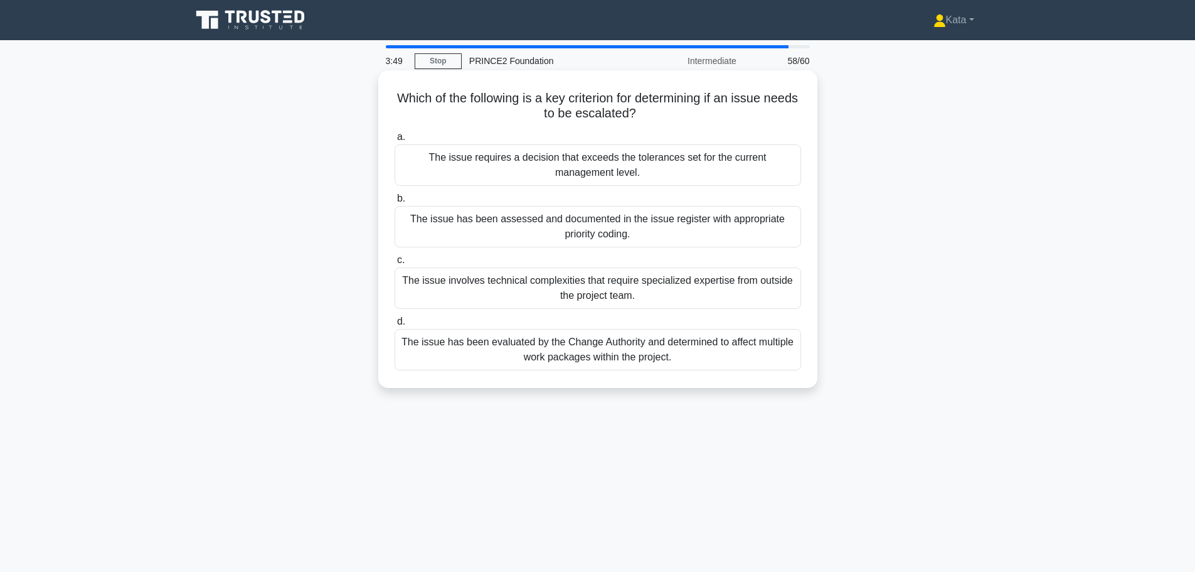
click at [627, 218] on div "The issue has been assessed and documented in the issue register with appropria…" at bounding box center [598, 226] width 407 height 41
click at [395, 203] on input "b. The issue has been assessed and documented in the issue register with approp…" at bounding box center [395, 198] width 0 height 8
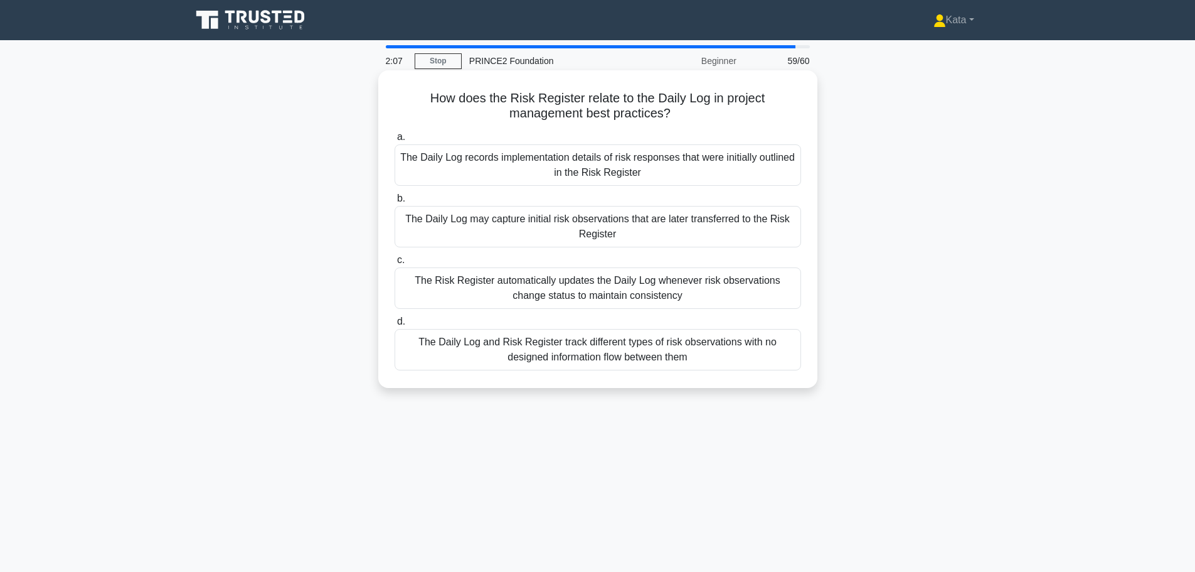
click at [747, 228] on div "The Daily Log may capture initial risk observations that are later transferred …" at bounding box center [598, 226] width 407 height 41
click at [395, 203] on input "b. The Daily Log may capture initial risk observations that are later transferr…" at bounding box center [395, 198] width 0 height 8
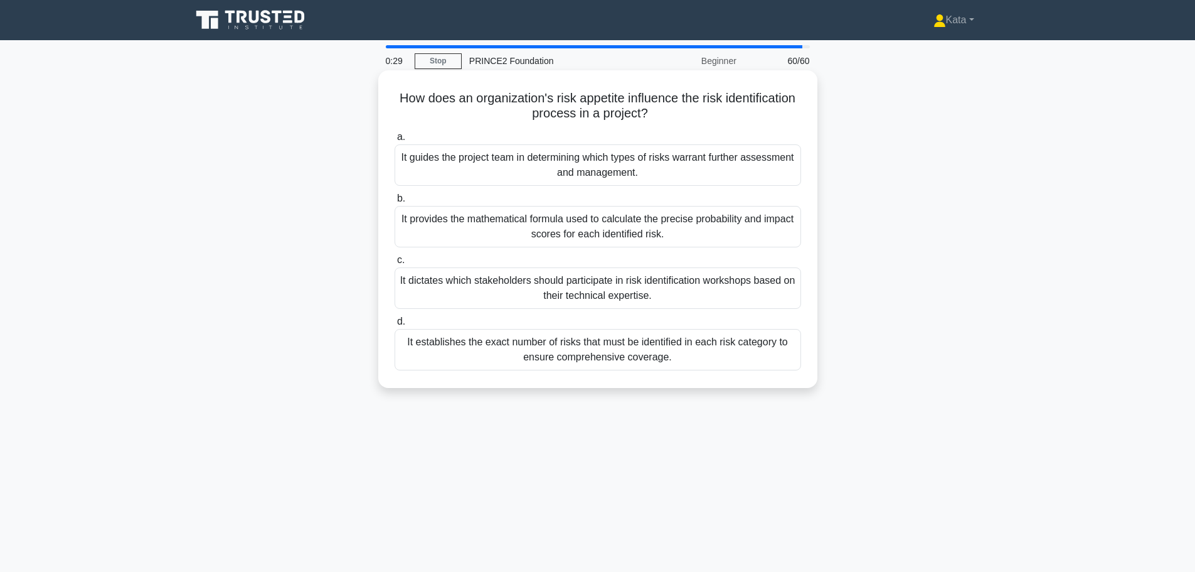
click at [733, 167] on div "It guides the project team in determining which types of risks warrant further …" at bounding box center [598, 164] width 407 height 41
click at [395, 141] on input "a. It guides the project team in determining which types of risks warrant furth…" at bounding box center [395, 137] width 0 height 8
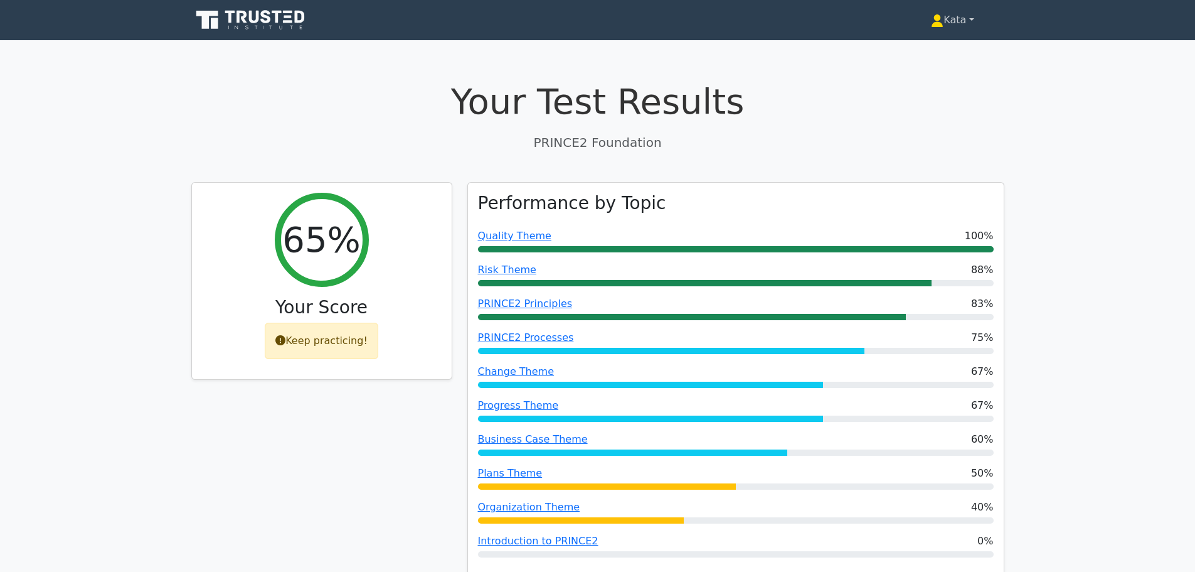
click at [958, 20] on link "Kata" at bounding box center [952, 20] width 103 height 25
click at [971, 19] on link "Kata" at bounding box center [952, 20] width 103 height 25
click at [956, 18] on link "Kata" at bounding box center [952, 20] width 103 height 25
click at [343, 88] on h1 "Your Test Results" at bounding box center [597, 101] width 813 height 42
click at [962, 20] on link "Kata" at bounding box center [952, 20] width 103 height 25
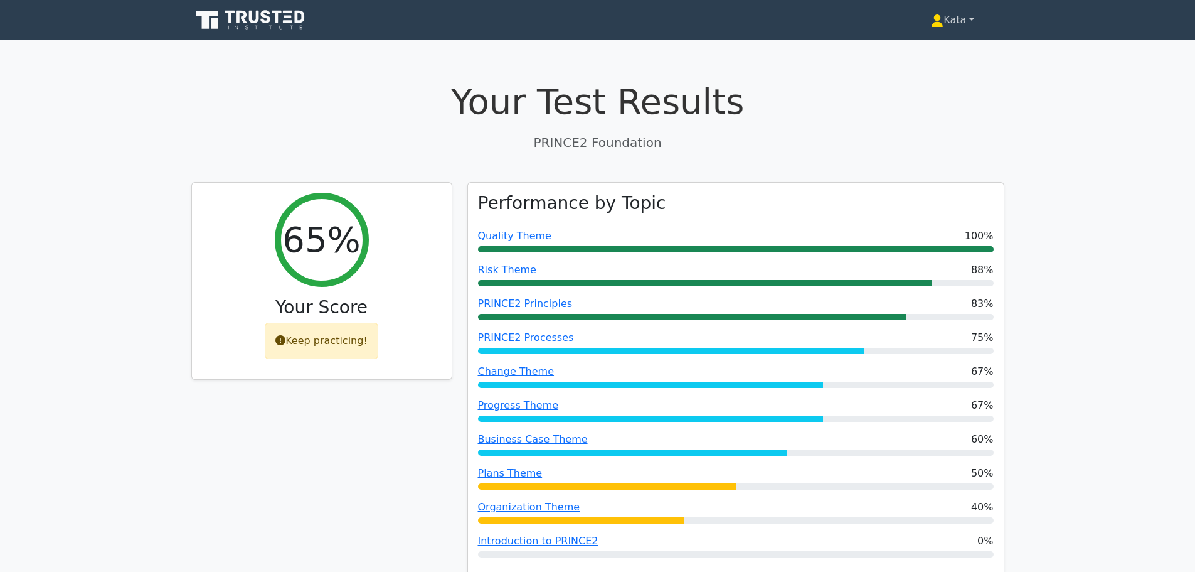
click at [962, 20] on link "Kata" at bounding box center [952, 20] width 103 height 25
